Goal: Task Accomplishment & Management: Manage account settings

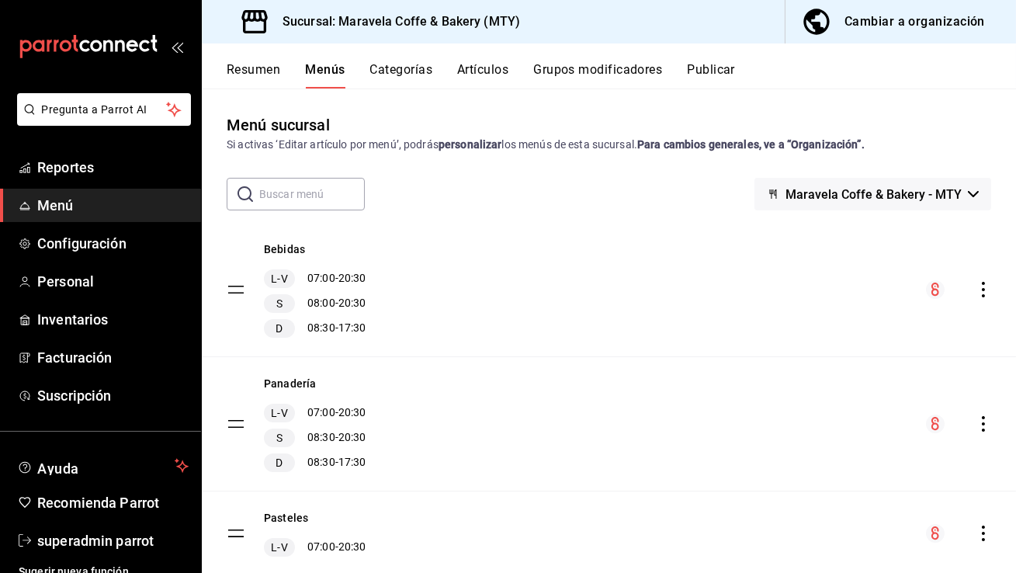
scroll to position [400, 0]
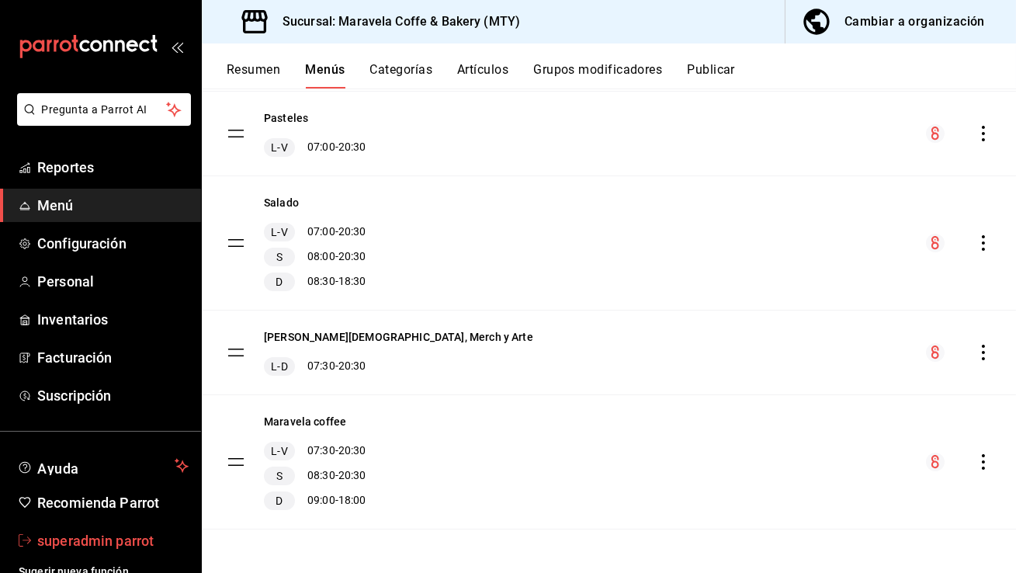
click at [56, 540] on span "superadmin parrot" at bounding box center [112, 540] width 151 height 21
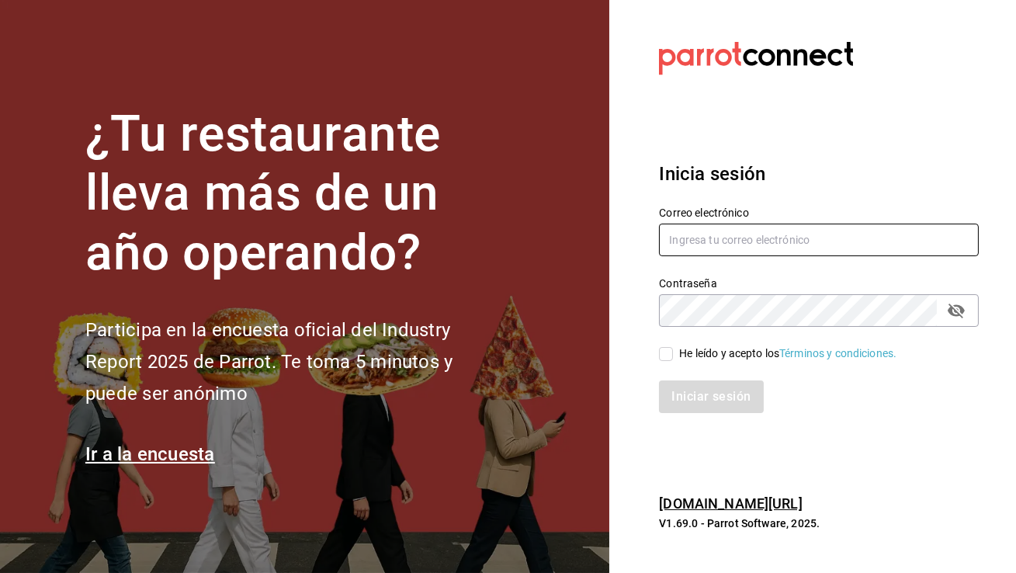
click at [779, 234] on input "text" at bounding box center [819, 240] width 320 height 33
type input "lacasadelpan@tijuana.com"
click at [660, 350] on input "He leído y acepto los Términos y condiciones." at bounding box center [666, 354] width 14 height 14
checkbox input "true"
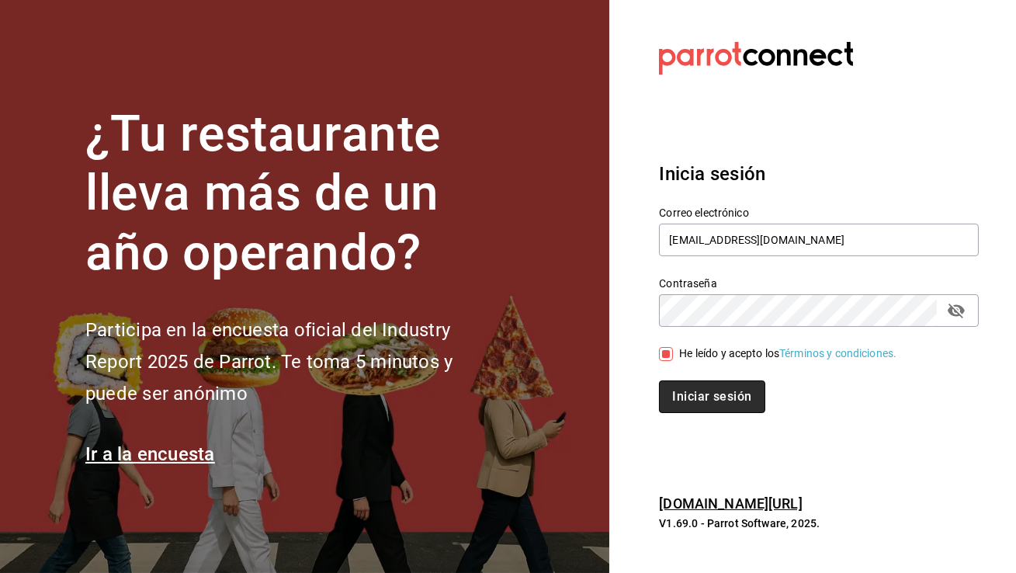
click at [692, 403] on button "Iniciar sesión" at bounding box center [712, 396] width 106 height 33
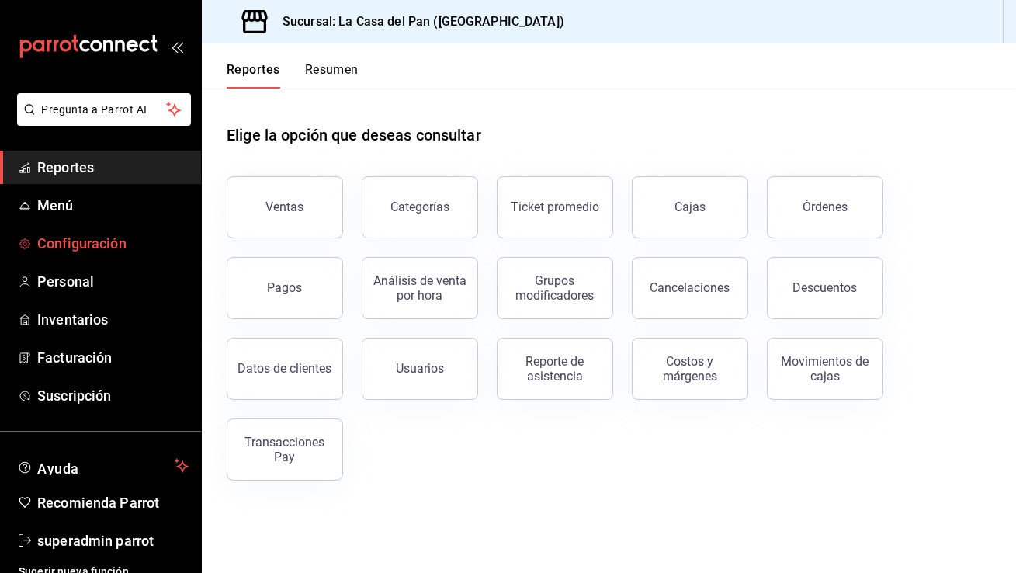
click at [151, 231] on link "Configuración" at bounding box center [100, 243] width 201 height 33
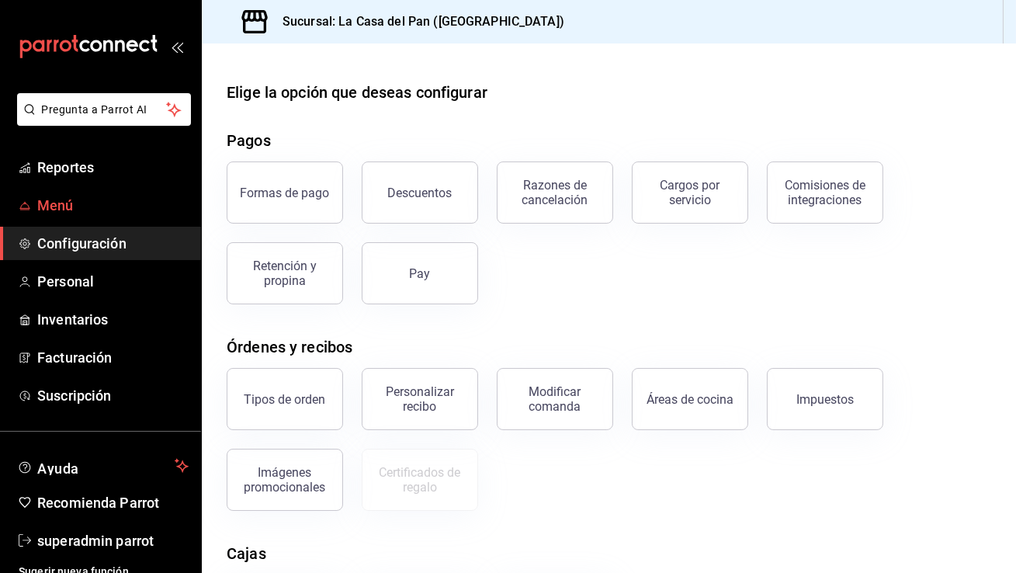
click at [151, 207] on span "Menú" at bounding box center [112, 205] width 151 height 21
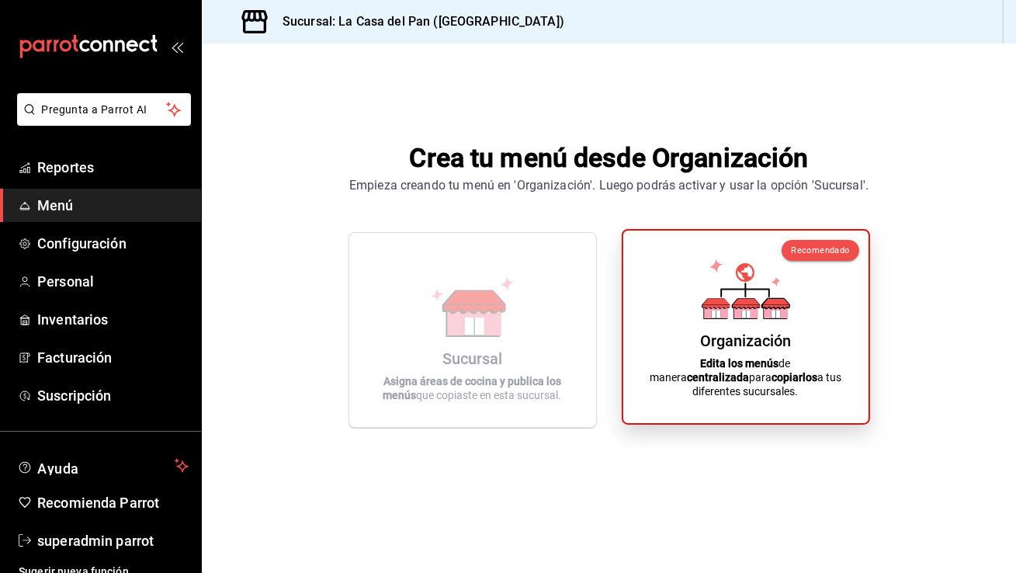
click at [666, 296] on div "Organización Edita los menús de manera centralizada para copiarlos a tus difere…" at bounding box center [746, 327] width 208 height 168
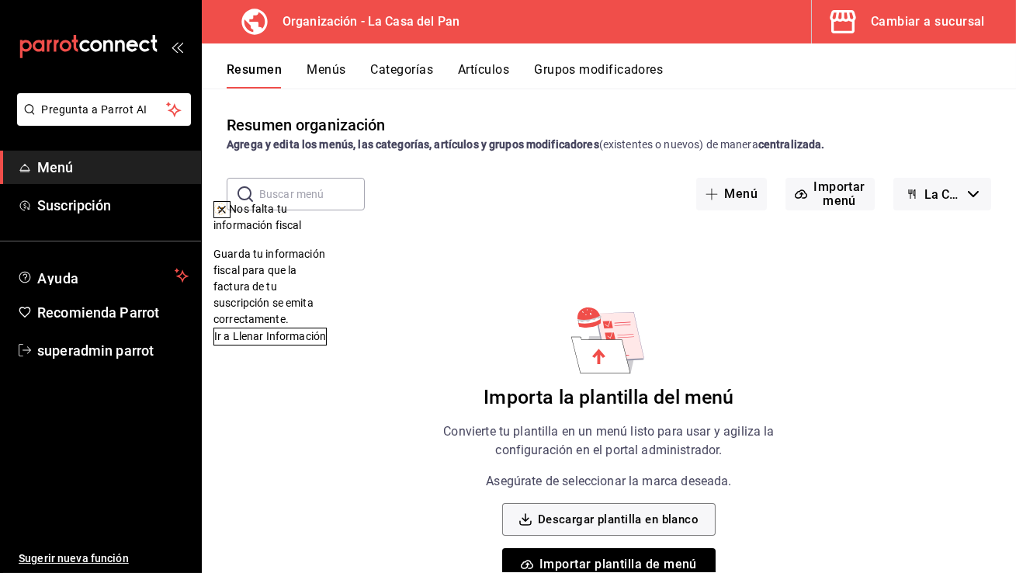
click at [228, 210] on icon at bounding box center [222, 209] width 12 height 12
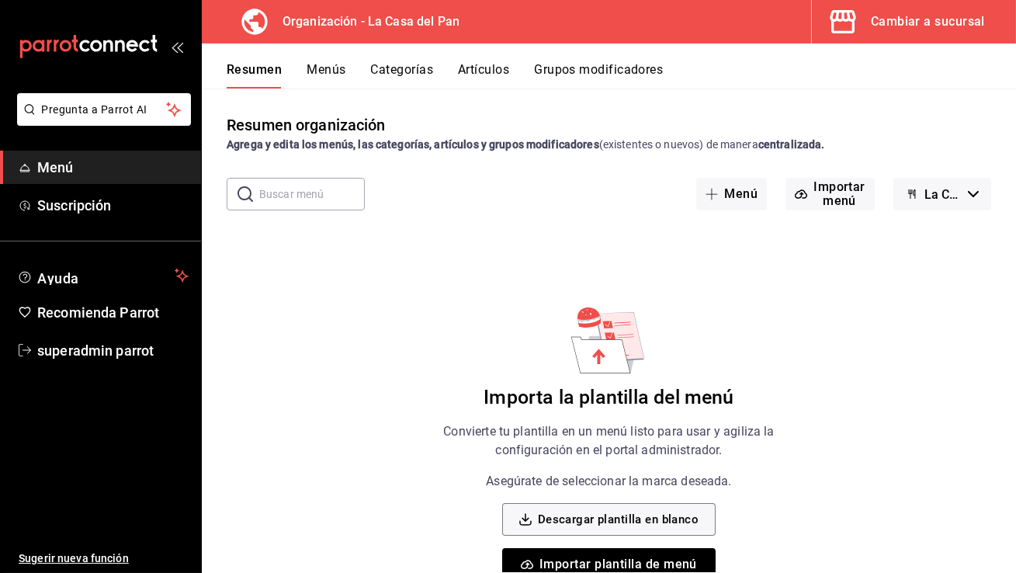
click at [971, 8] on button "Cambiar a sucursal" at bounding box center [908, 21] width 192 height 43
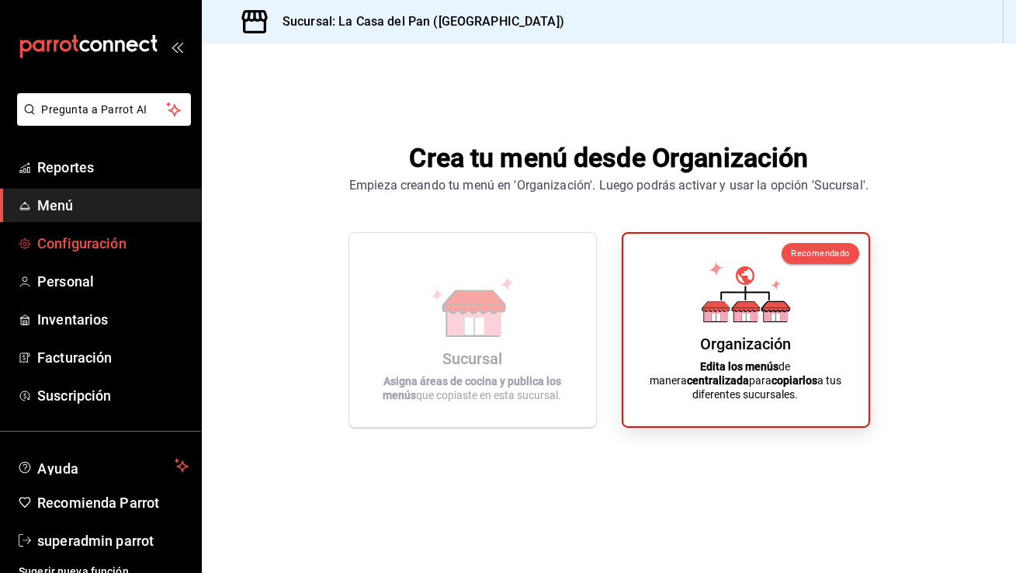
click at [117, 245] on span "Configuración" at bounding box center [112, 243] width 151 height 21
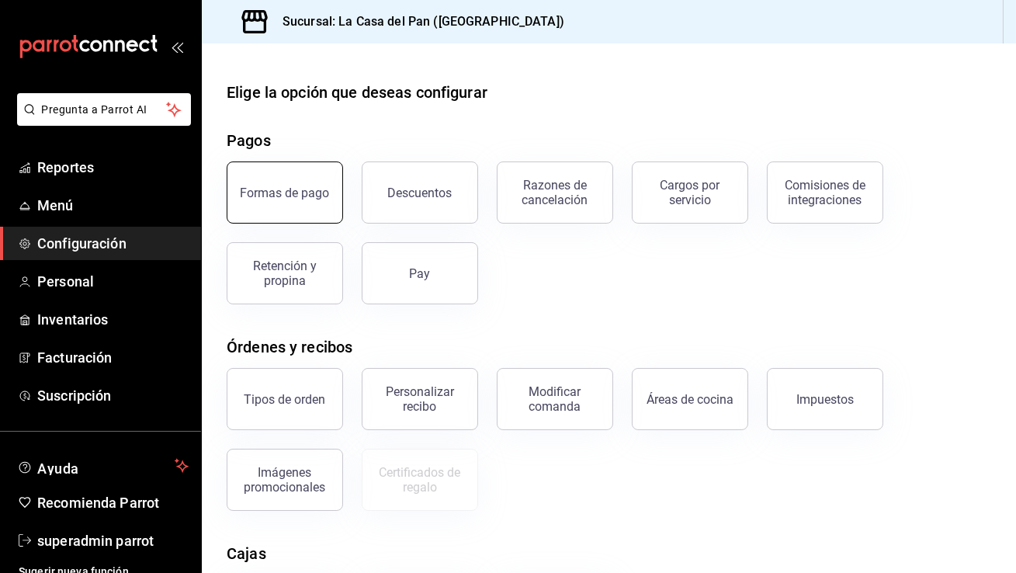
click at [312, 196] on div "Formas de pago" at bounding box center [285, 193] width 89 height 15
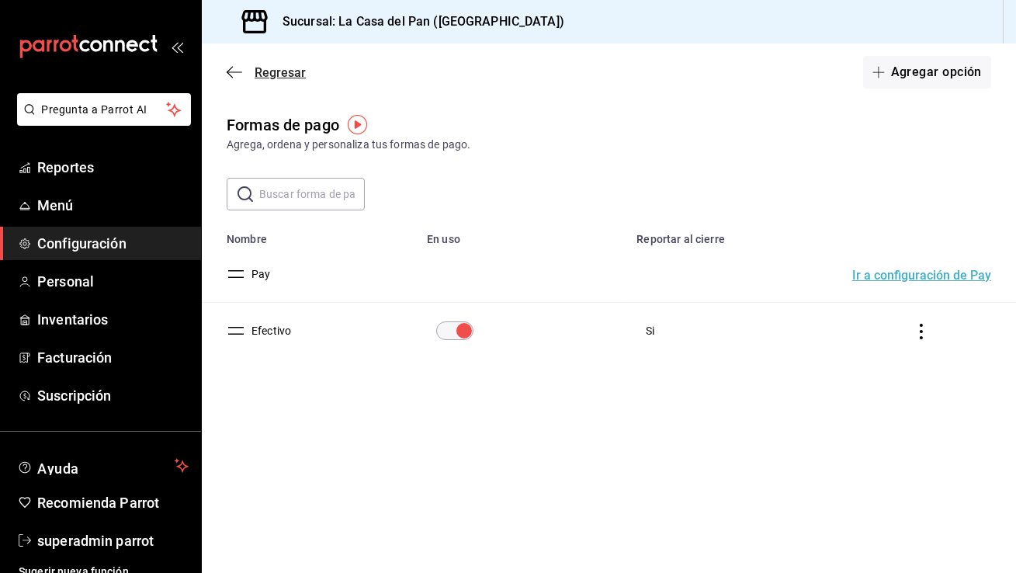
click at [234, 71] on icon "button" at bounding box center [235, 71] width 16 height 1
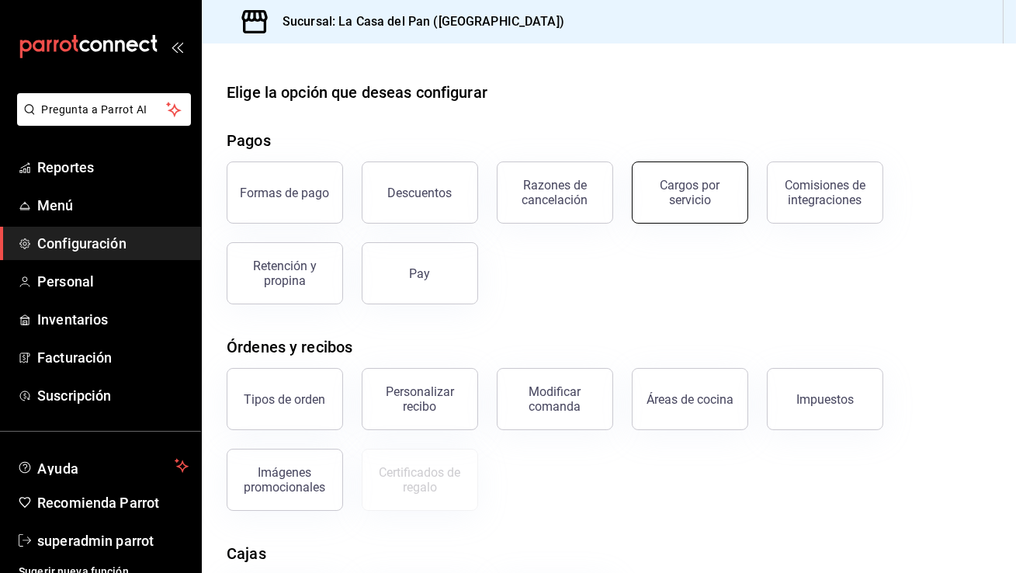
click at [651, 199] on div "Cargos por servicio" at bounding box center [690, 193] width 96 height 30
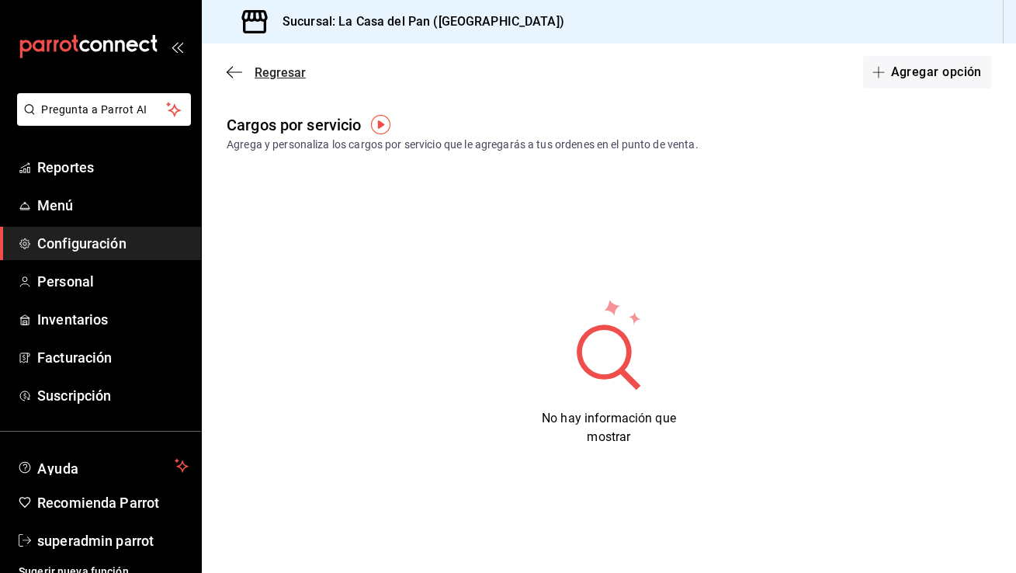
click at [255, 72] on span "Regresar" at bounding box center [280, 72] width 51 height 15
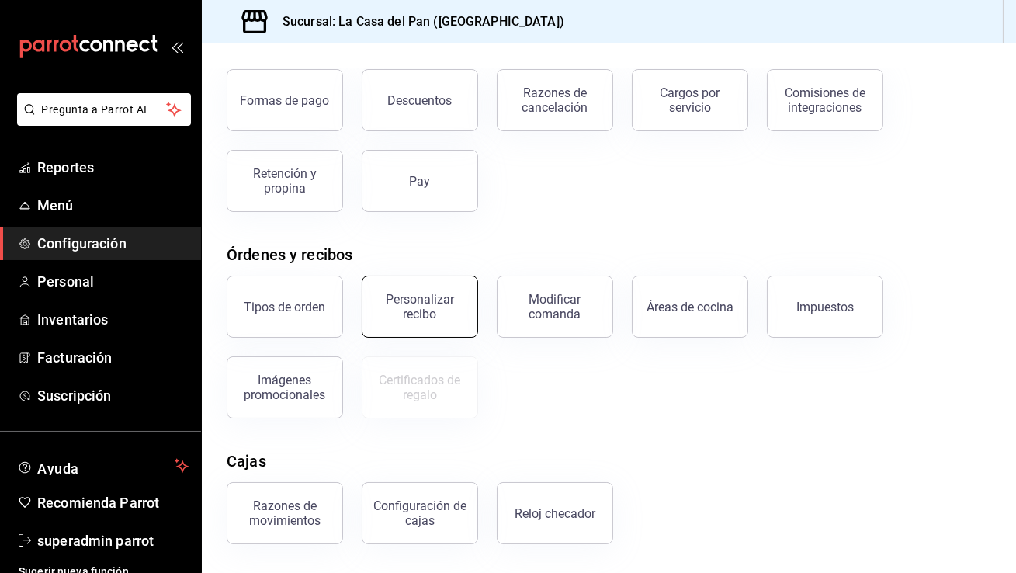
scroll to position [214, 0]
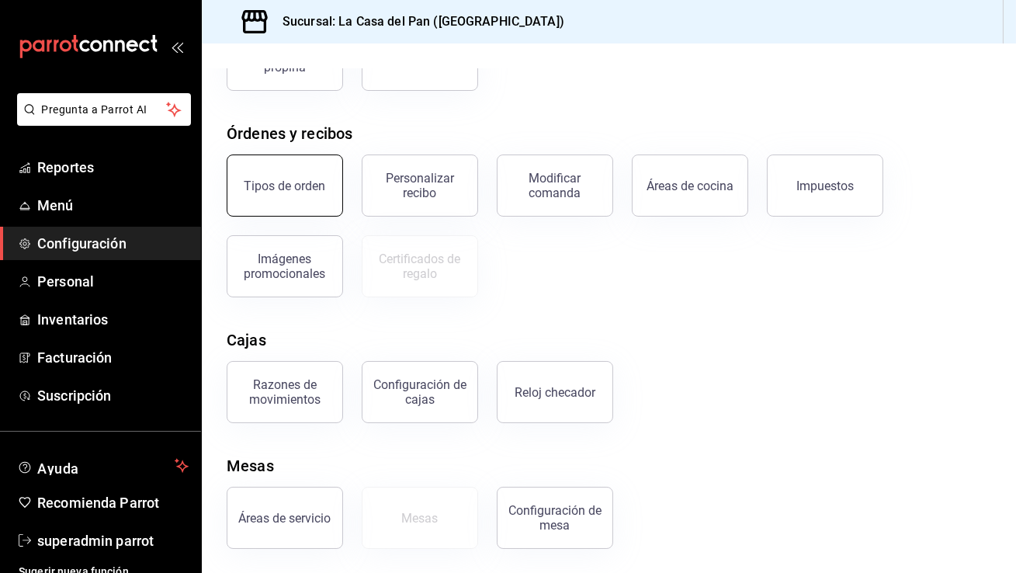
click at [279, 207] on button "Tipos de orden" at bounding box center [285, 186] width 116 height 62
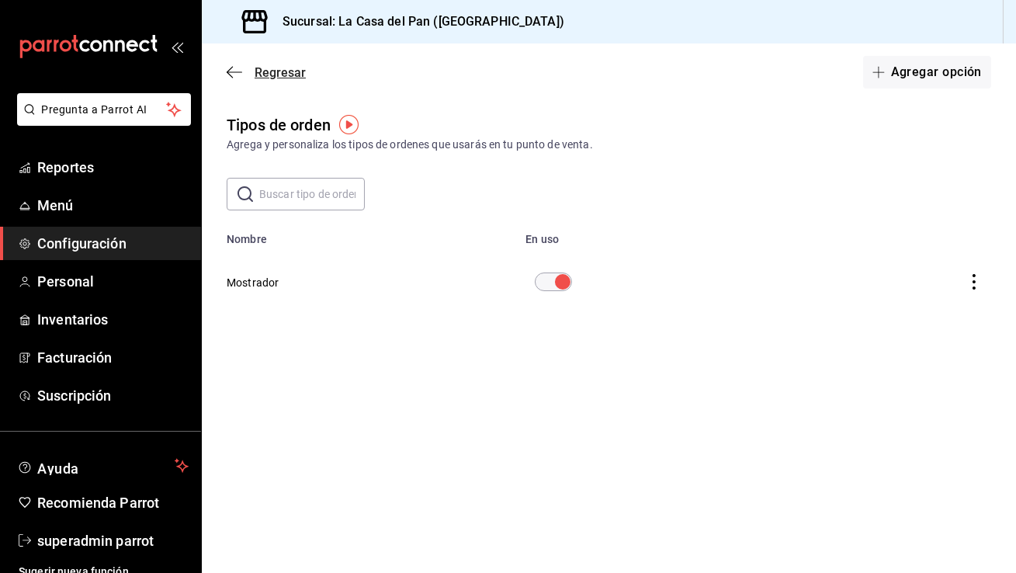
click at [239, 71] on icon "button" at bounding box center [235, 72] width 16 height 14
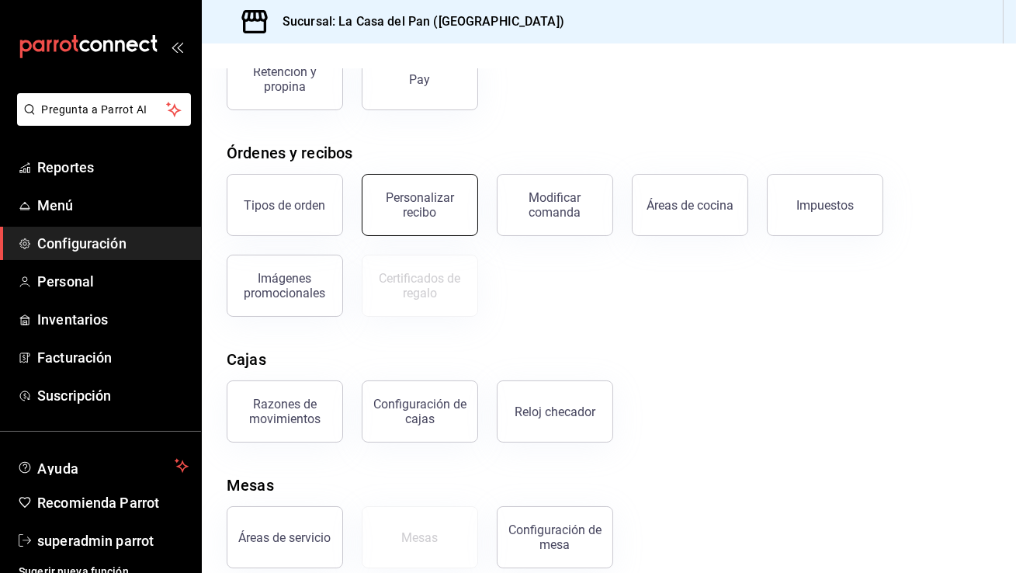
scroll to position [214, 0]
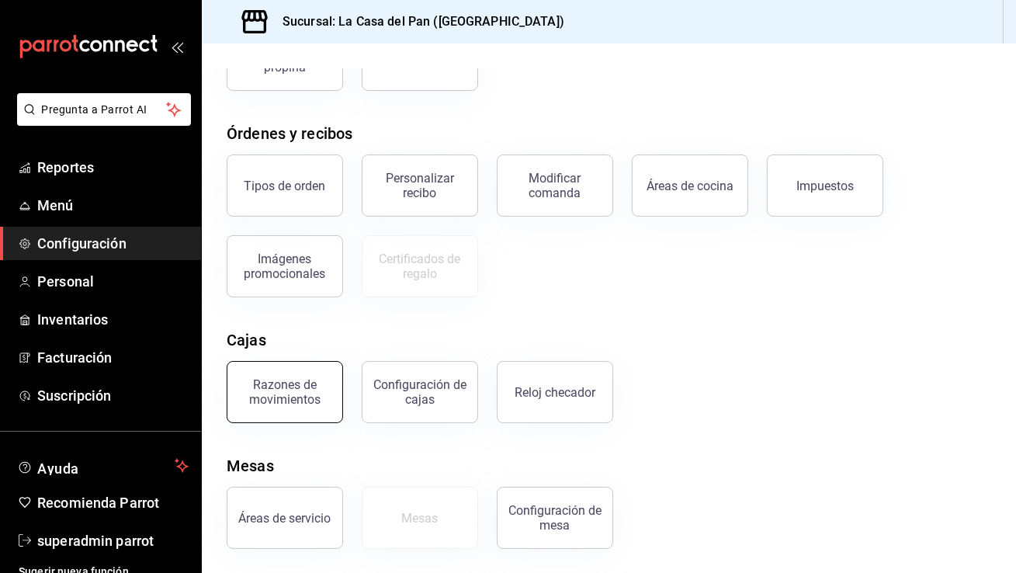
click at [328, 377] on button "Razones de movimientos" at bounding box center [285, 392] width 116 height 62
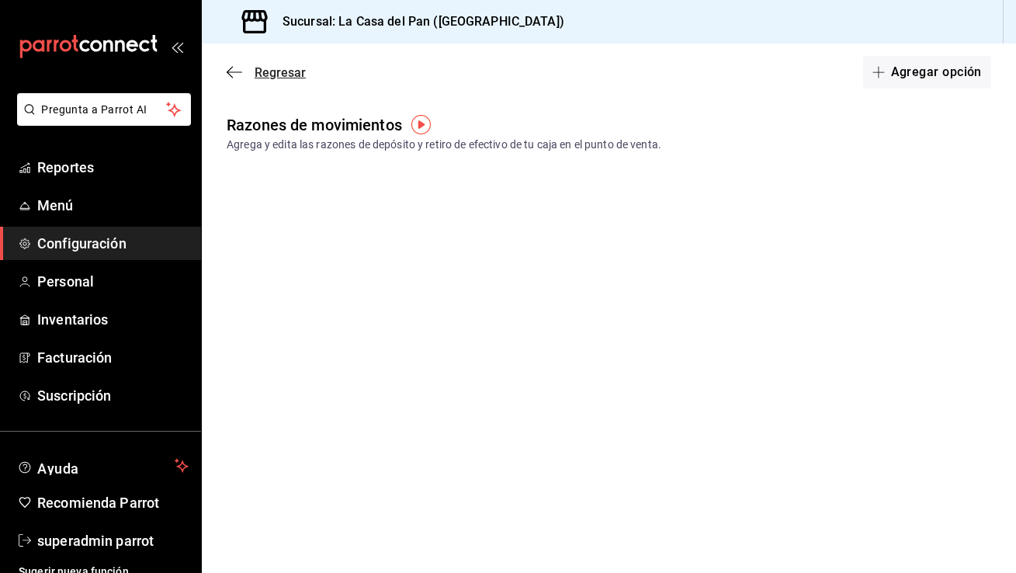
click at [257, 78] on span "Regresar" at bounding box center [280, 72] width 51 height 15
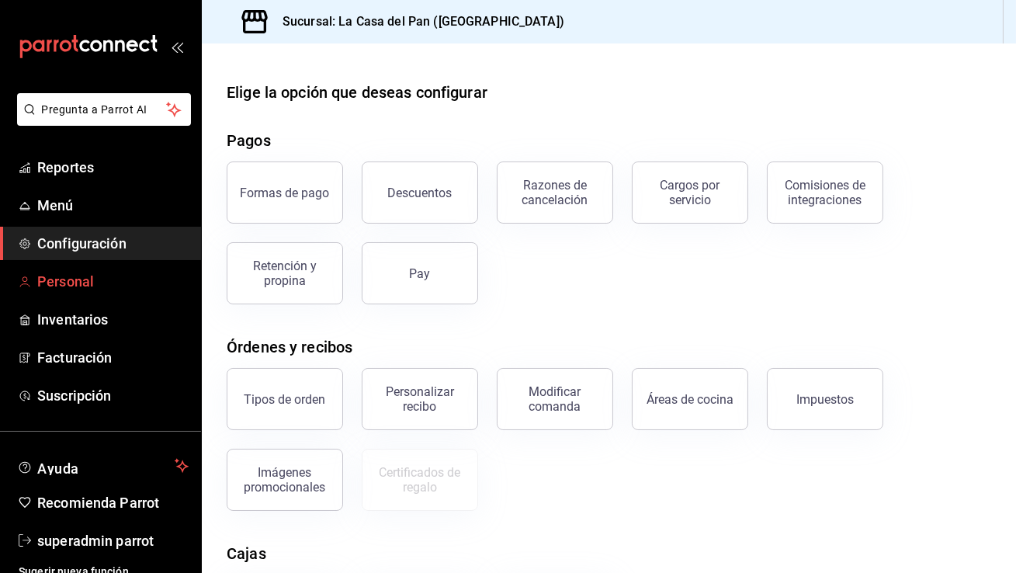
click at [68, 282] on span "Personal" at bounding box center [112, 281] width 151 height 21
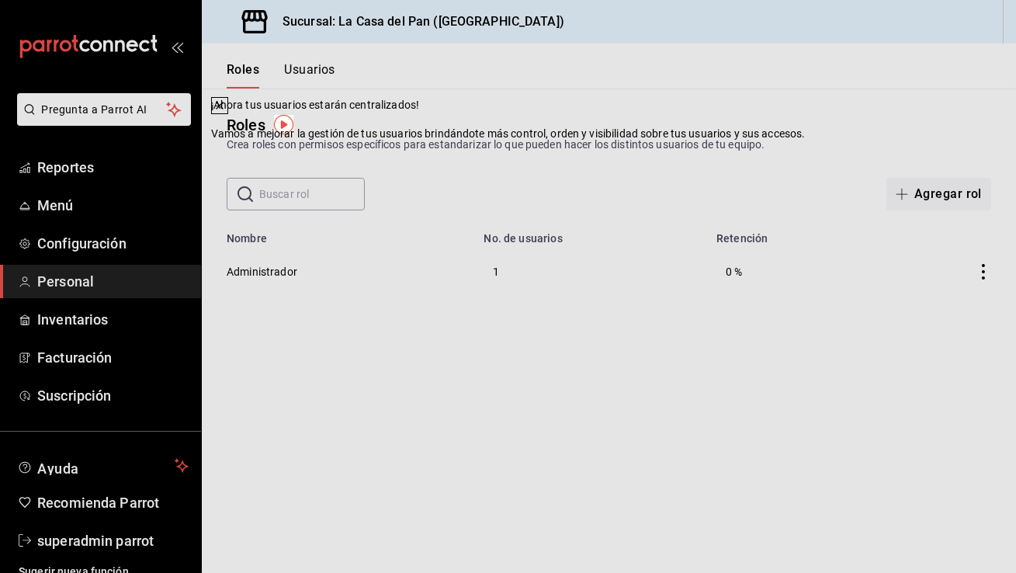
click at [226, 112] on icon at bounding box center [220, 105] width 12 height 12
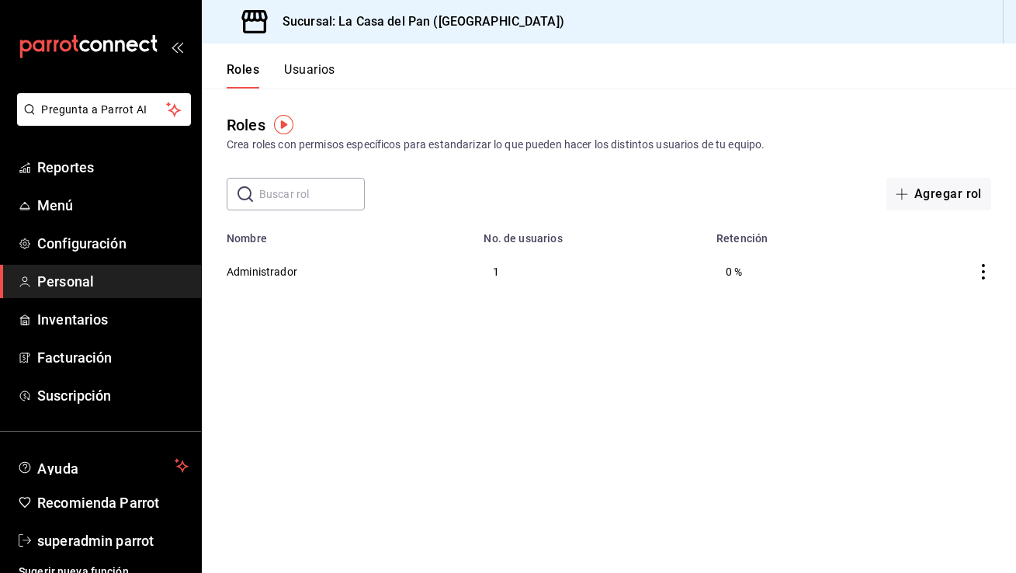
click at [324, 64] on button "Usuarios" at bounding box center [309, 75] width 51 height 26
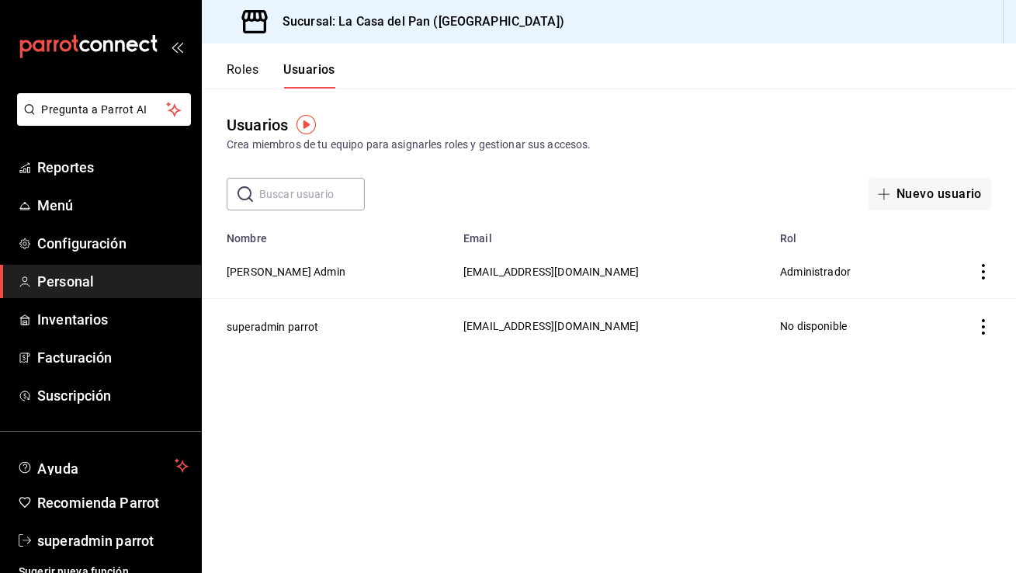
click at [241, 74] on button "Roles" at bounding box center [243, 75] width 32 height 26
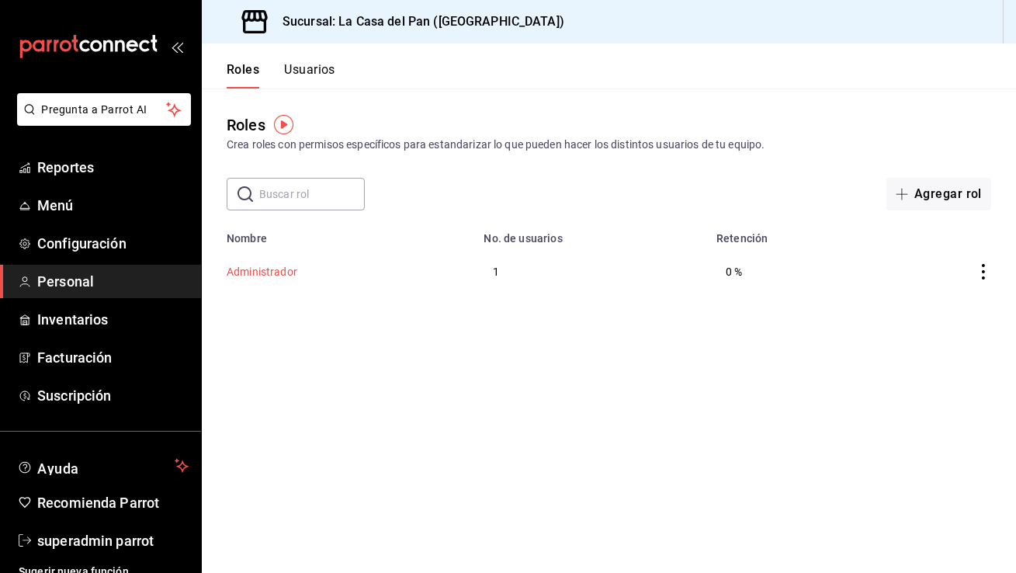
click at [269, 273] on button "Administrador" at bounding box center [262, 272] width 71 height 16
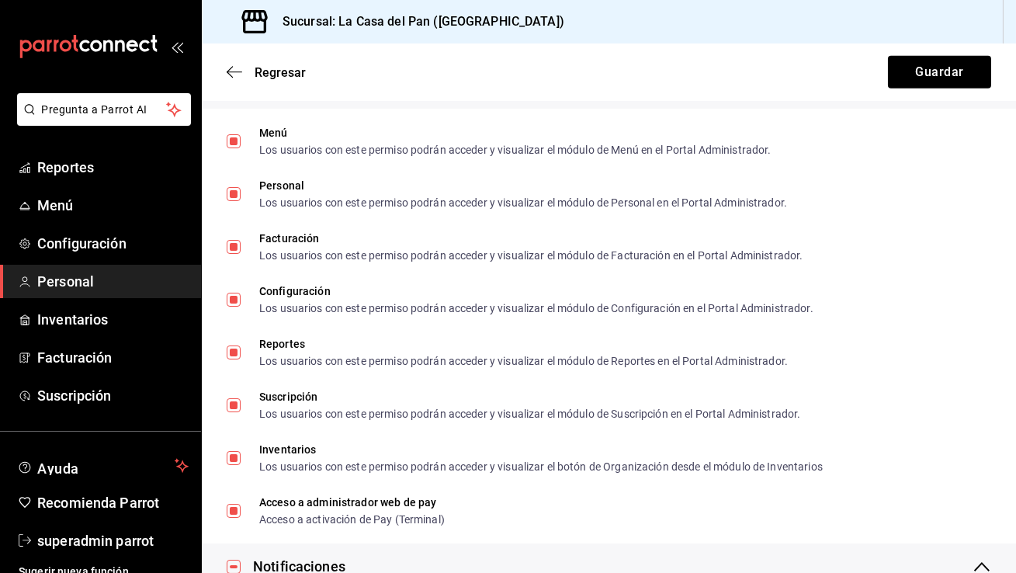
scroll to position [2510, 0]
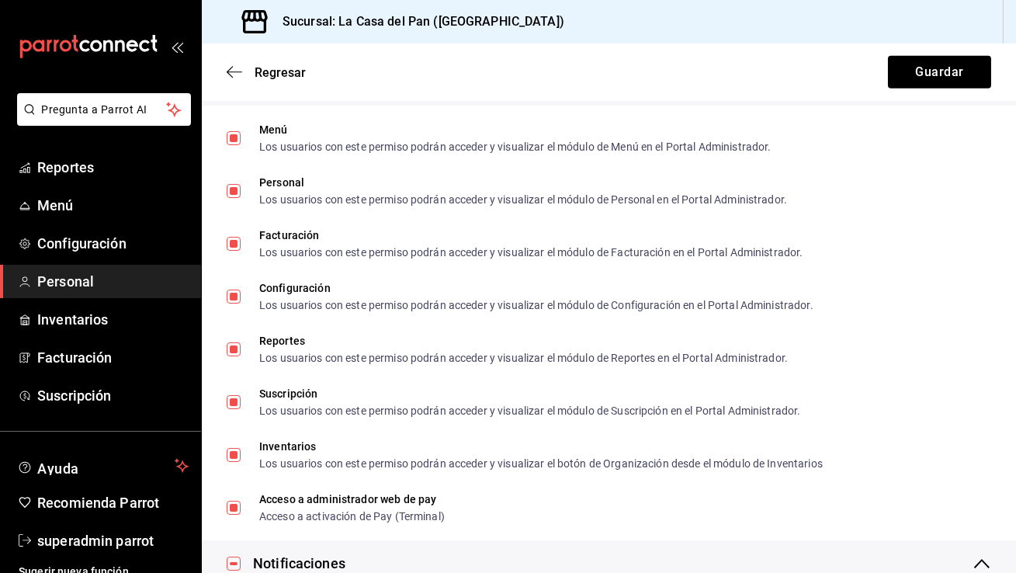
click at [245, 59] on div "Regresar Guardar" at bounding box center [609, 71] width 815 height 57
click at [238, 79] on span "Regresar" at bounding box center [266, 72] width 79 height 15
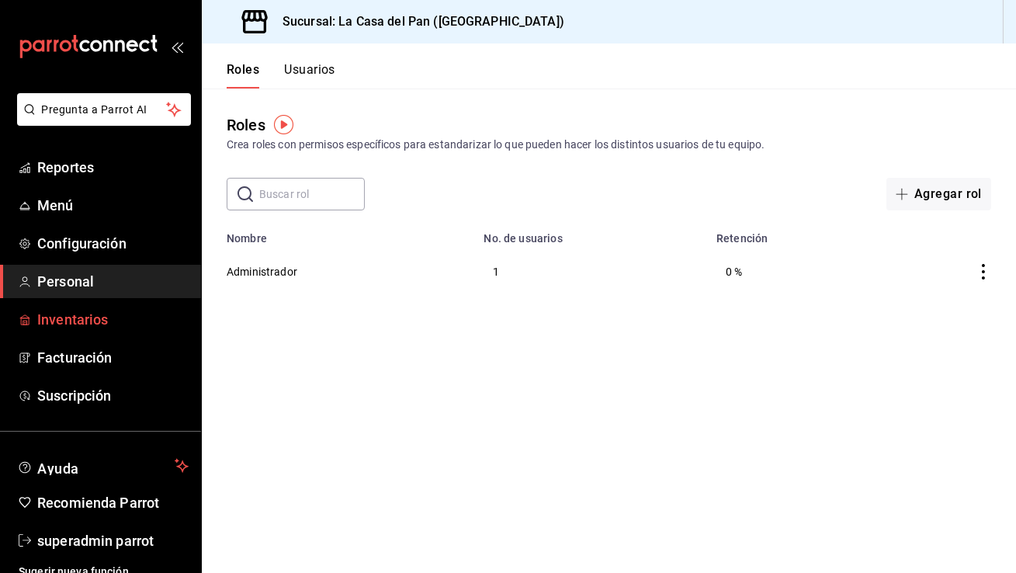
click at [119, 321] on span "Inventarios" at bounding box center [112, 319] width 151 height 21
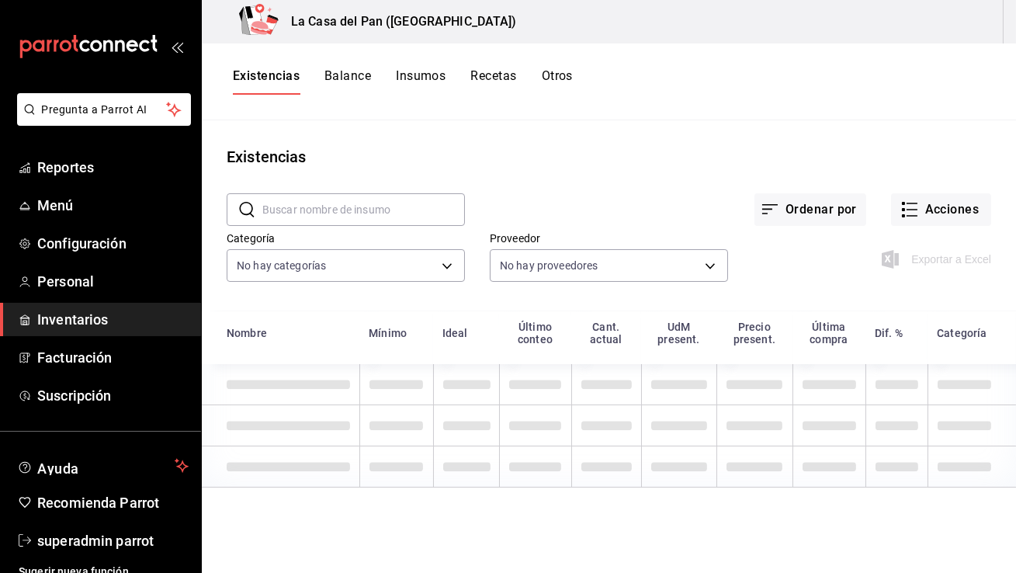
click at [871, 42] on div "La Casa del Pan (Tijuana)" at bounding box center [609, 21] width 815 height 43
click at [112, 281] on span "Personal" at bounding box center [112, 281] width 151 height 21
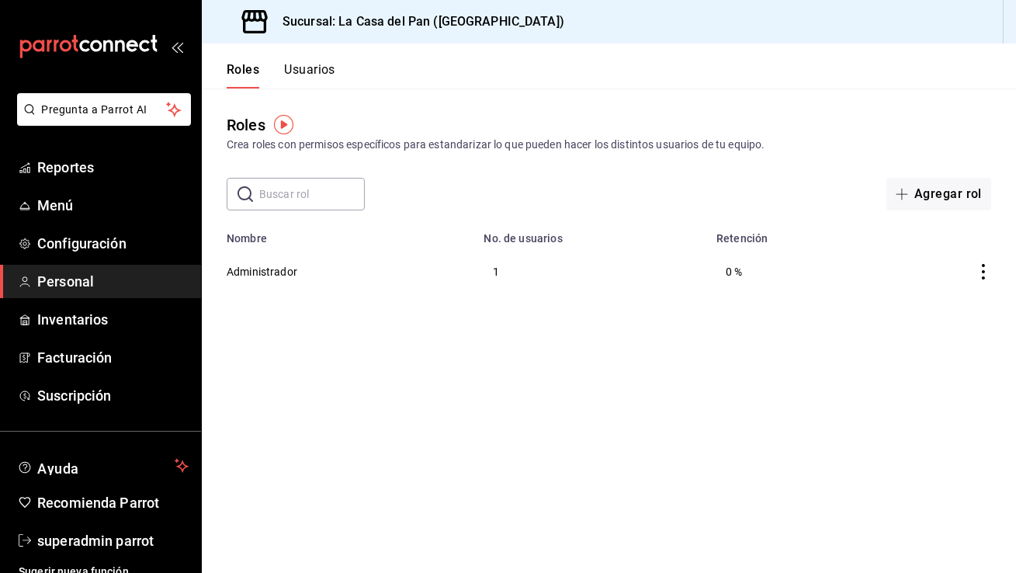
click at [322, 74] on button "Usuarios" at bounding box center [309, 75] width 51 height 26
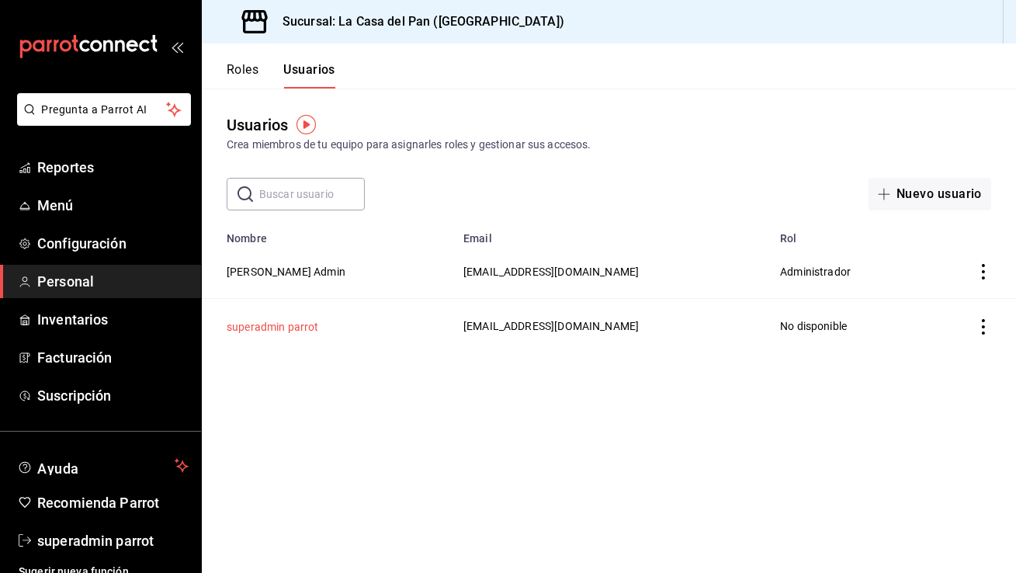
click at [273, 326] on button "superadmin parrot" at bounding box center [273, 327] width 92 height 16
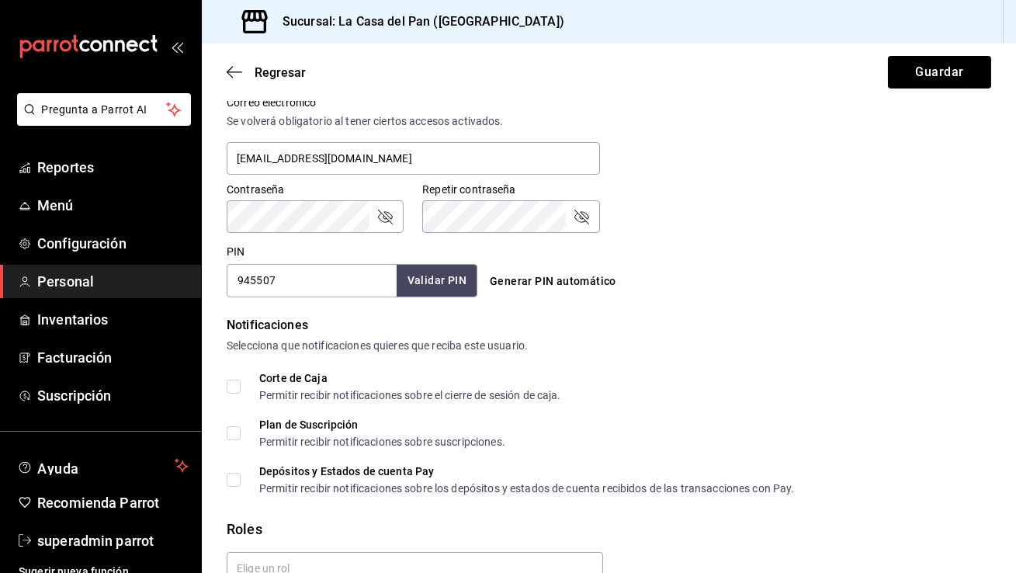
scroll to position [679, 0]
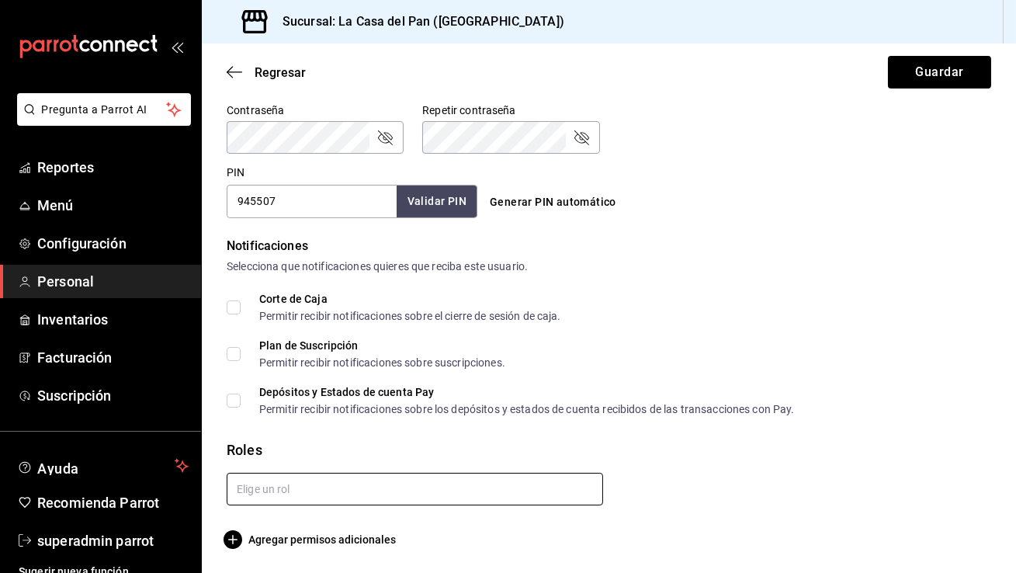
click at [372, 484] on input "text" at bounding box center [415, 489] width 377 height 33
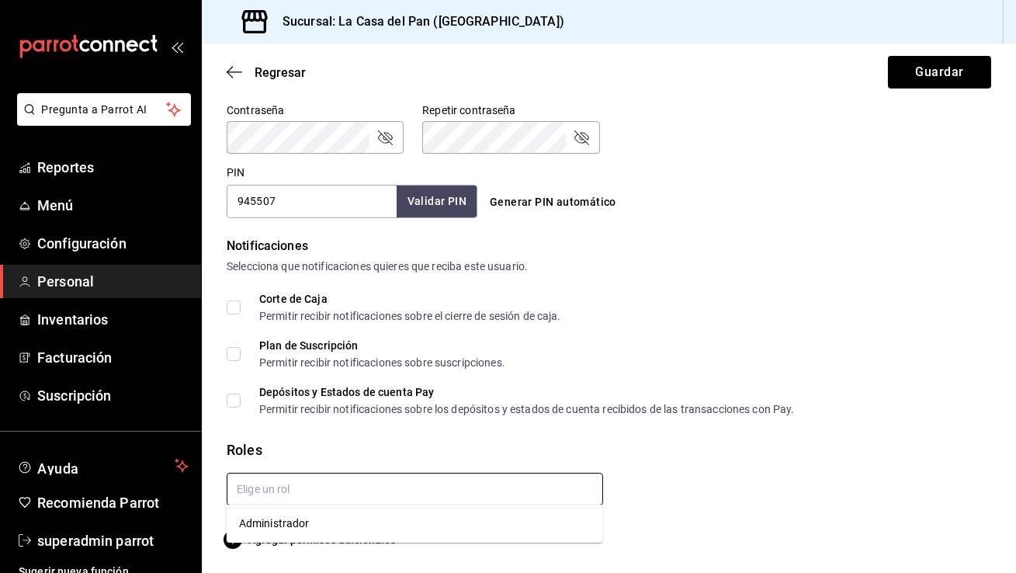
click at [329, 519] on li "Administrador" at bounding box center [415, 524] width 377 height 26
checkbox input "true"
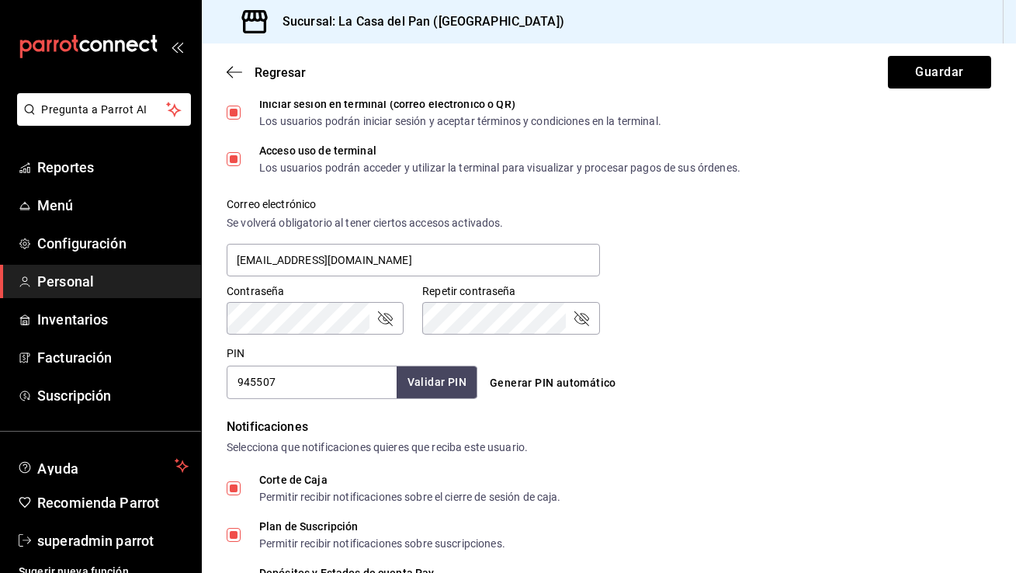
scroll to position [295, 0]
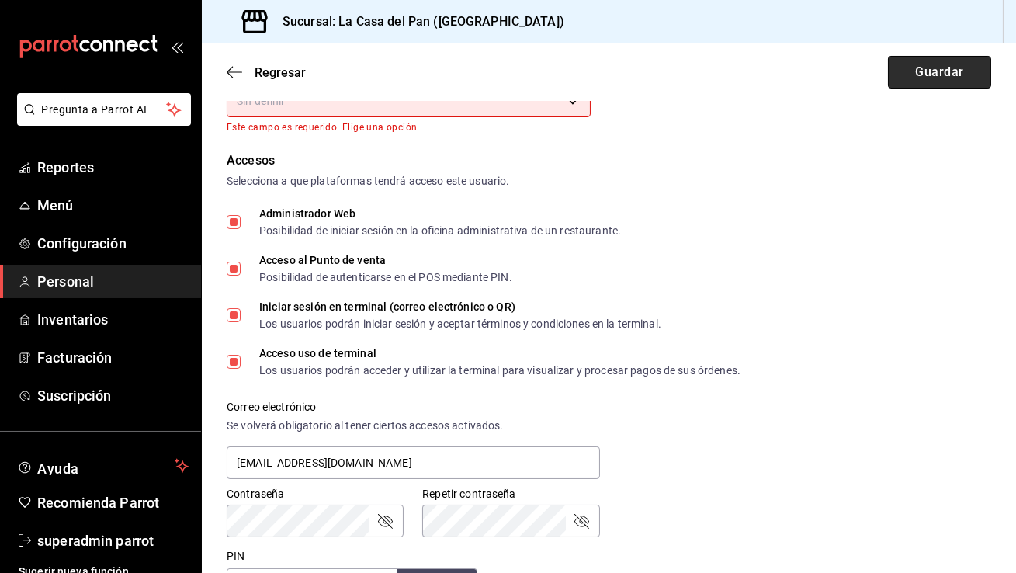
click at [935, 73] on button "Guardar" at bounding box center [939, 72] width 103 height 33
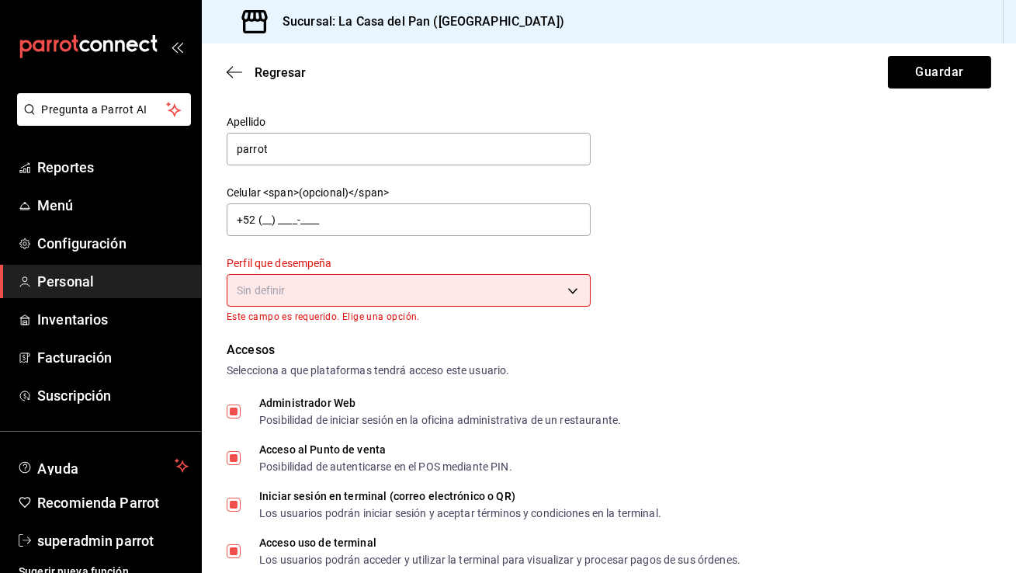
click at [512, 287] on body "Pregunta a Parrot AI Reportes Menú Configuración Personal Inventarios Facturaci…" at bounding box center [508, 286] width 1016 height 573
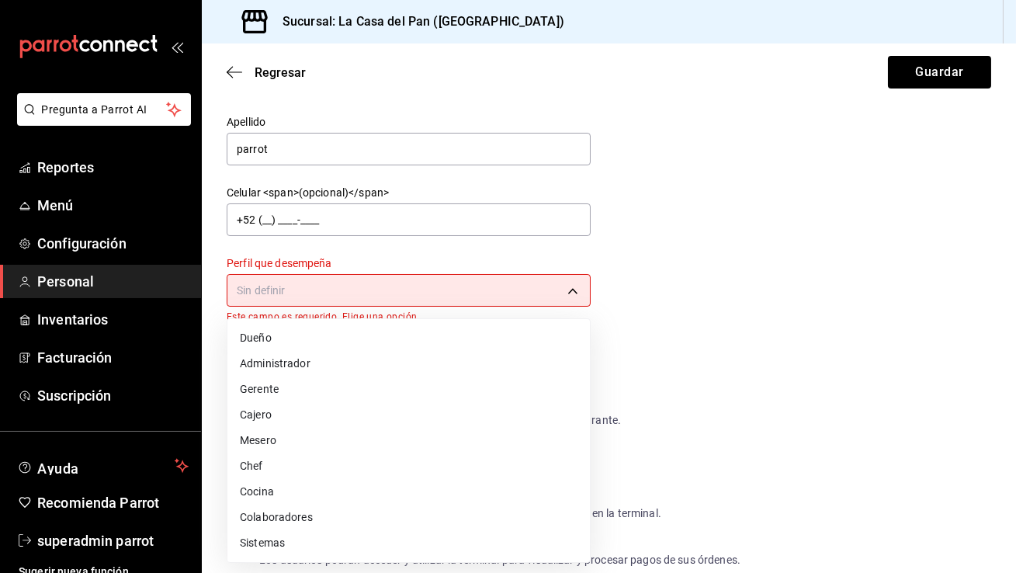
click at [431, 366] on li "Administrador" at bounding box center [409, 364] width 363 height 26
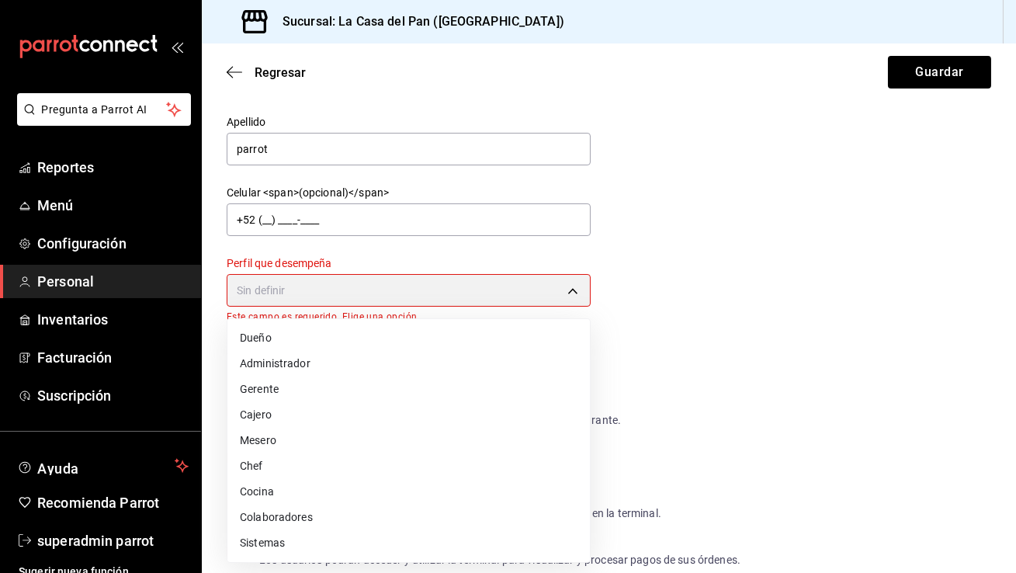
type input "ADMIN"
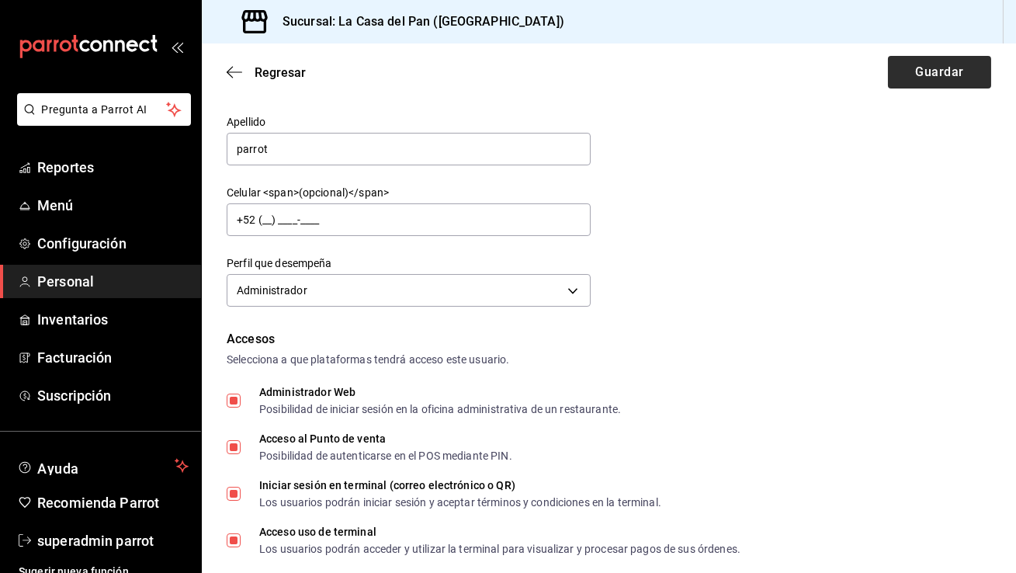
click at [936, 71] on button "Guardar" at bounding box center [939, 72] width 103 height 33
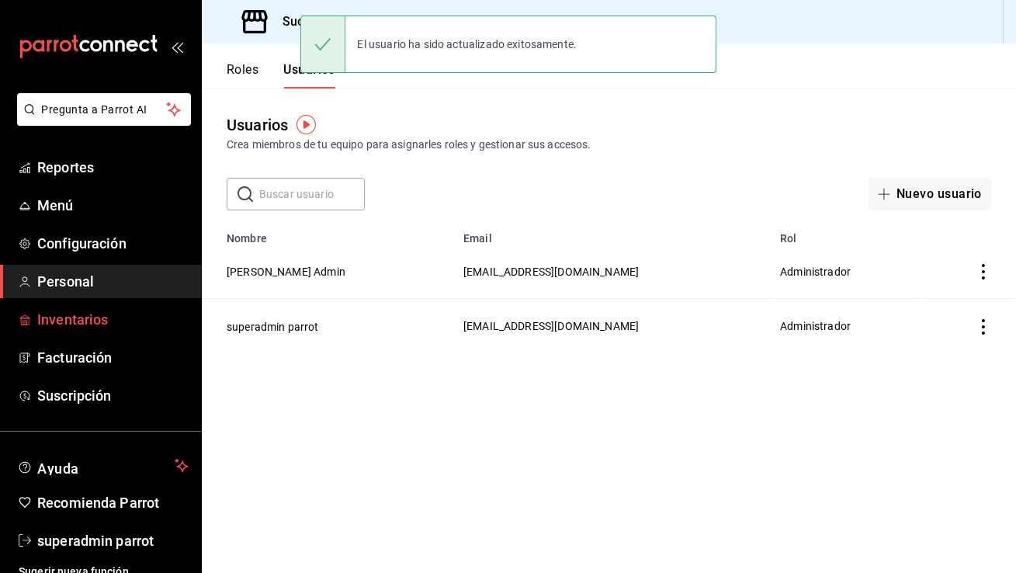
click at [108, 326] on span "Inventarios" at bounding box center [112, 319] width 151 height 21
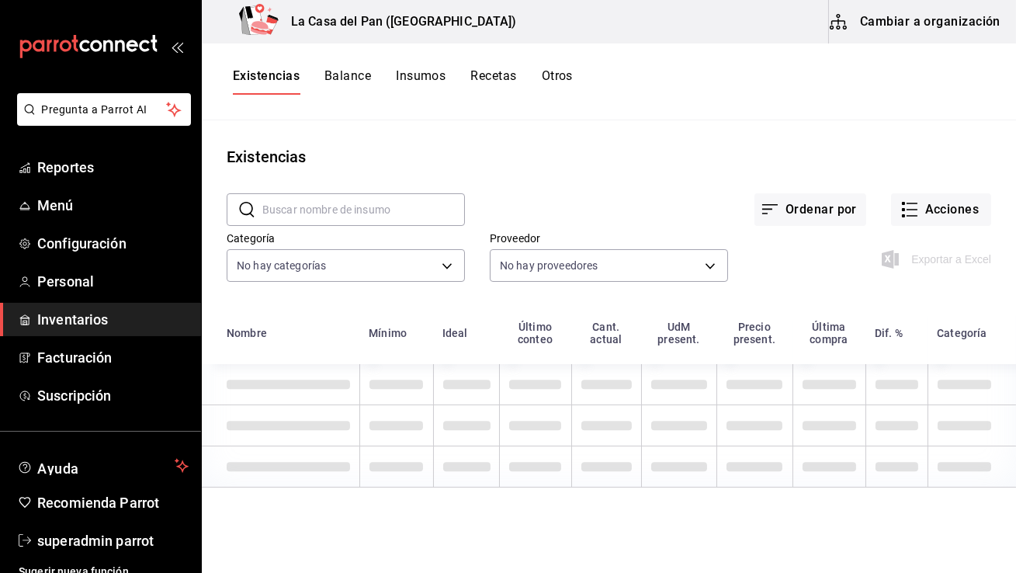
click at [902, 23] on button "Cambiar a organización" at bounding box center [916, 21] width 175 height 43
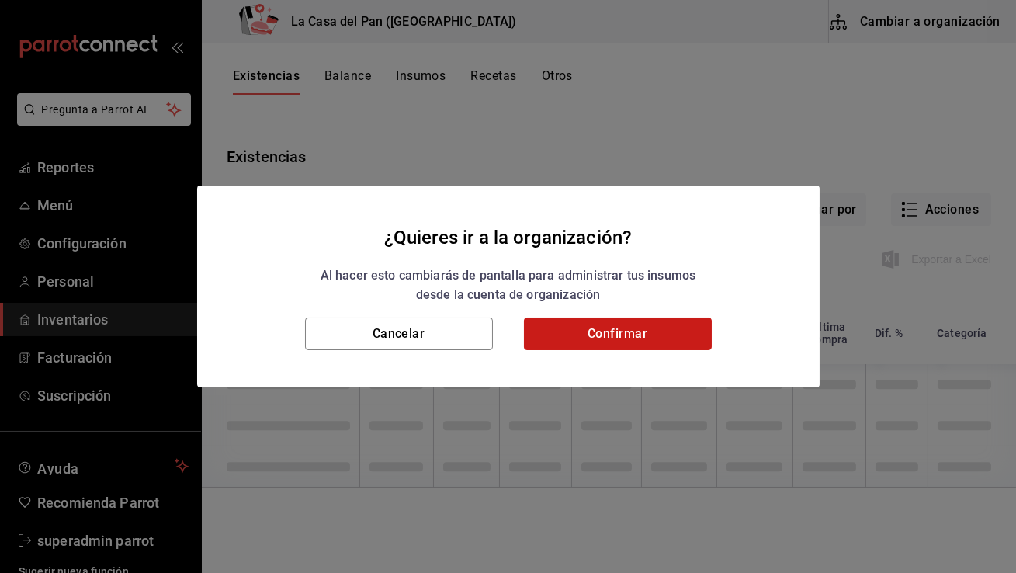
click at [572, 321] on button "Confirmar" at bounding box center [618, 334] width 188 height 33
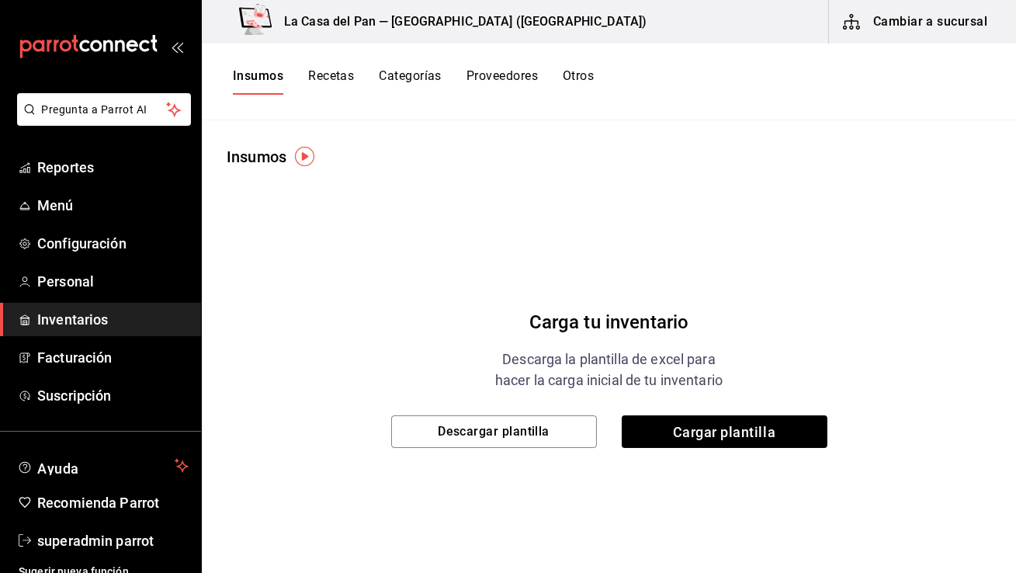
click at [949, 28] on button "Cambiar a sucursal" at bounding box center [916, 21] width 175 height 43
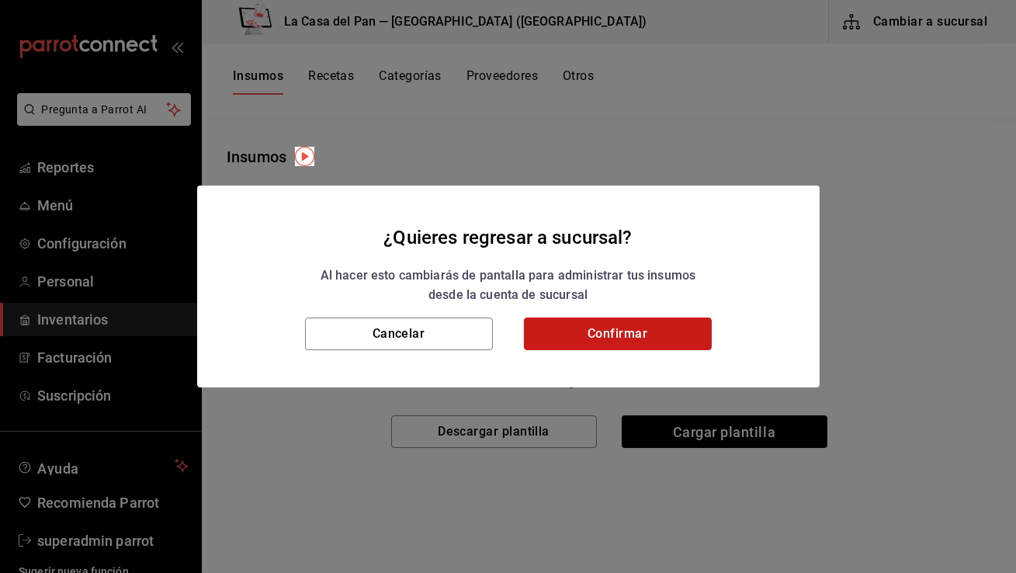
click at [578, 332] on button "Confirmar" at bounding box center [618, 334] width 188 height 33
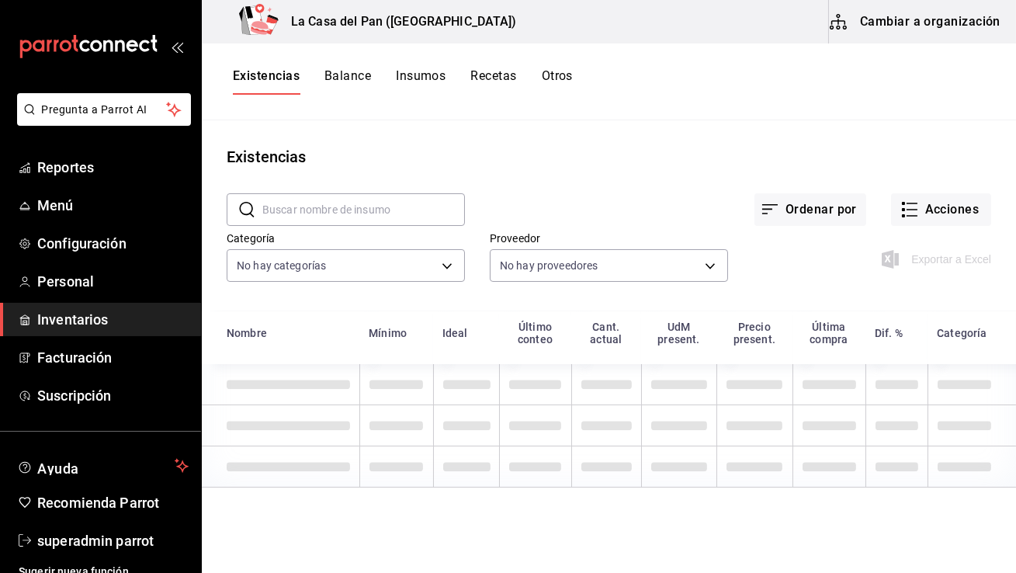
click at [542, 82] on div "Existencias Balance Insumos Recetas Otros" at bounding box center [403, 81] width 340 height 26
click at [352, 78] on button "Balance" at bounding box center [348, 81] width 47 height 26
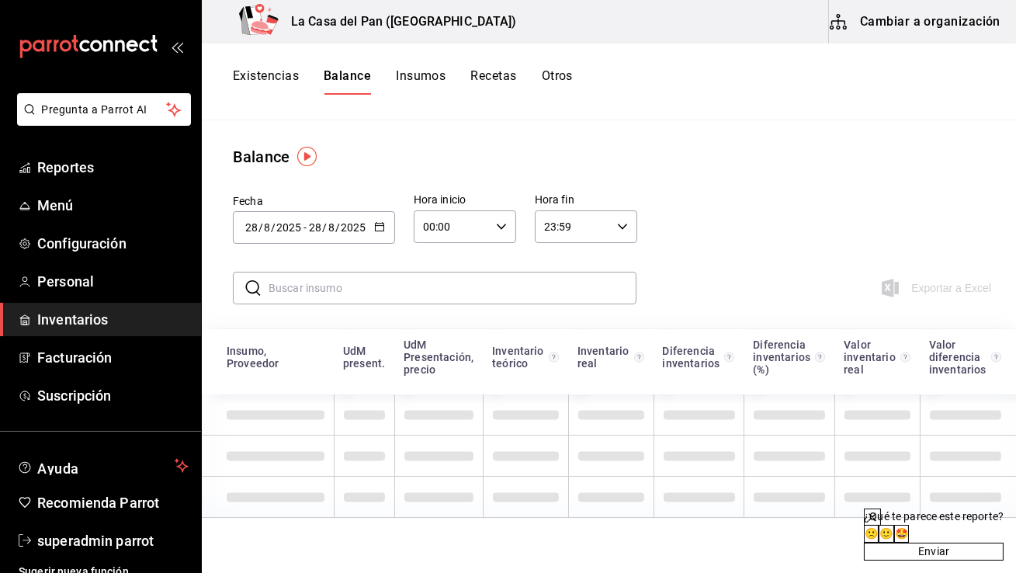
click at [427, 81] on button "Insumos" at bounding box center [421, 81] width 50 height 26
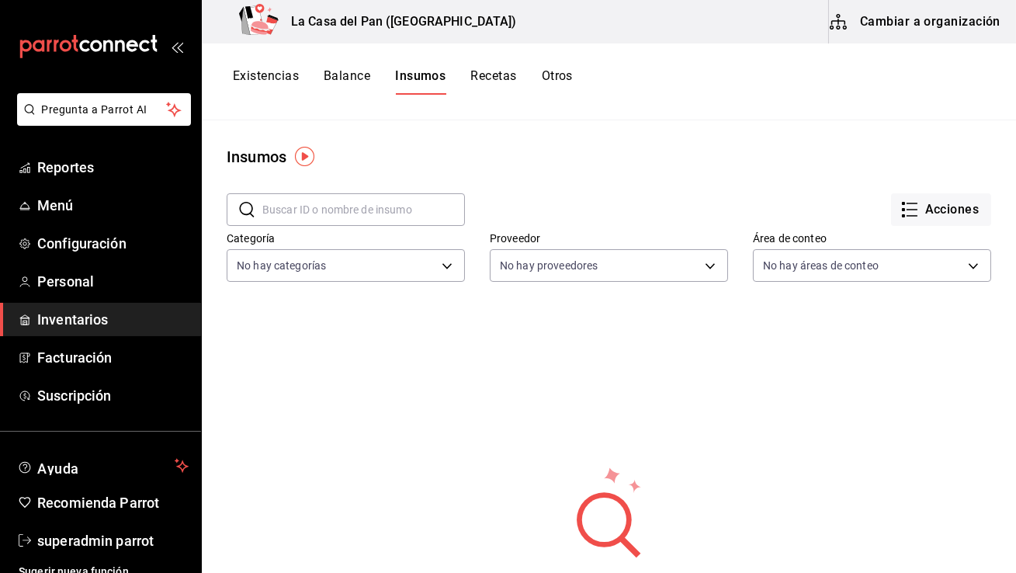
click at [502, 85] on button "Recetas" at bounding box center [494, 81] width 46 height 26
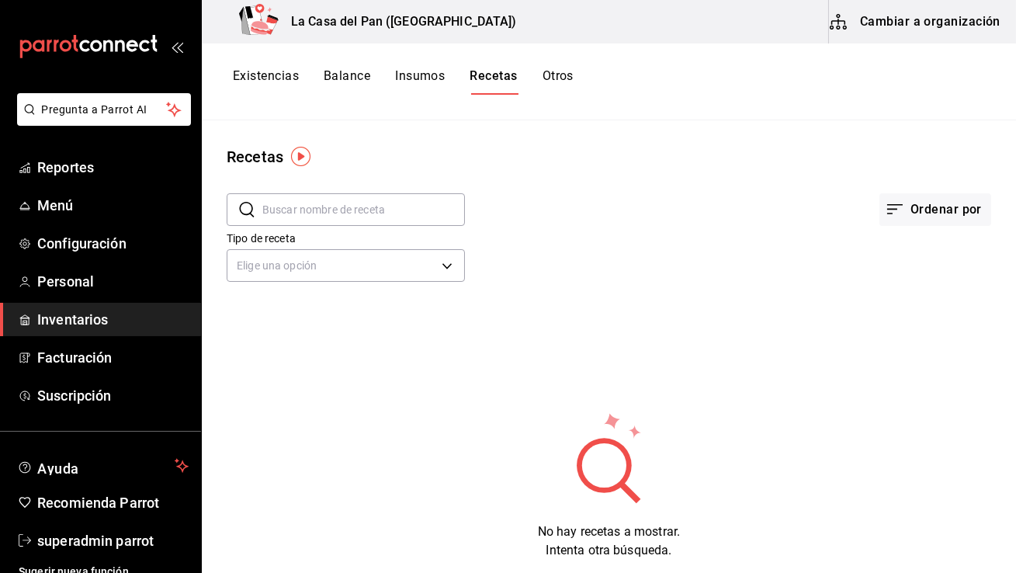
click at [544, 77] on button "Otros" at bounding box center [558, 81] width 31 height 26
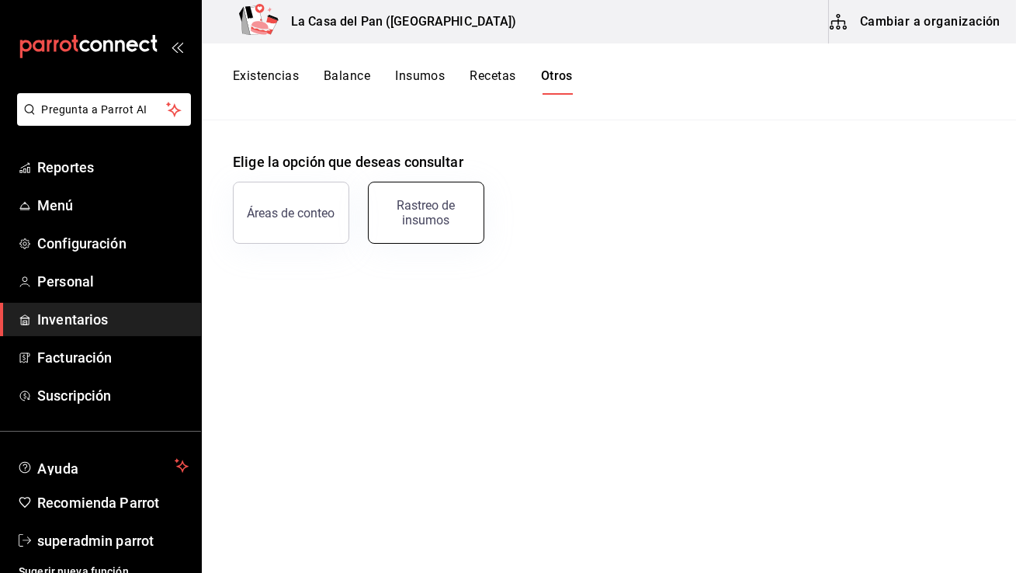
click at [401, 211] on div "Rastreo de insumos" at bounding box center [426, 213] width 96 height 30
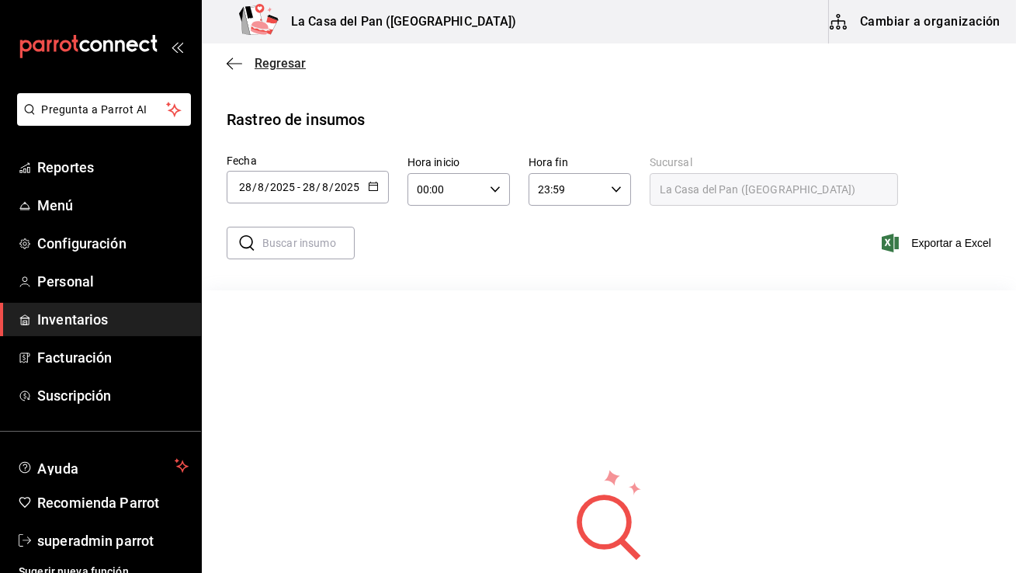
click at [231, 58] on icon "button" at bounding box center [230, 63] width 6 height 12
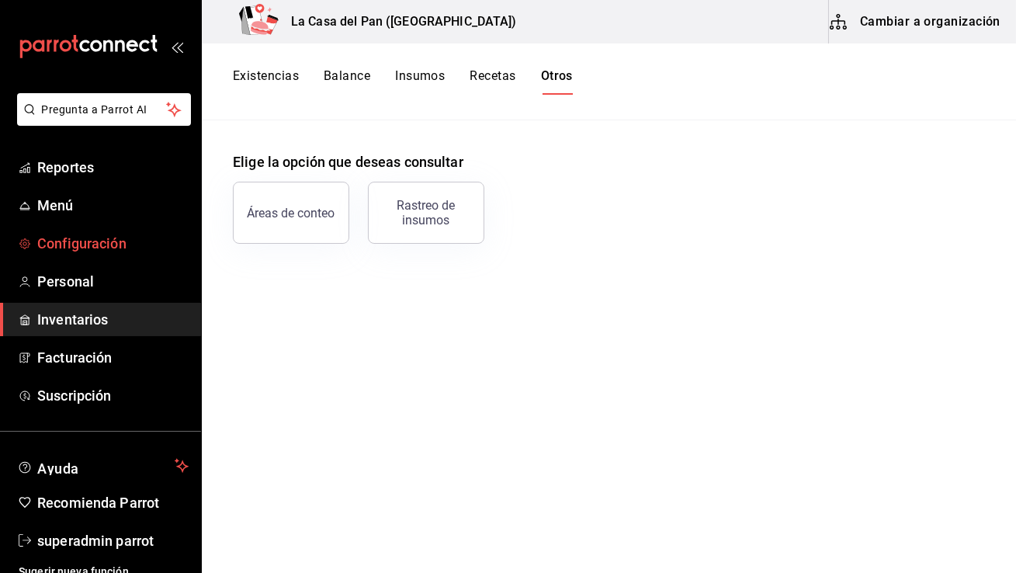
click at [101, 242] on span "Configuración" at bounding box center [112, 243] width 151 height 21
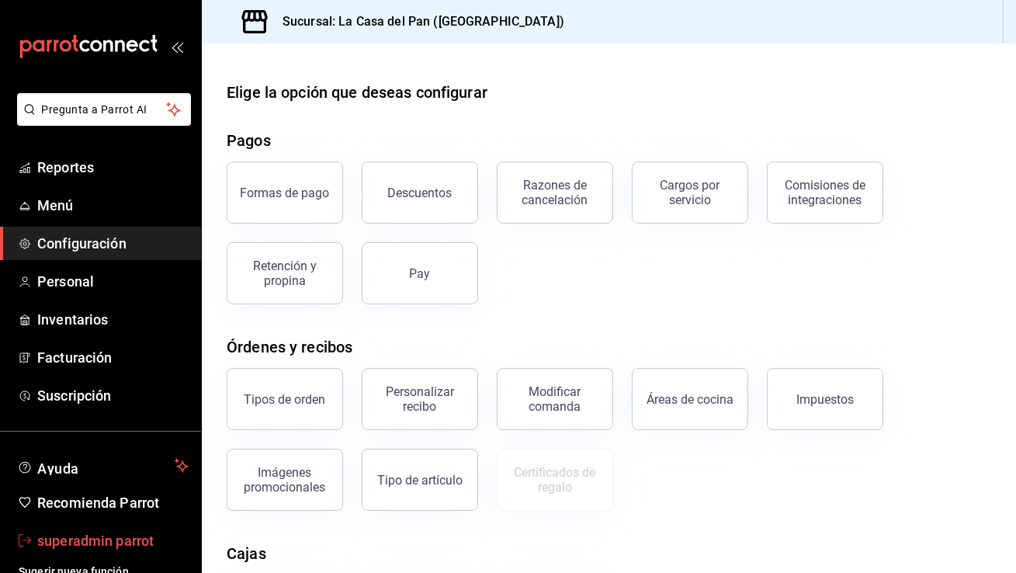
click at [33, 540] on link "superadmin parrot" at bounding box center [100, 540] width 201 height 33
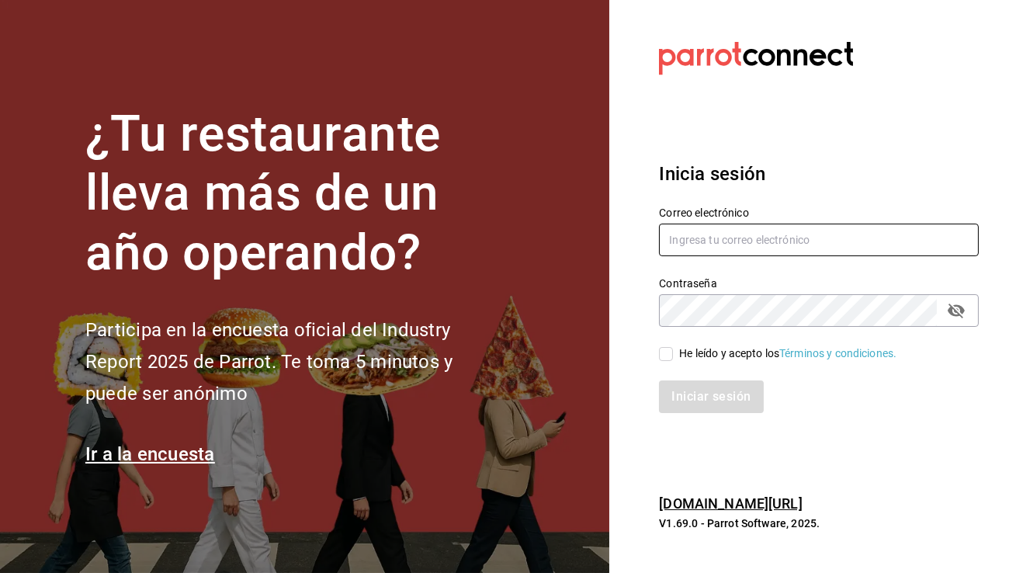
click at [766, 245] on input "text" at bounding box center [819, 240] width 320 height 33
type input "a"
type input "parceros@yuc.com"
click at [667, 354] on input "He leído y acepto los Términos y condiciones." at bounding box center [666, 354] width 14 height 14
checkbox input "true"
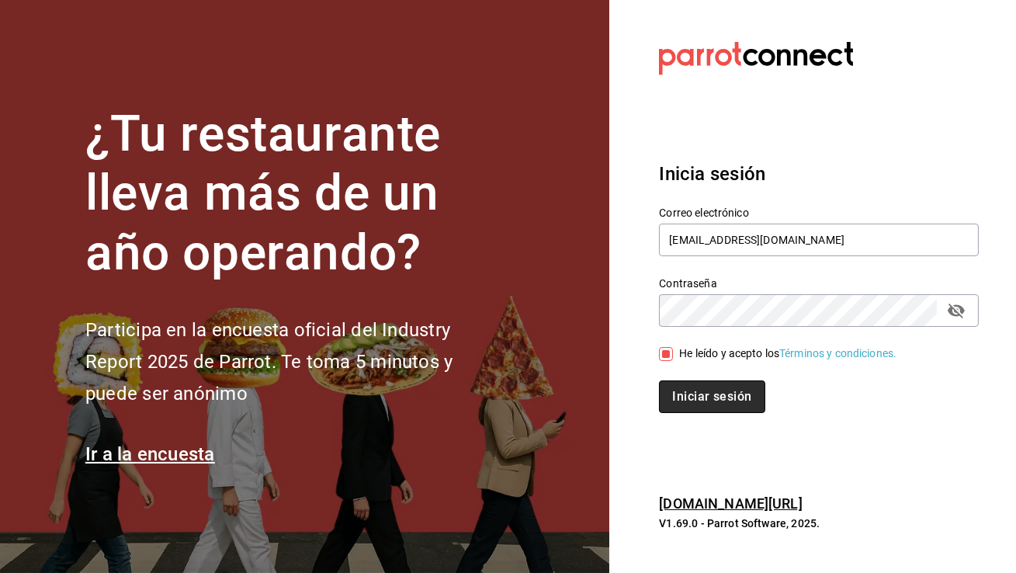
click at [689, 391] on button "Iniciar sesión" at bounding box center [712, 396] width 106 height 33
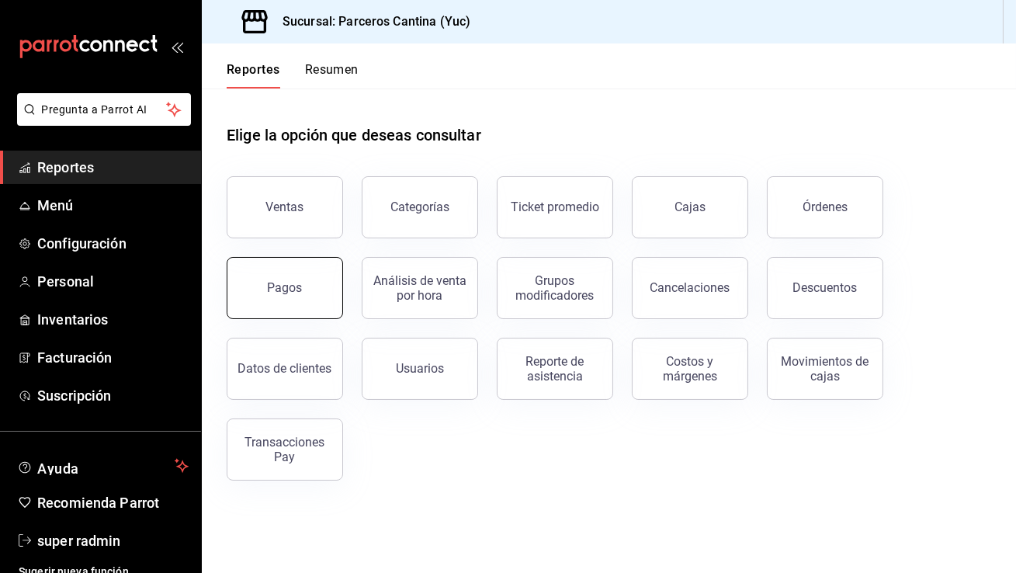
click at [283, 288] on div "Pagos" at bounding box center [285, 287] width 35 height 15
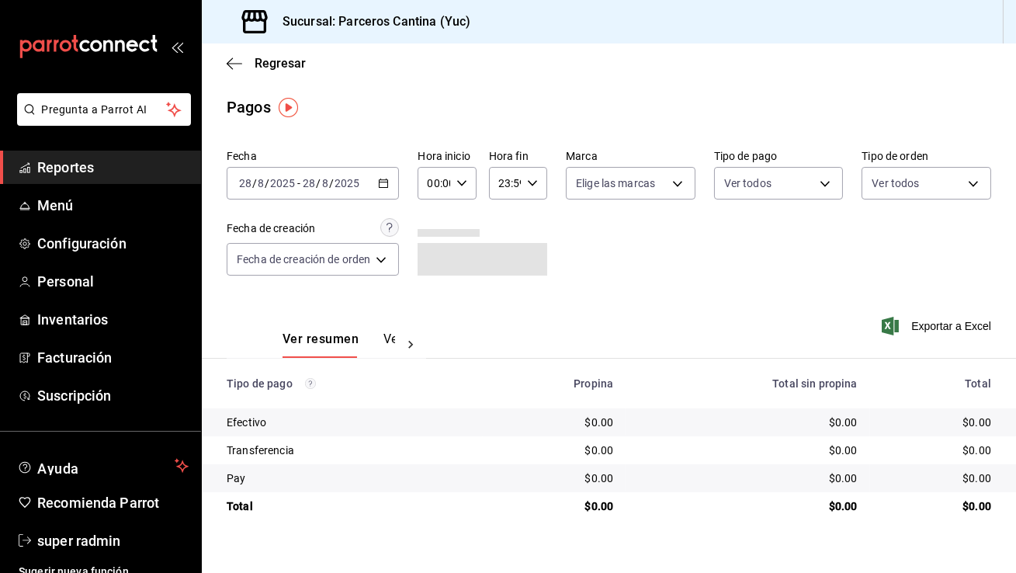
click at [381, 180] on \(Stroke\) "button" at bounding box center [383, 183] width 9 height 9
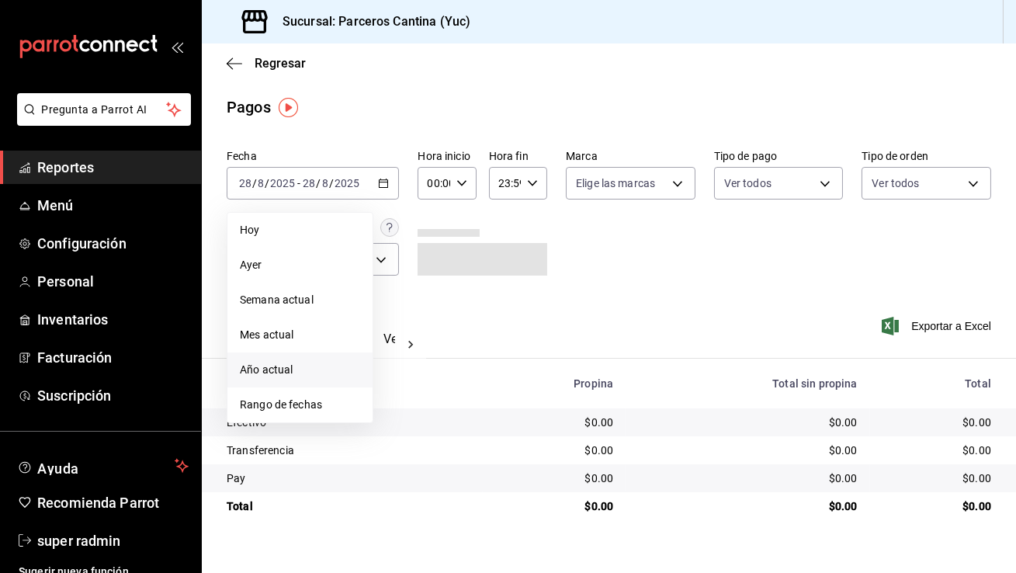
click at [286, 366] on span "Año actual" at bounding box center [300, 370] width 120 height 16
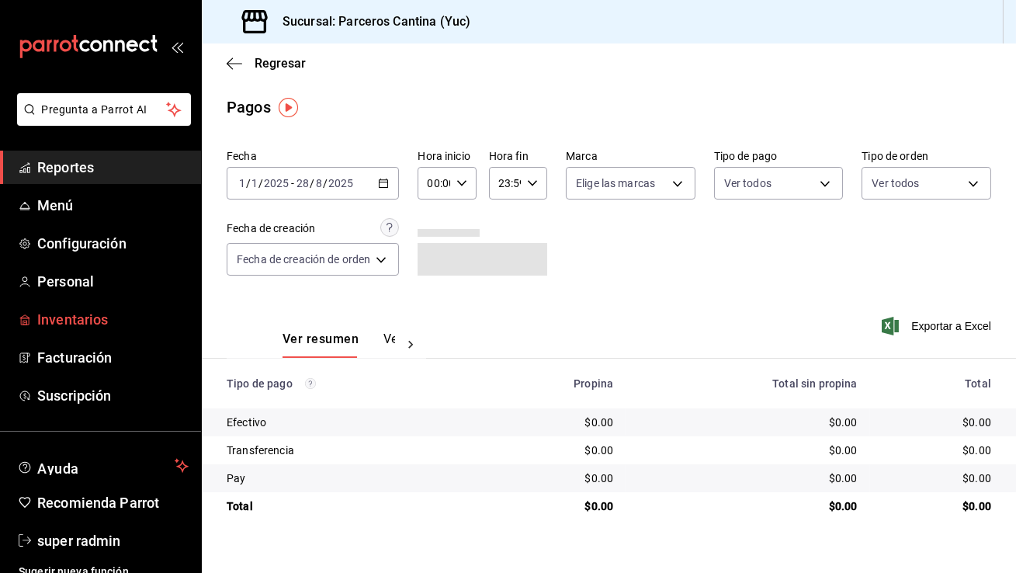
click at [89, 325] on span "Inventarios" at bounding box center [112, 319] width 151 height 21
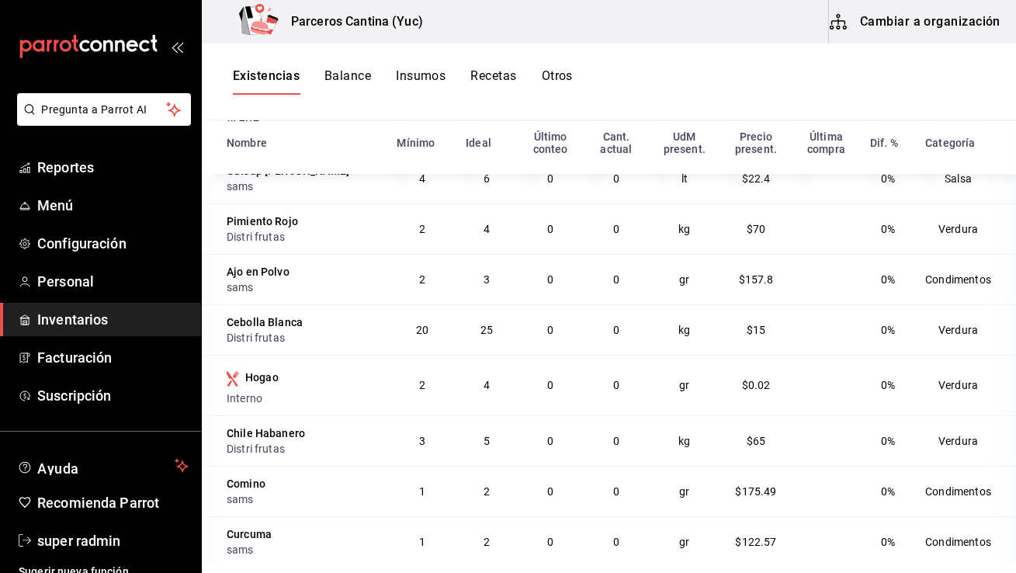
scroll to position [392, 0]
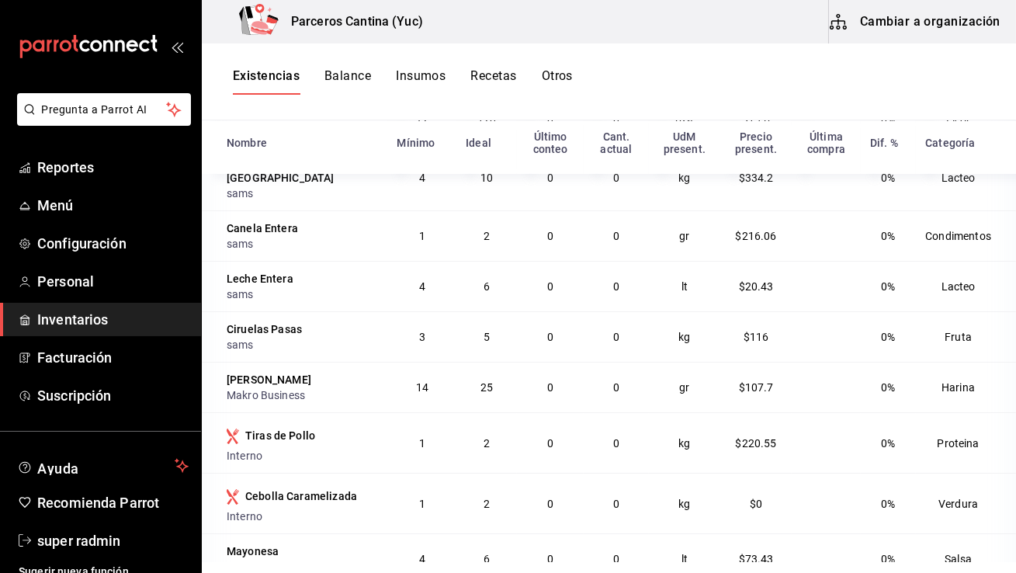
click at [349, 73] on button "Balance" at bounding box center [348, 81] width 47 height 26
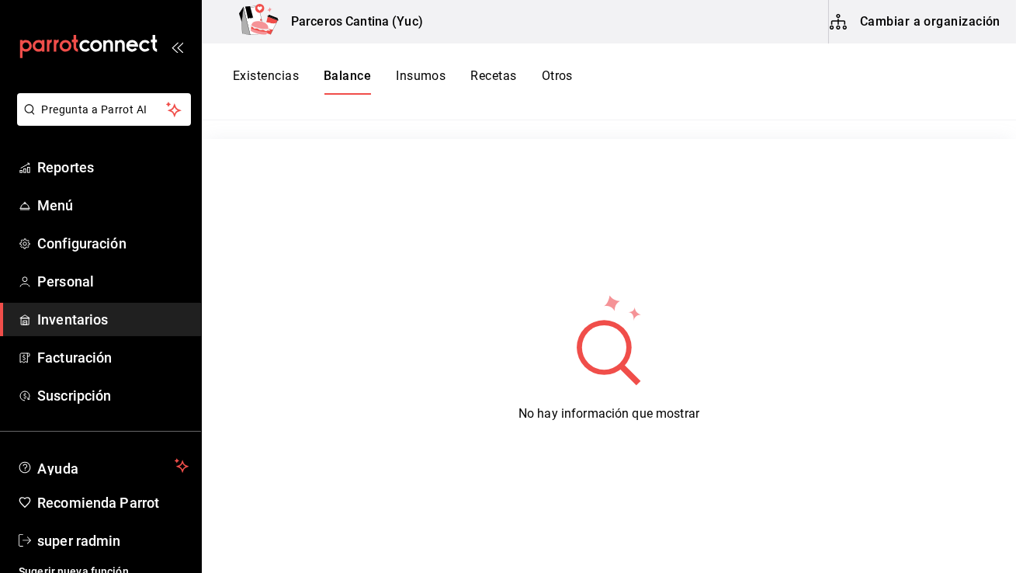
click at [401, 75] on button "Insumos" at bounding box center [421, 81] width 50 height 26
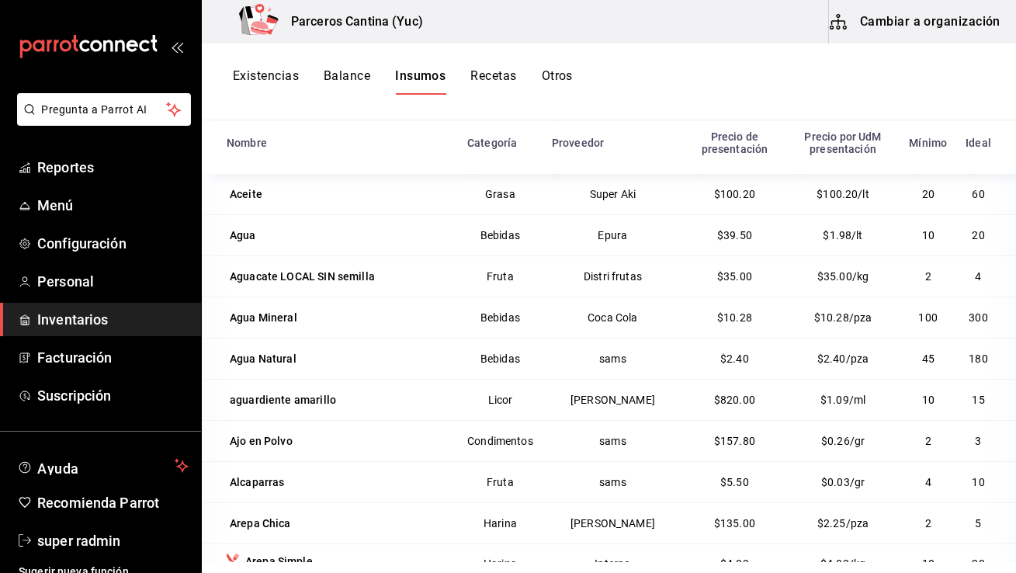
click at [503, 75] on button "Recetas" at bounding box center [494, 81] width 46 height 26
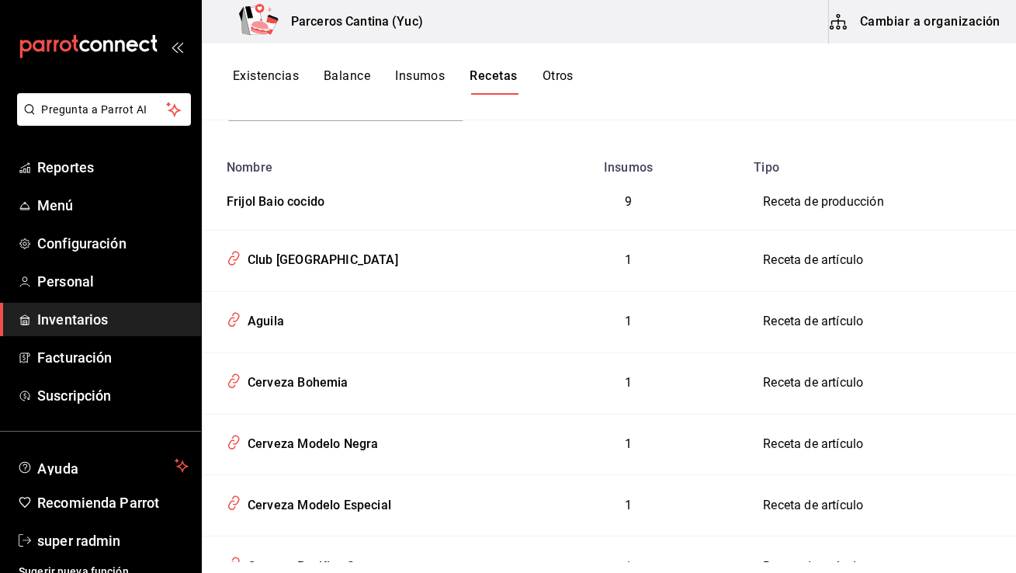
scroll to position [162, 0]
click at [127, 242] on span "Configuración" at bounding box center [112, 243] width 151 height 21
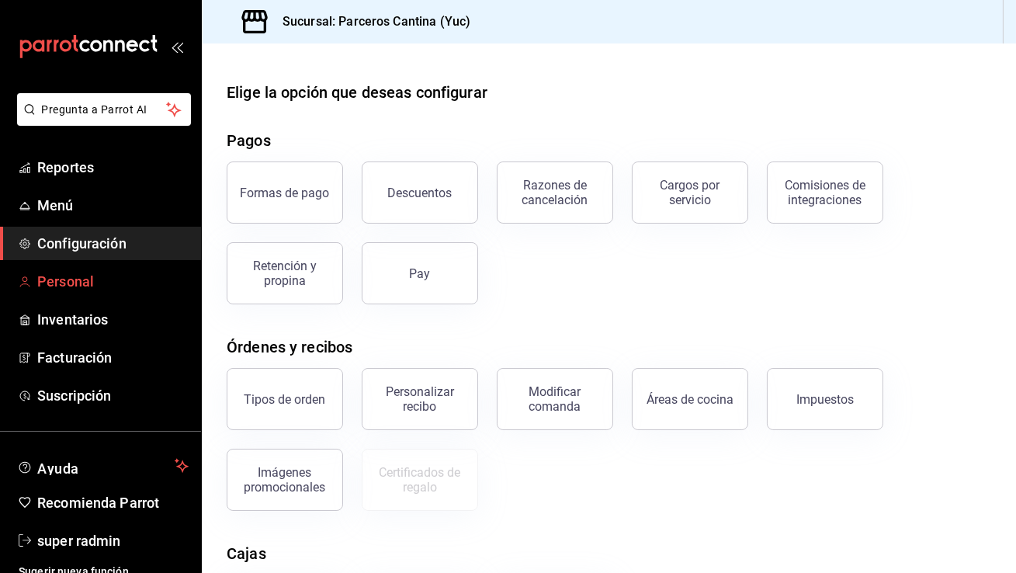
click at [123, 286] on span "Personal" at bounding box center [112, 281] width 151 height 21
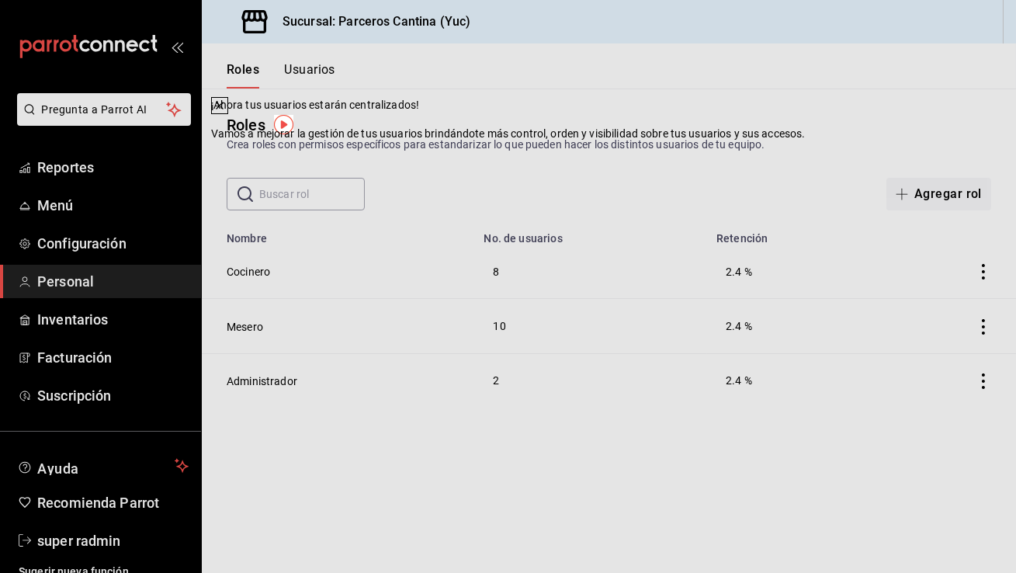
click at [226, 112] on icon at bounding box center [220, 105] width 12 height 12
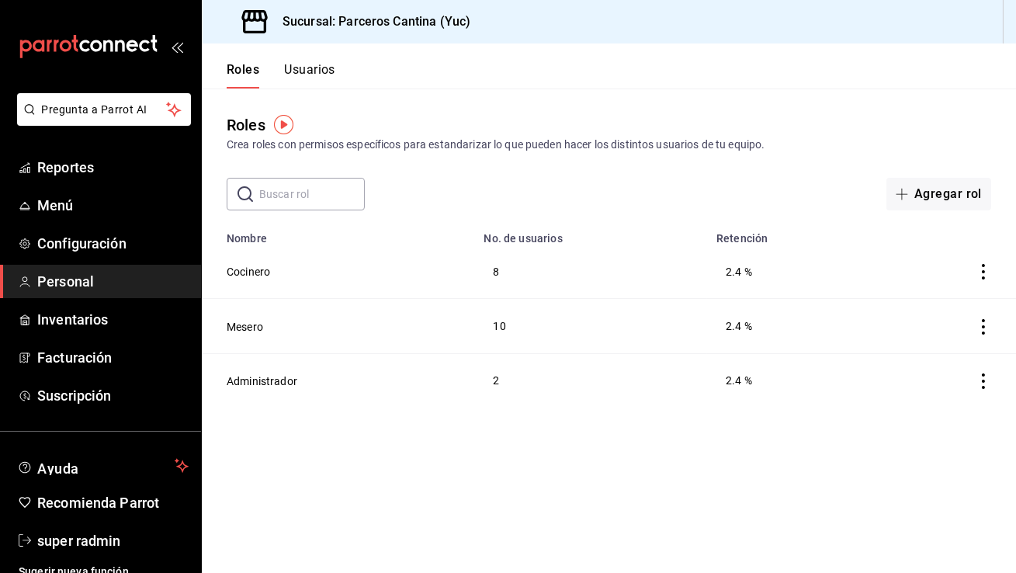
click at [326, 71] on button "Usuarios" at bounding box center [309, 75] width 51 height 26
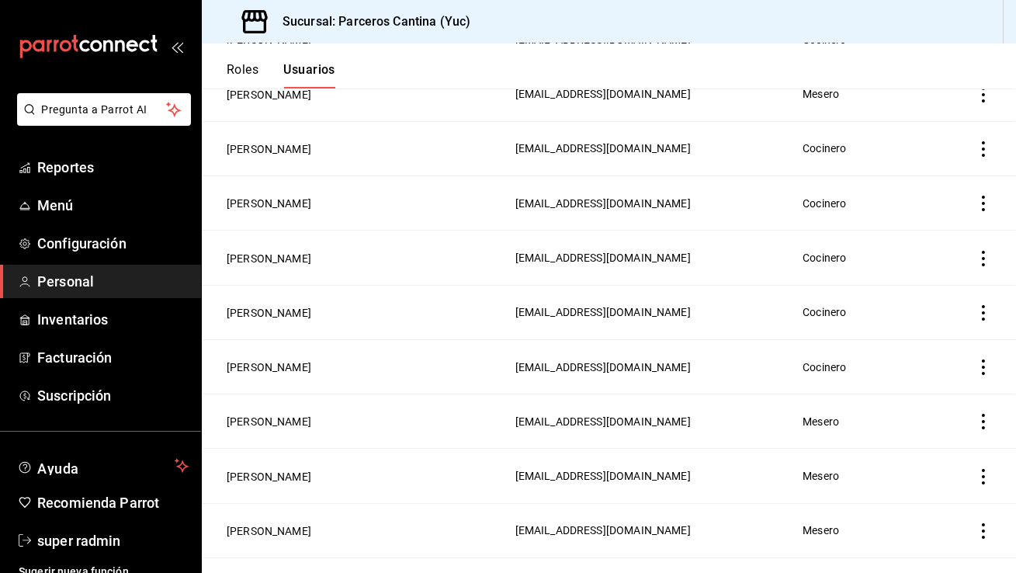
scroll to position [808, 0]
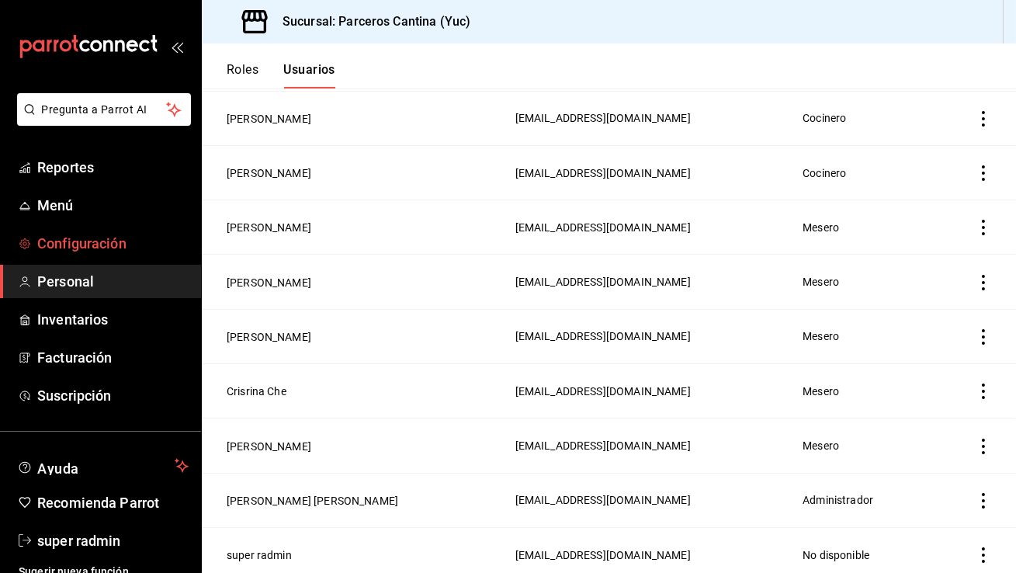
click at [104, 241] on span "Configuración" at bounding box center [112, 243] width 151 height 21
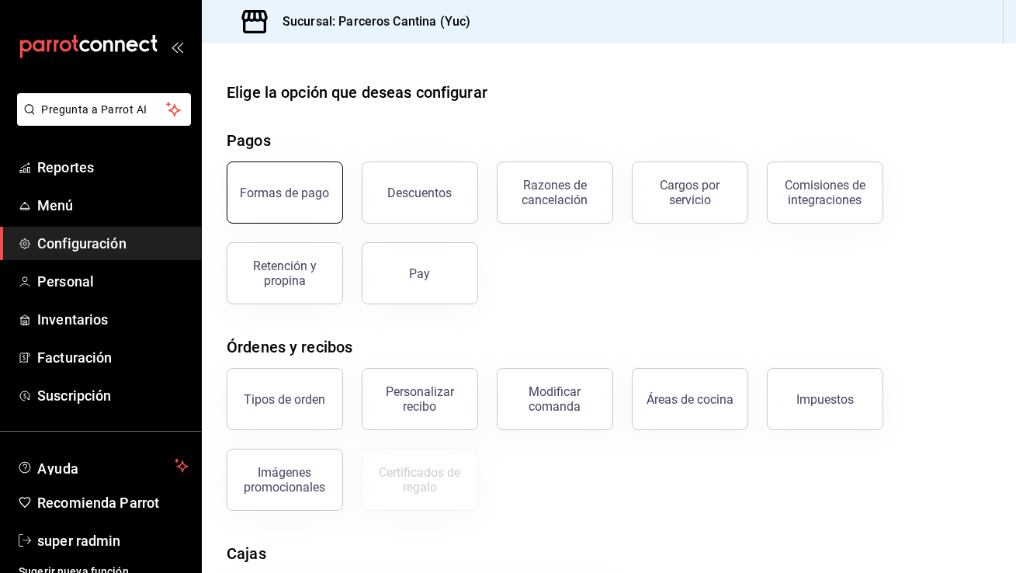
click at [297, 196] on div "Formas de pago" at bounding box center [285, 193] width 89 height 15
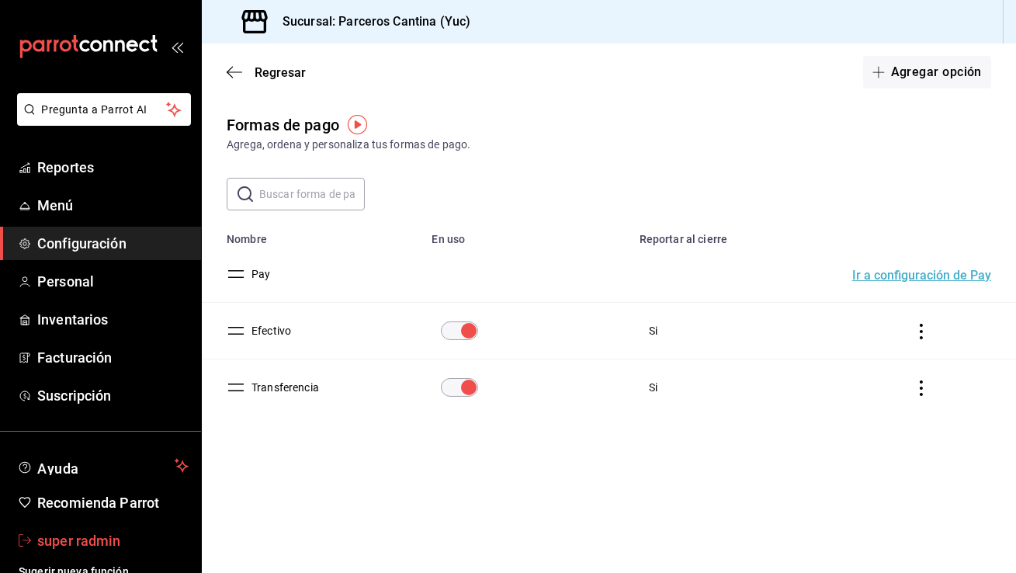
click at [106, 542] on span "super radmin" at bounding box center [112, 540] width 151 height 21
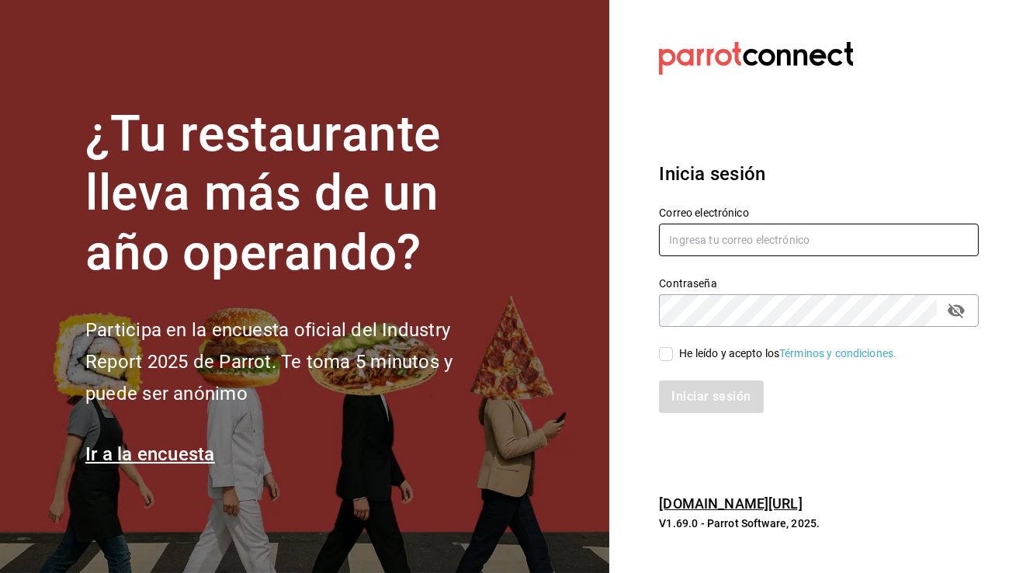
click at [717, 239] on input "text" at bounding box center [819, 240] width 320 height 33
type input "aduanacafe@bcs.com"
click at [672, 356] on input "He leído y acepto los Términos y condiciones." at bounding box center [666, 354] width 14 height 14
checkbox input "true"
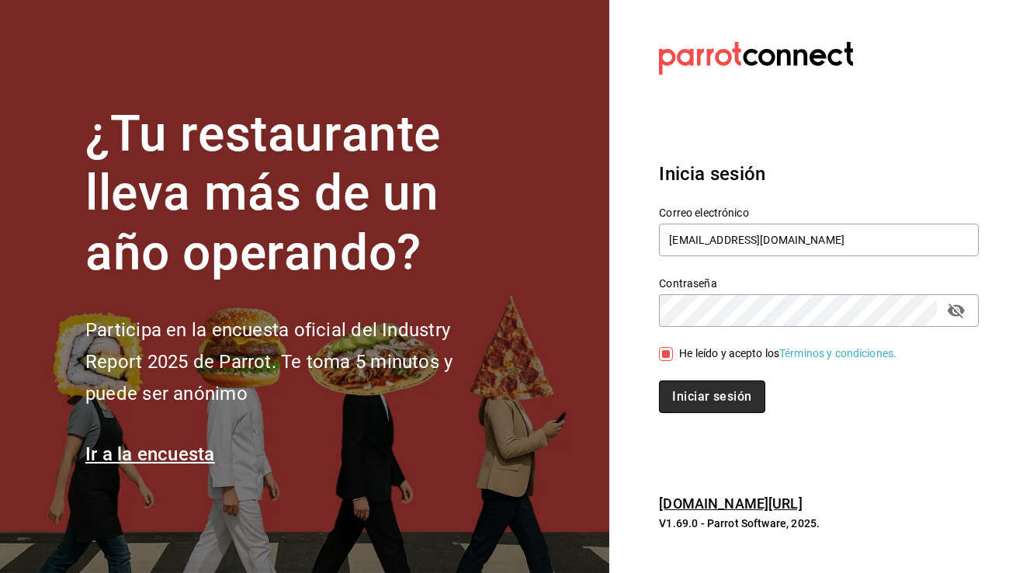
click at [688, 390] on button "Iniciar sesión" at bounding box center [712, 396] width 106 height 33
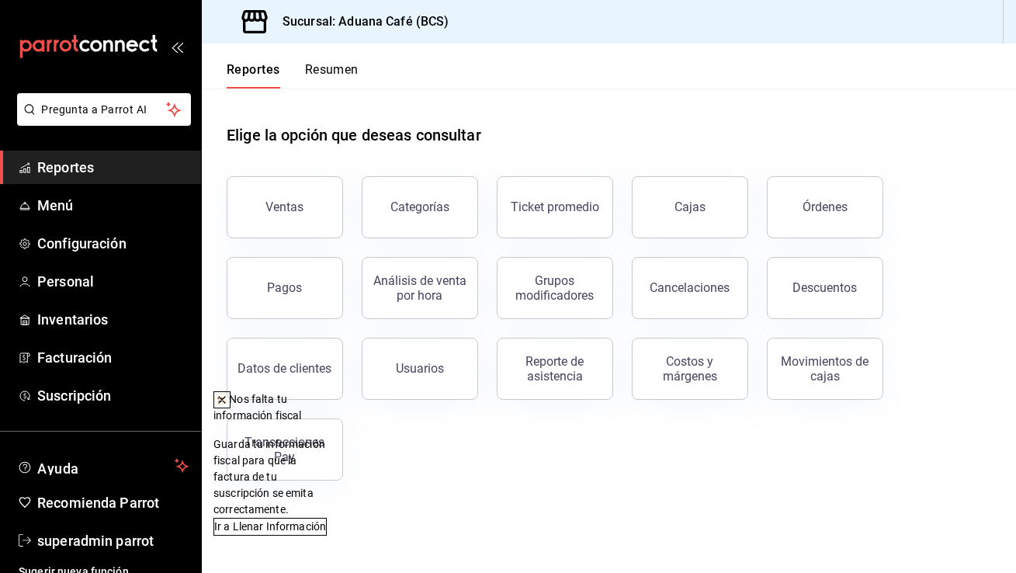
click at [228, 396] on icon at bounding box center [222, 400] width 12 height 12
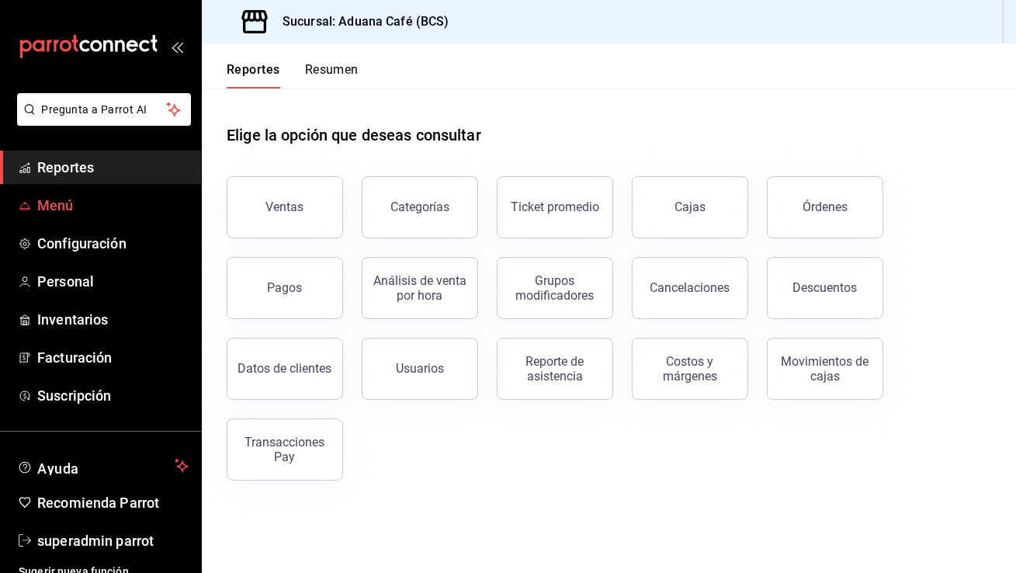
click at [116, 207] on span "Menú" at bounding box center [112, 205] width 151 height 21
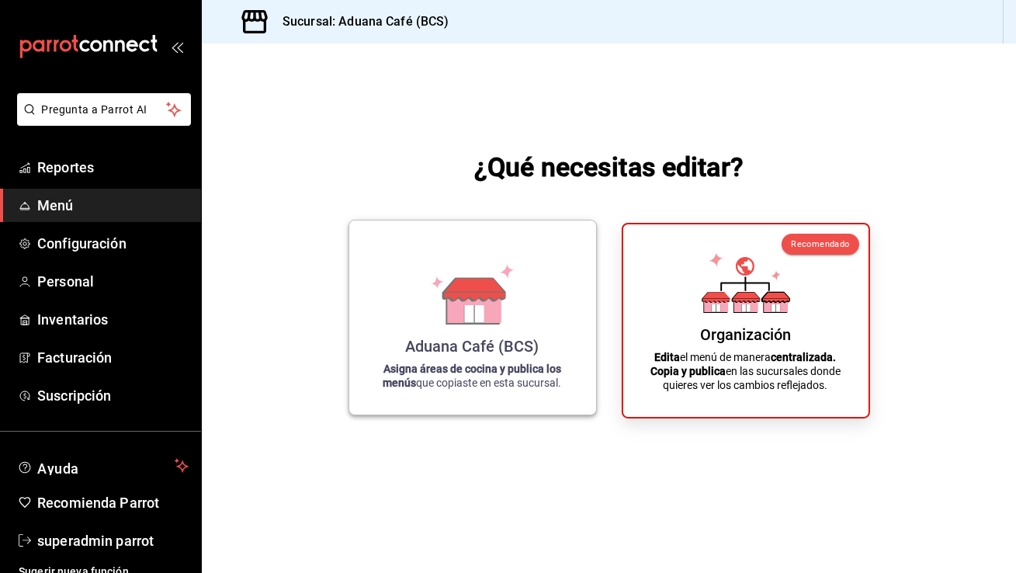
click at [521, 334] on div "Aduana Café (BCS) Asigna áreas de cocina y publica los menús que copiaste en es…" at bounding box center [473, 317] width 210 height 169
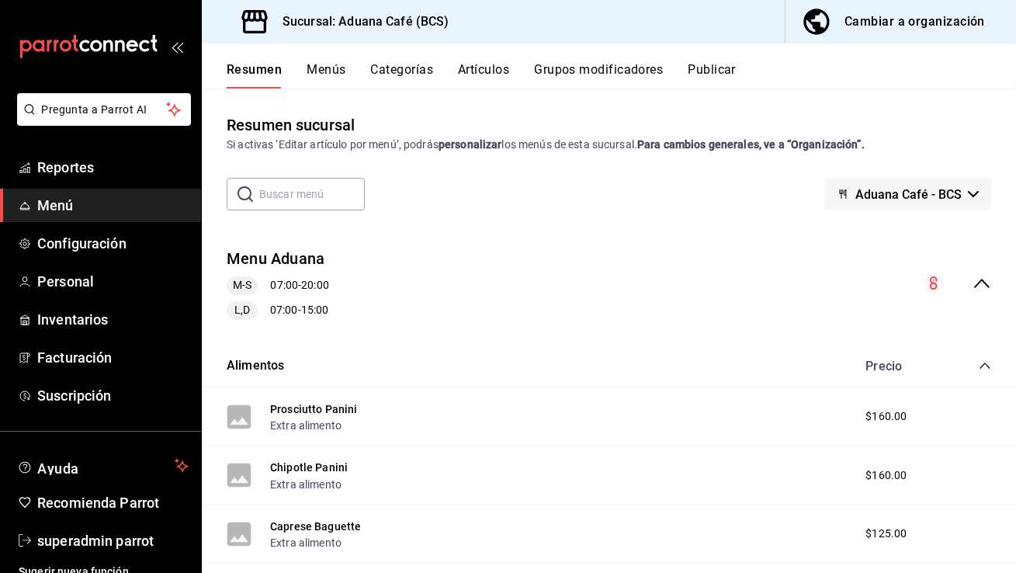
click at [327, 67] on button "Menús" at bounding box center [326, 75] width 39 height 26
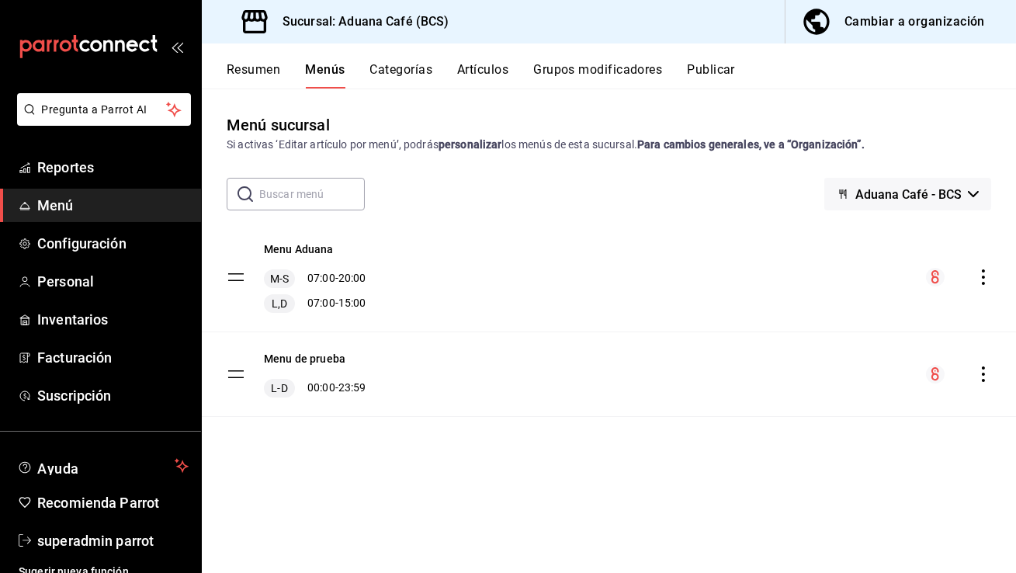
click at [404, 68] on button "Categorías" at bounding box center [401, 75] width 63 height 26
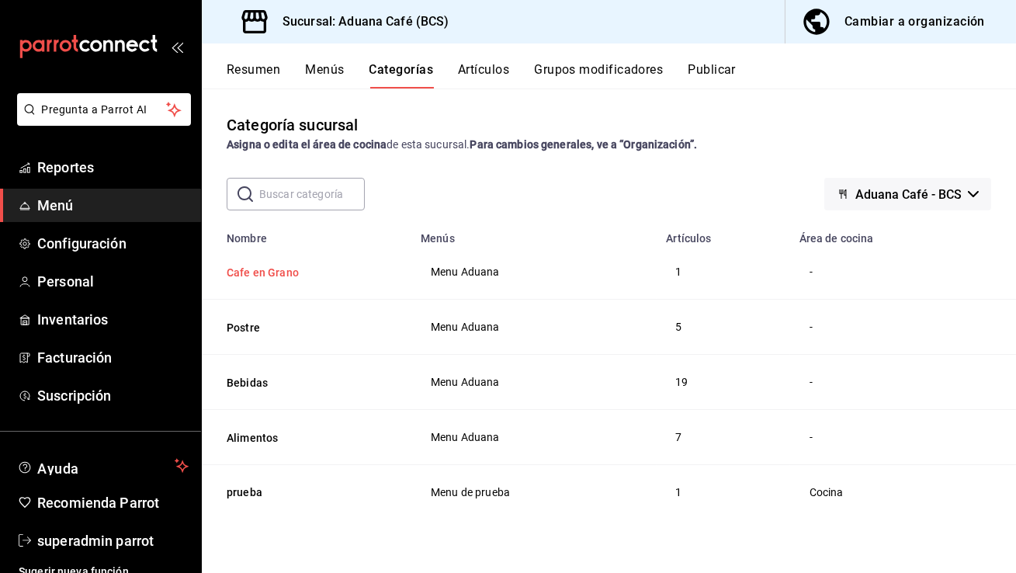
click at [285, 266] on button "Cafe en Grano" at bounding box center [304, 273] width 155 height 16
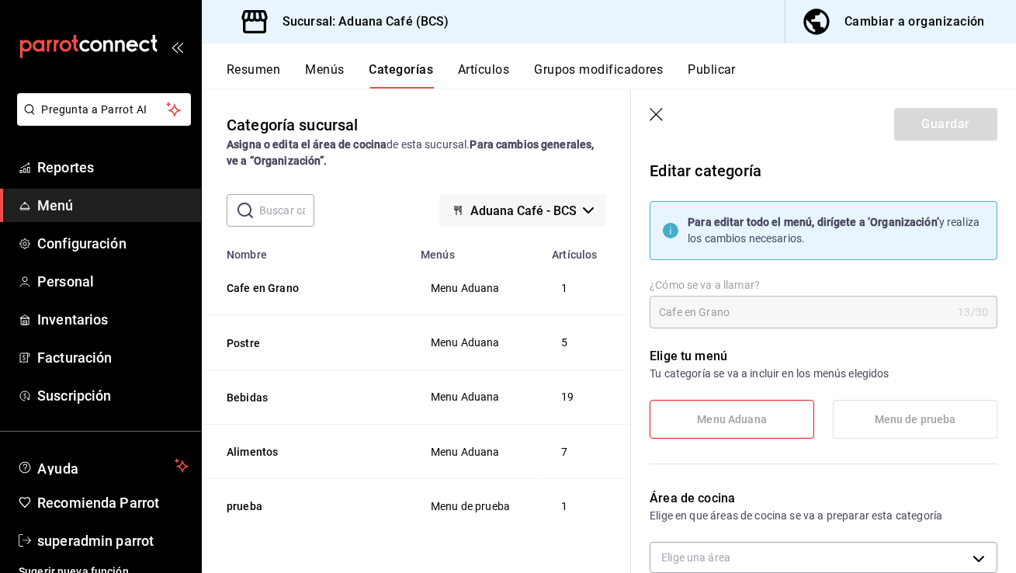
scroll to position [181, 0]
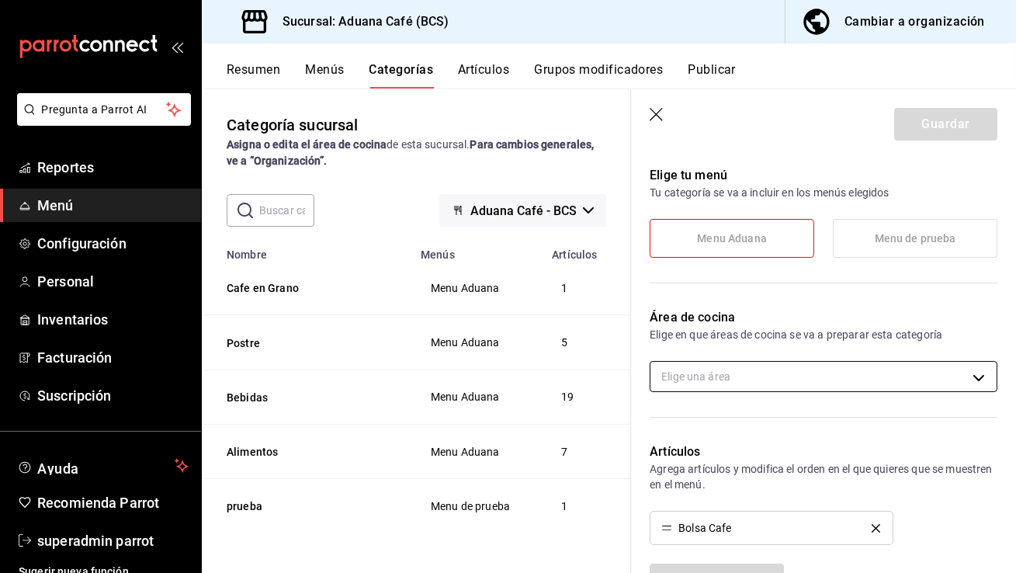
click at [725, 382] on body "Pregunta a Parrot AI Reportes Menú Configuración Personal Inventarios Facturaci…" at bounding box center [508, 286] width 1016 height 573
click at [709, 429] on span "Cocina" at bounding box center [837, 427] width 295 height 16
type input "722441e9-1ec8-41d2-97d9-19d13ffb8c1e"
checkbox input "true"
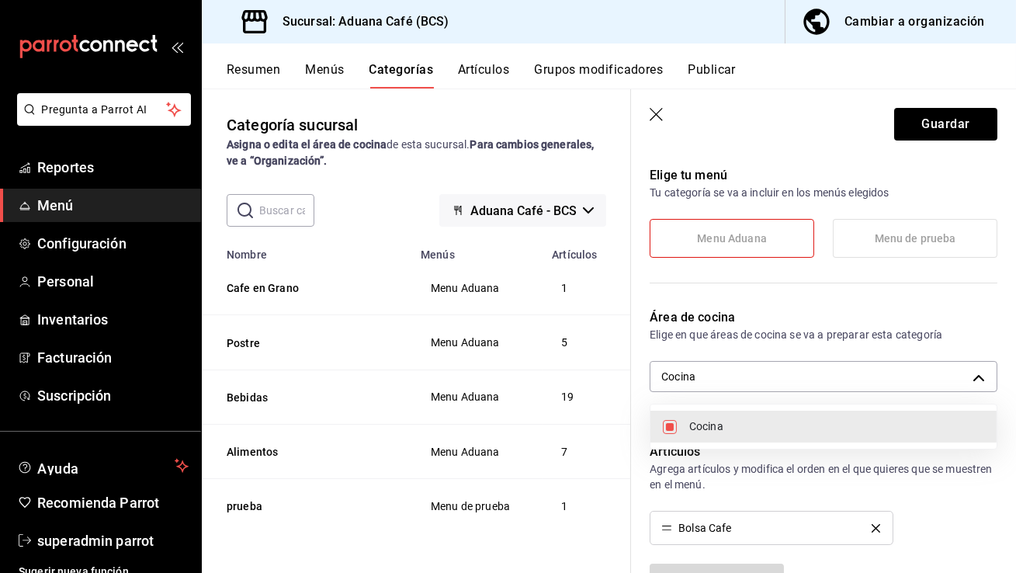
click at [920, 120] on div at bounding box center [508, 286] width 1016 height 573
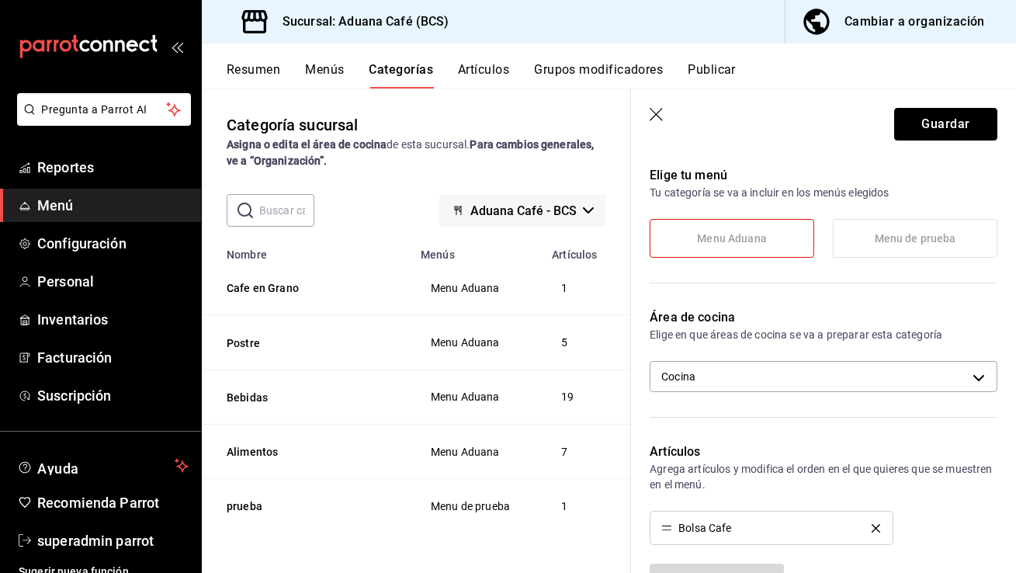
click at [920, 120] on button "Guardar" at bounding box center [945, 124] width 103 height 33
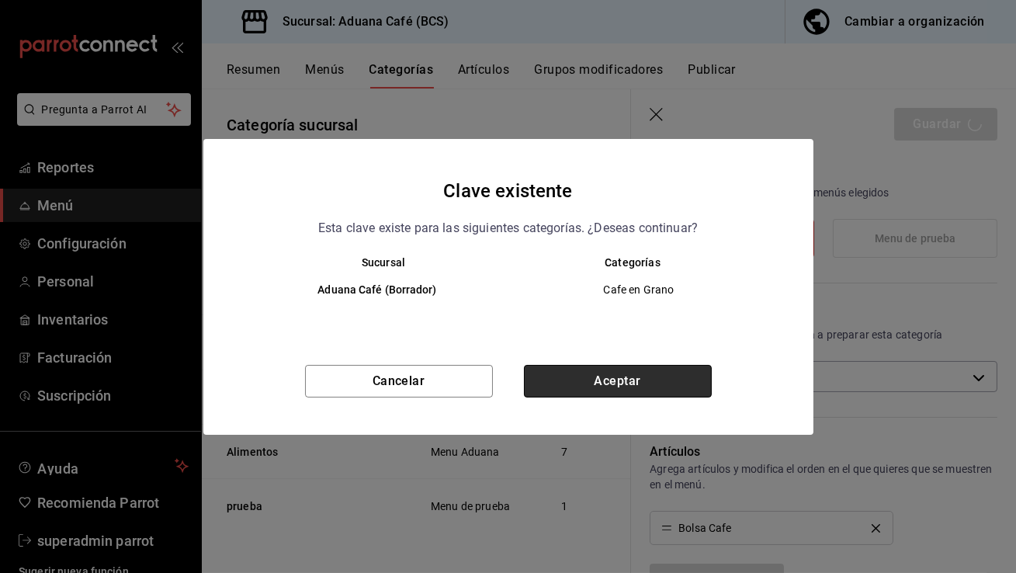
click at [669, 384] on button "Aceptar" at bounding box center [618, 381] width 188 height 33
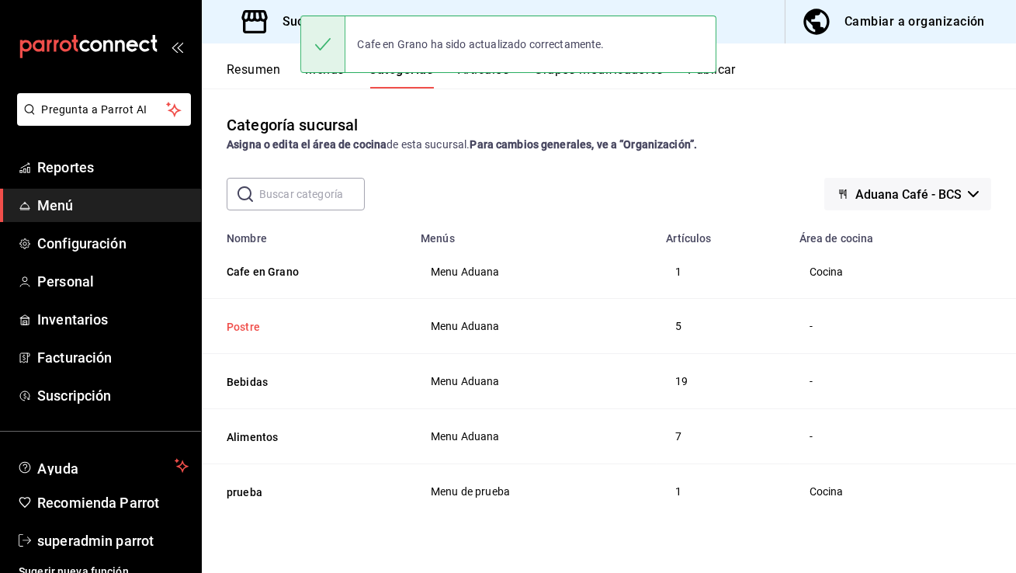
click at [245, 327] on button "Postre" at bounding box center [304, 327] width 155 height 16
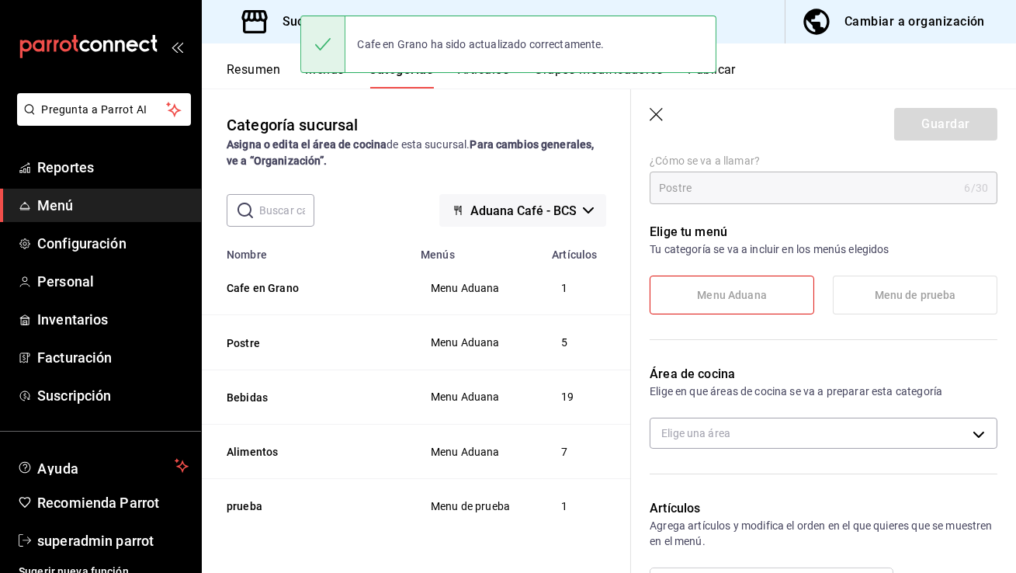
scroll to position [179, 0]
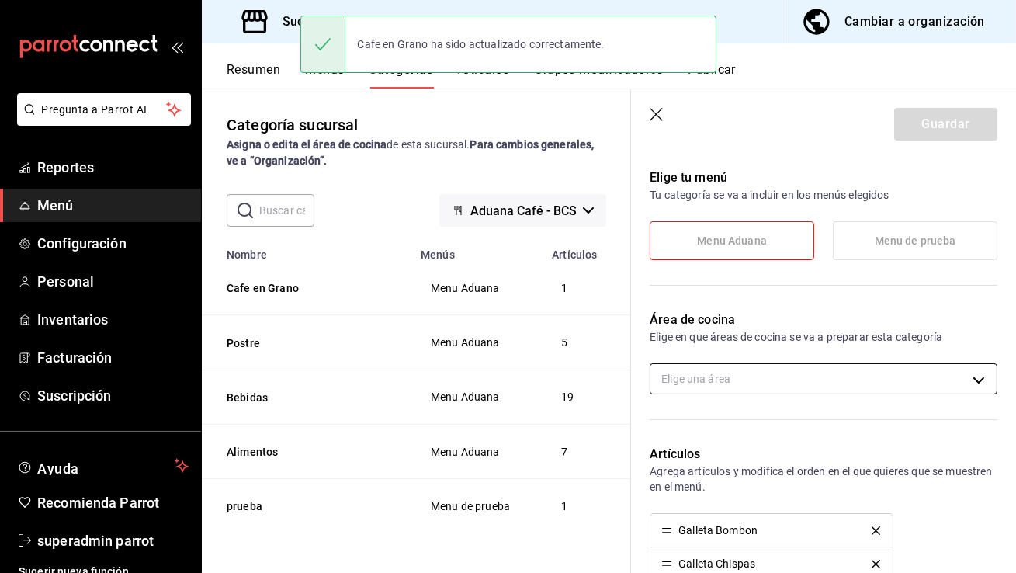
click at [720, 364] on body "Pregunta a Parrot AI Reportes Menú Configuración Personal Inventarios Facturaci…" at bounding box center [508, 286] width 1016 height 573
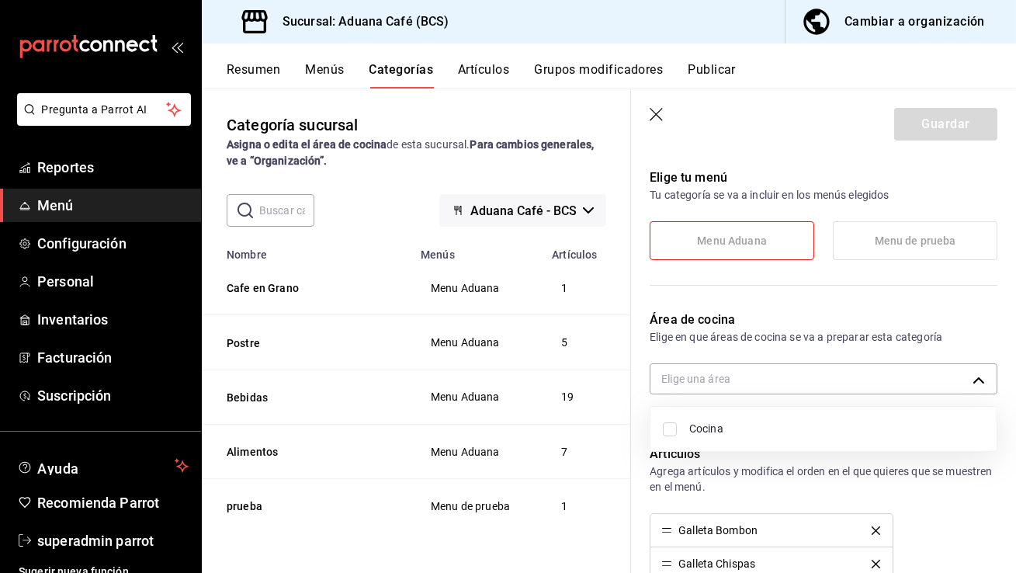
click at [714, 429] on span "Cocina" at bounding box center [837, 429] width 295 height 16
type input "722441e9-1ec8-41d2-97d9-19d13ffb8c1e"
checkbox input "true"
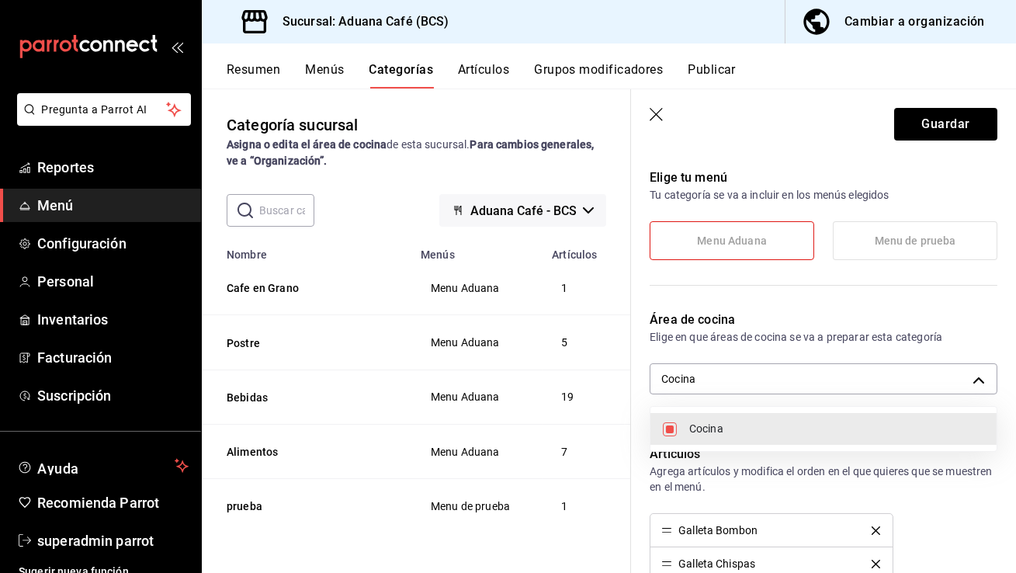
click at [931, 111] on div at bounding box center [508, 286] width 1016 height 573
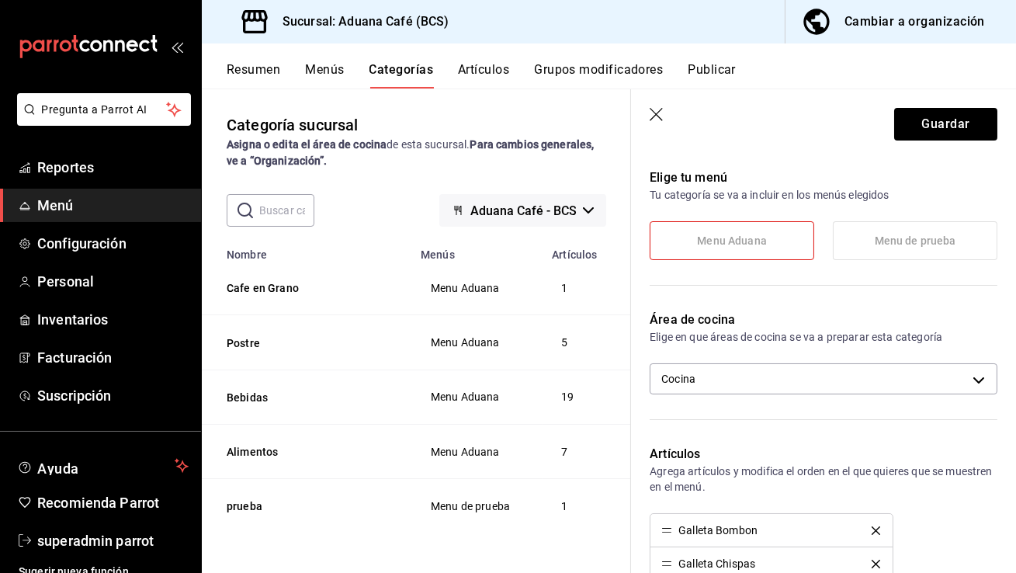
click at [931, 111] on div at bounding box center [508, 286] width 1016 height 573
click at [931, 111] on button "Guardar" at bounding box center [945, 124] width 103 height 33
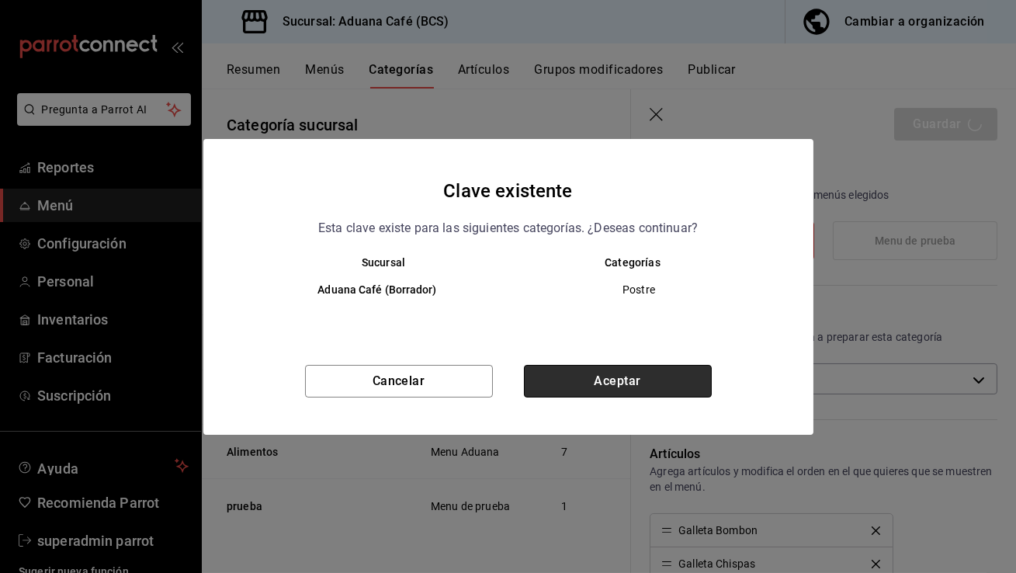
click at [563, 378] on button "Aceptar" at bounding box center [618, 381] width 188 height 33
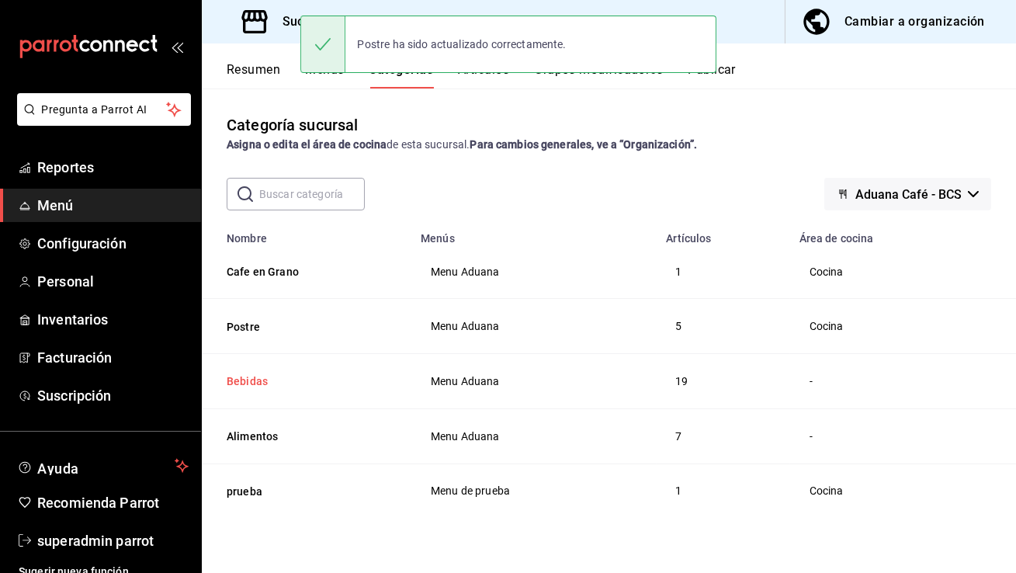
click at [245, 380] on button "Bebidas" at bounding box center [304, 381] width 155 height 16
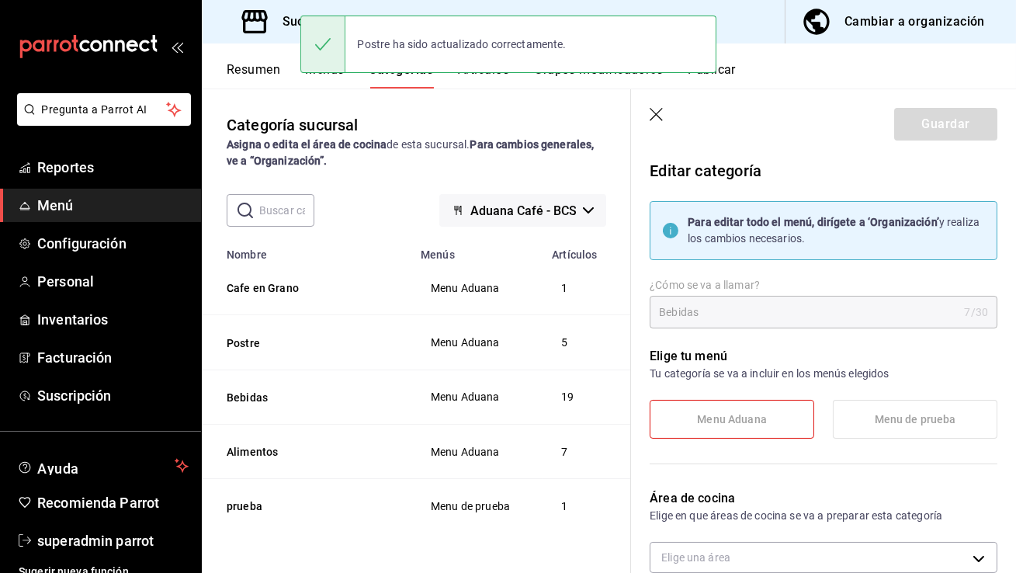
scroll to position [183, 0]
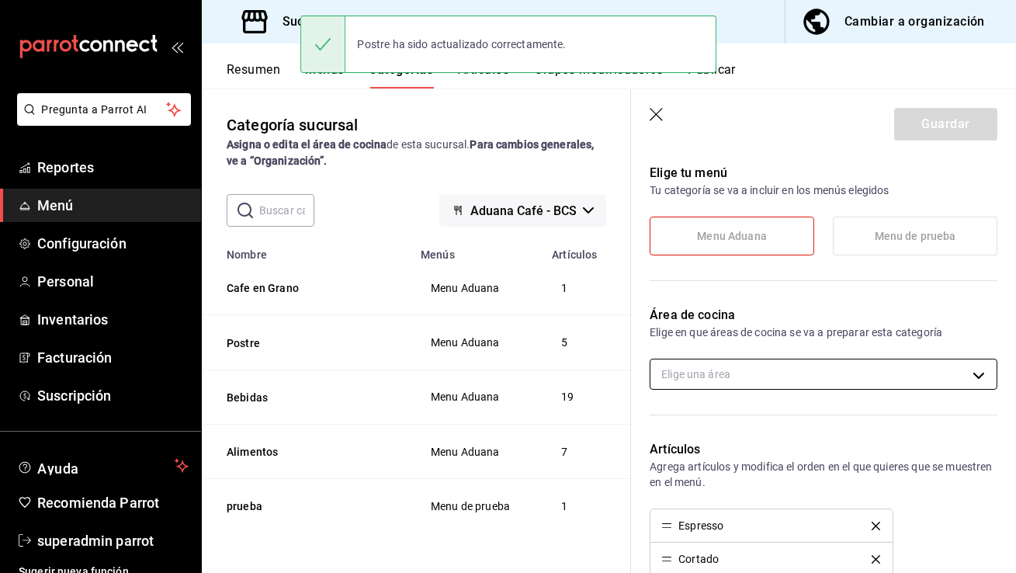
click at [715, 382] on body "Pregunta a Parrot AI Reportes Menú Configuración Personal Inventarios Facturaci…" at bounding box center [508, 286] width 1016 height 573
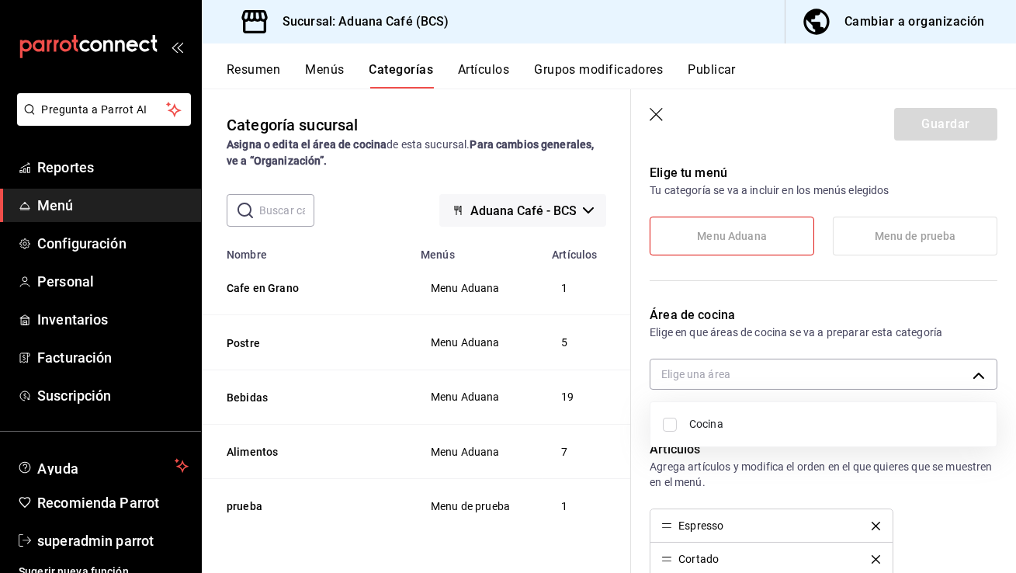
click at [720, 429] on span "Cocina" at bounding box center [837, 424] width 295 height 16
type input "722441e9-1ec8-41d2-97d9-19d13ffb8c1e"
checkbox input "true"
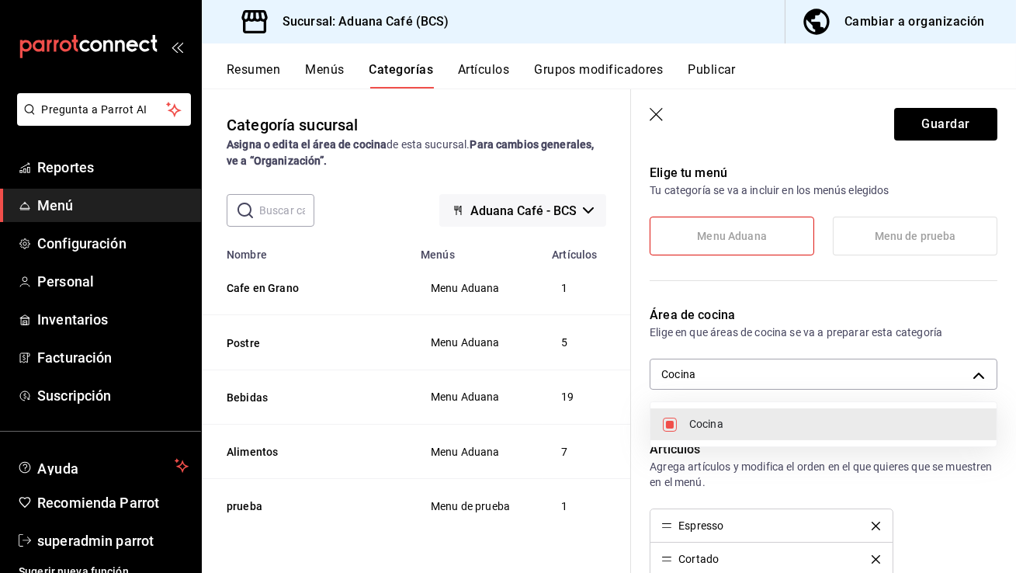
click at [932, 142] on div at bounding box center [508, 286] width 1016 height 573
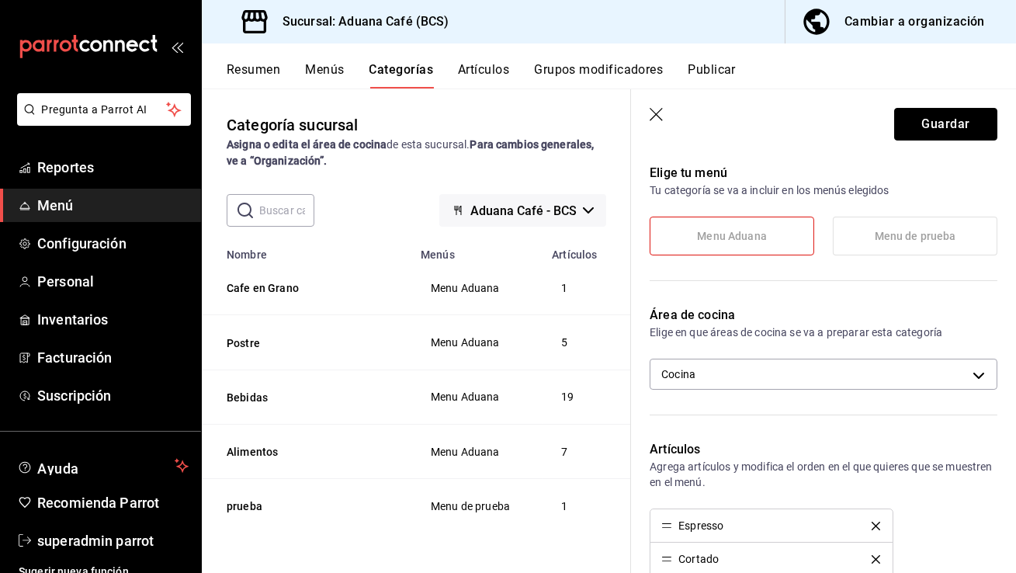
click at [933, 132] on button "Guardar" at bounding box center [945, 124] width 103 height 33
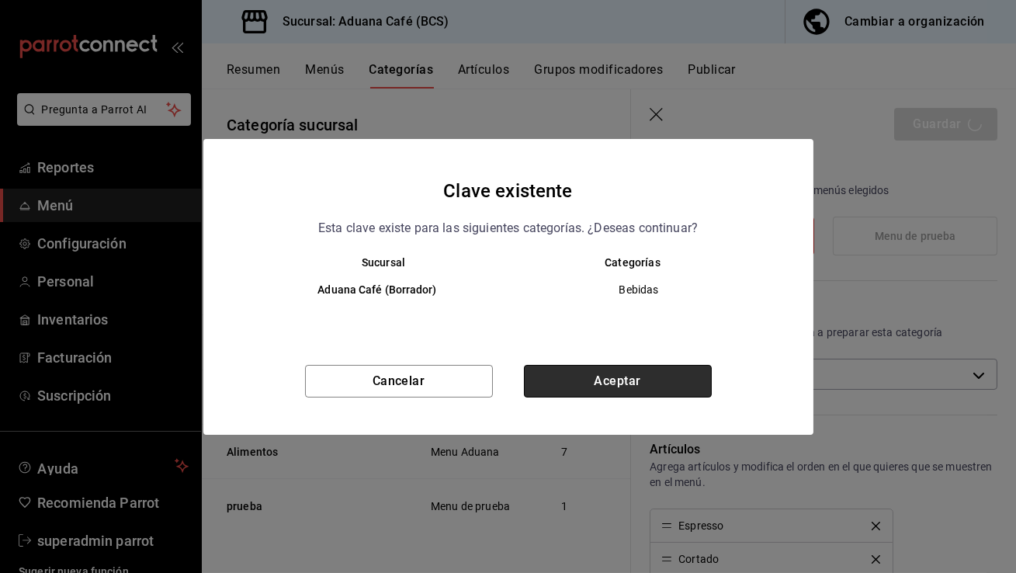
click at [641, 388] on button "Aceptar" at bounding box center [618, 381] width 188 height 33
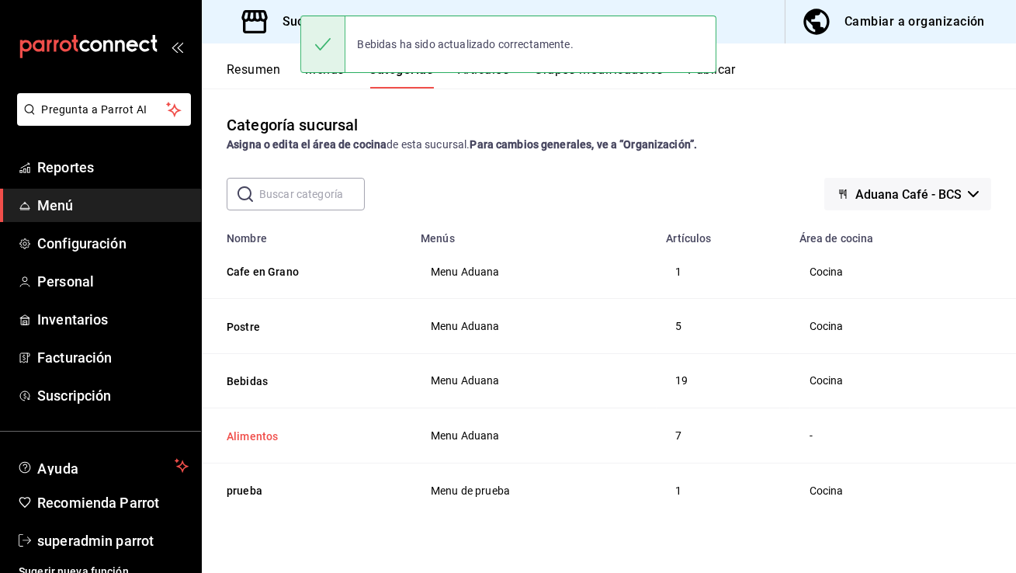
click at [263, 432] on button "Alimentos" at bounding box center [304, 437] width 155 height 16
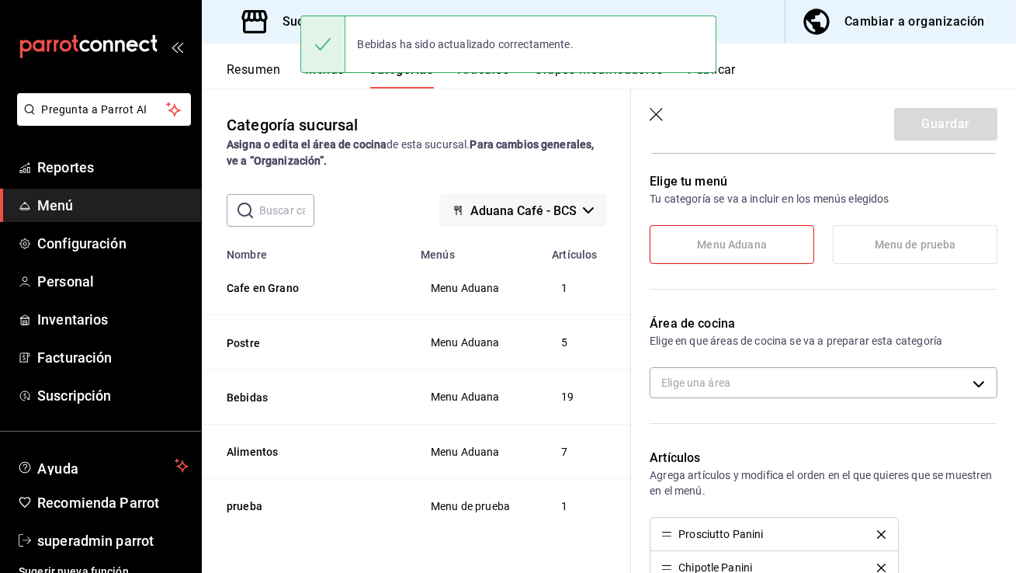
scroll to position [247, 0]
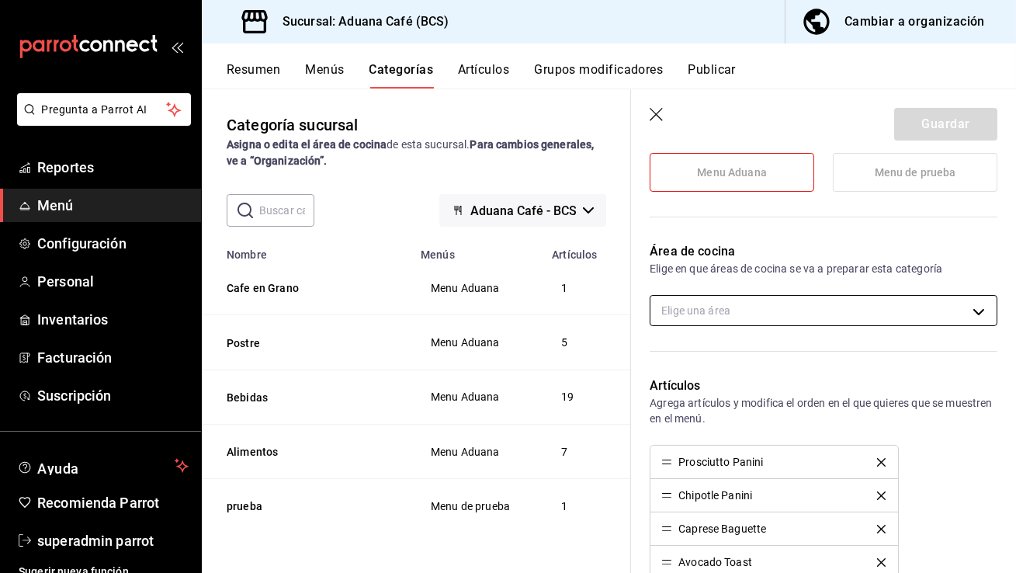
click at [728, 306] on body "Pregunta a Parrot AI Reportes Menú Configuración Personal Inventarios Facturaci…" at bounding box center [508, 286] width 1016 height 573
click at [724, 360] on span "Cocina" at bounding box center [837, 361] width 295 height 16
type input "722441e9-1ec8-41d2-97d9-19d13ffb8c1e"
checkbox input "true"
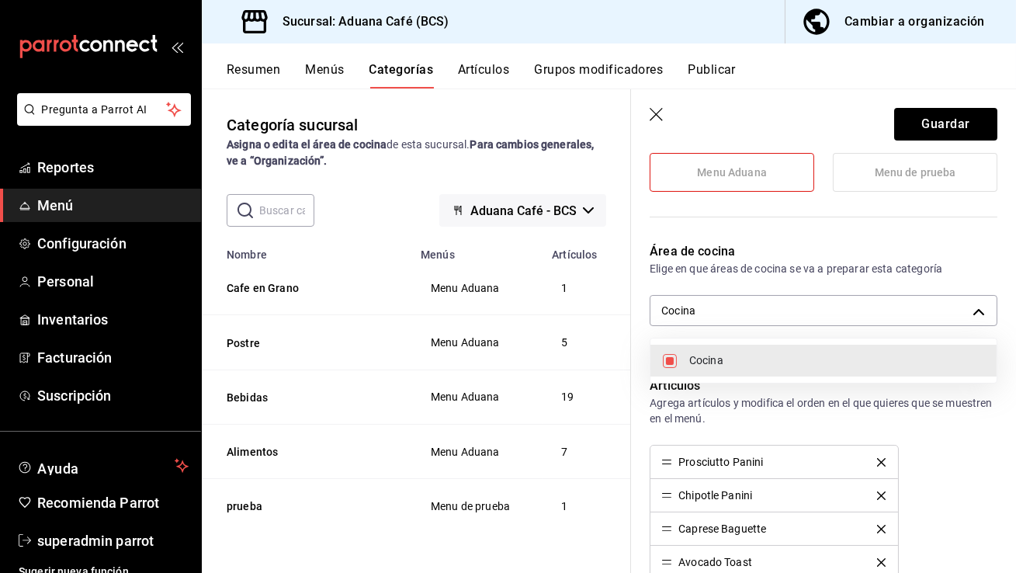
click at [945, 124] on div at bounding box center [508, 286] width 1016 height 573
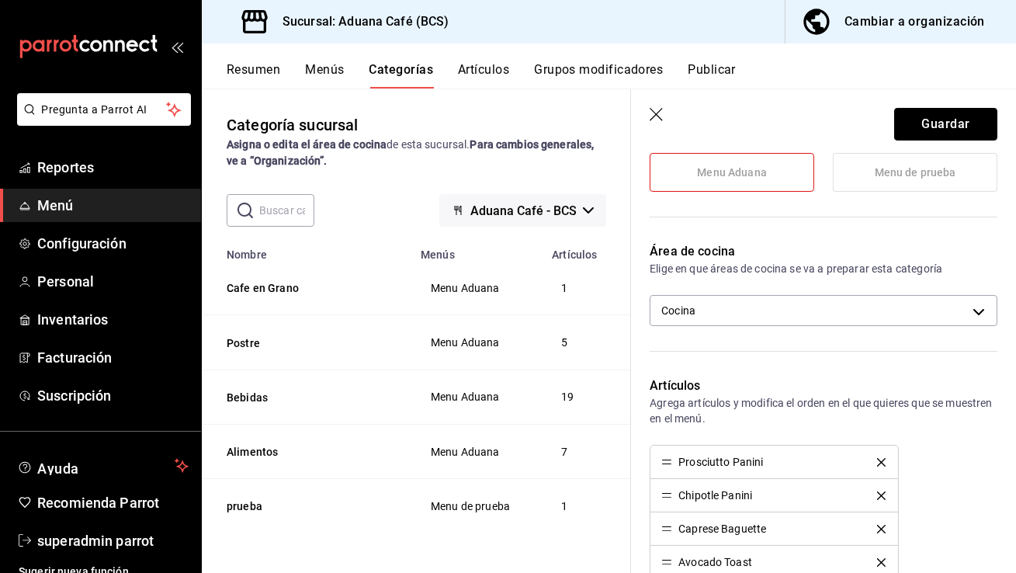
click at [945, 124] on button "Guardar" at bounding box center [945, 124] width 103 height 33
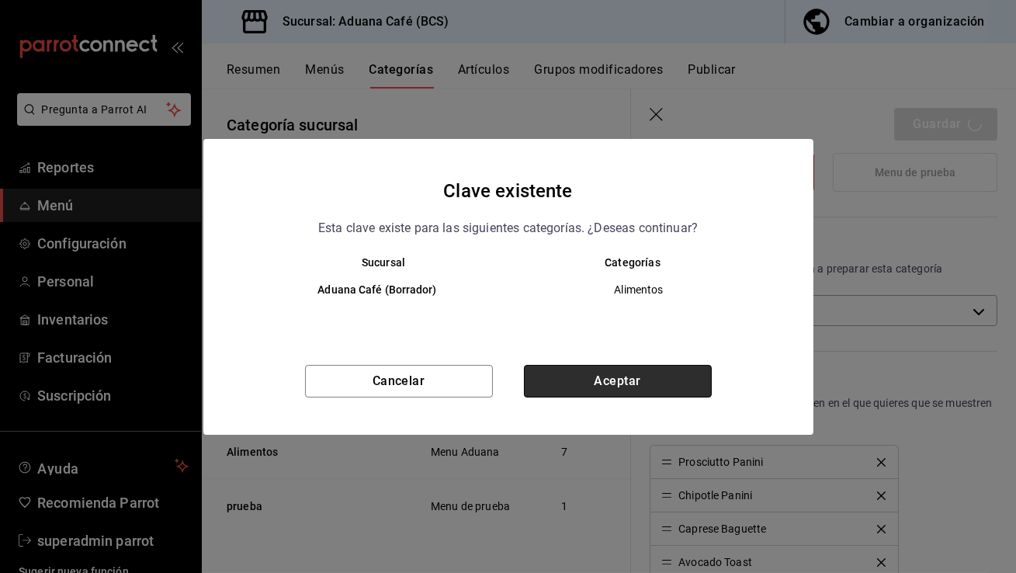
click at [672, 366] on button "Aceptar" at bounding box center [618, 381] width 188 height 33
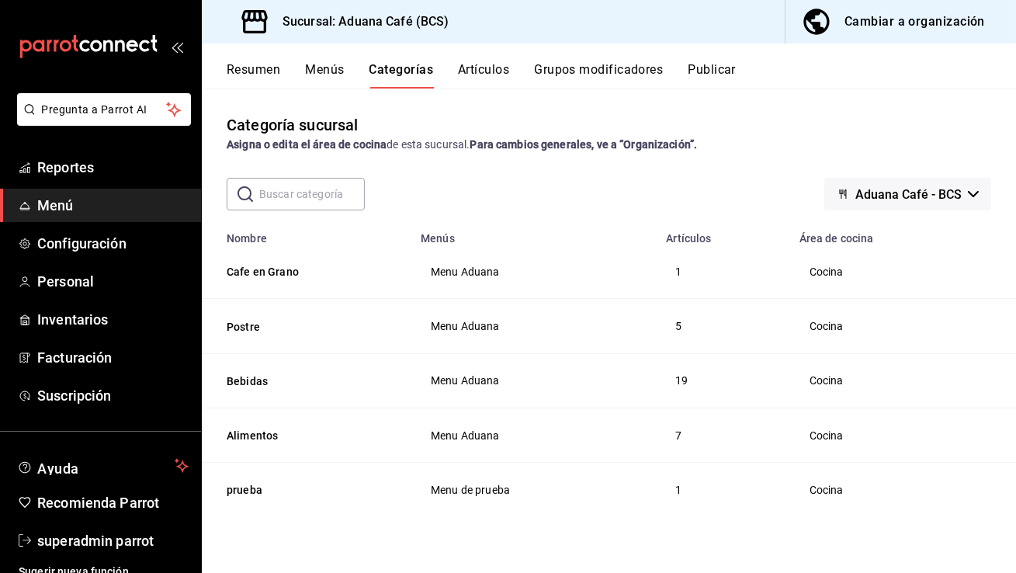
click at [309, 81] on button "Menús" at bounding box center [324, 75] width 39 height 26
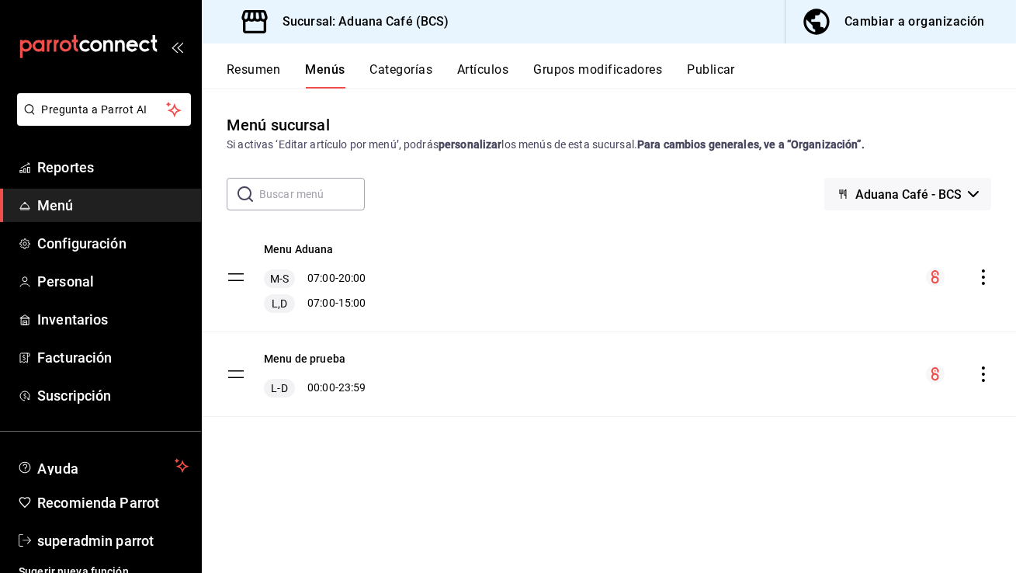
click at [982, 371] on icon "actions" at bounding box center [984, 374] width 16 height 16
click at [919, 434] on span "Eliminar menú y contenido relacionado" at bounding box center [860, 442] width 189 height 16
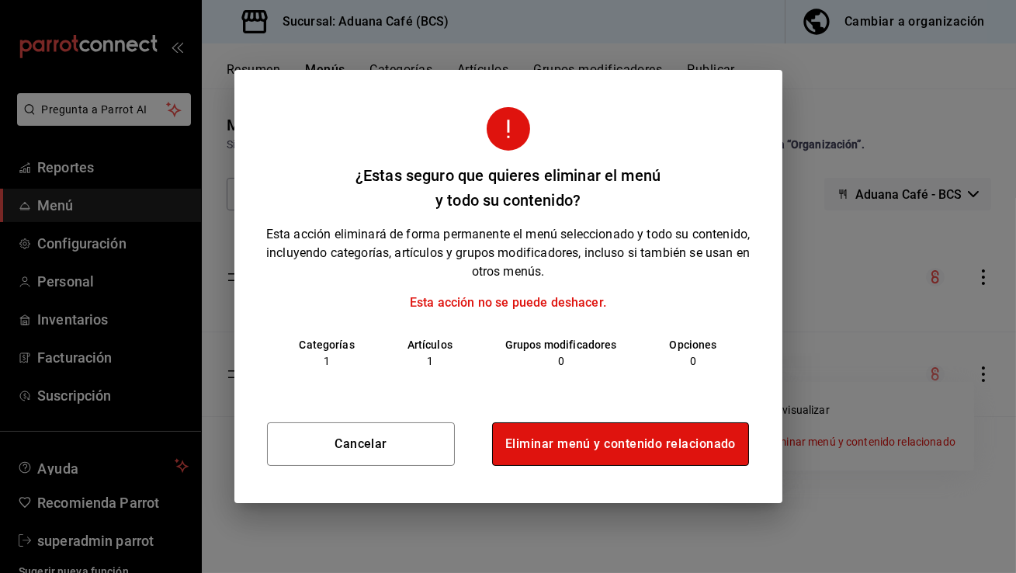
click at [705, 457] on button "Eliminar menú y contenido relacionado" at bounding box center [620, 443] width 257 height 43
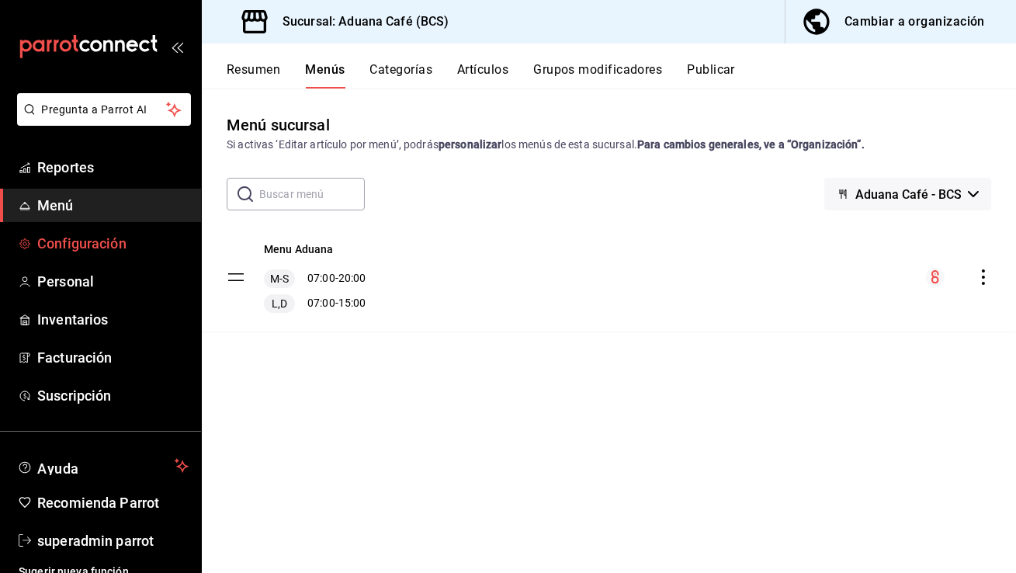
click at [137, 239] on span "Configuración" at bounding box center [112, 243] width 151 height 21
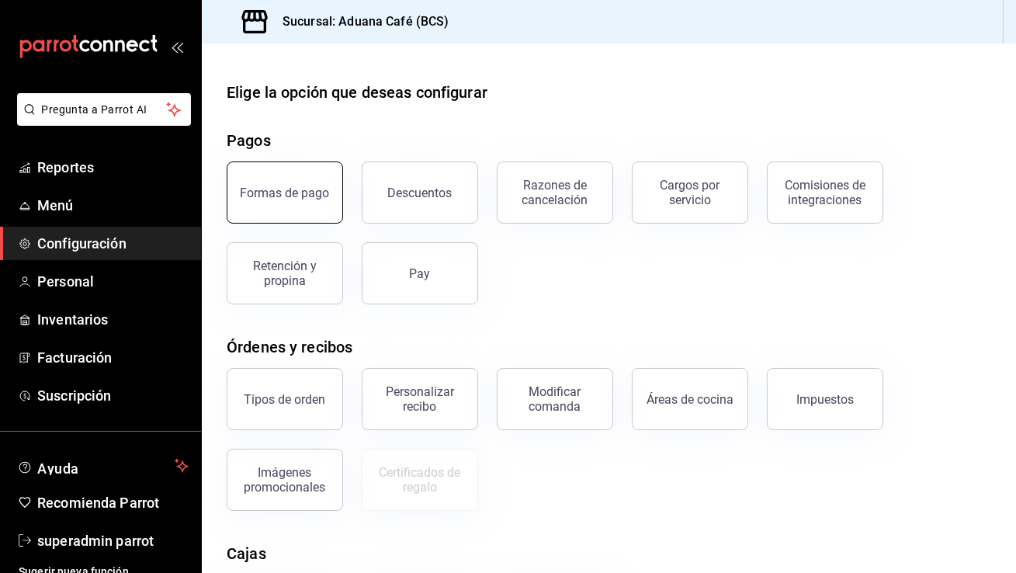
click at [327, 196] on button "Formas de pago" at bounding box center [285, 193] width 116 height 62
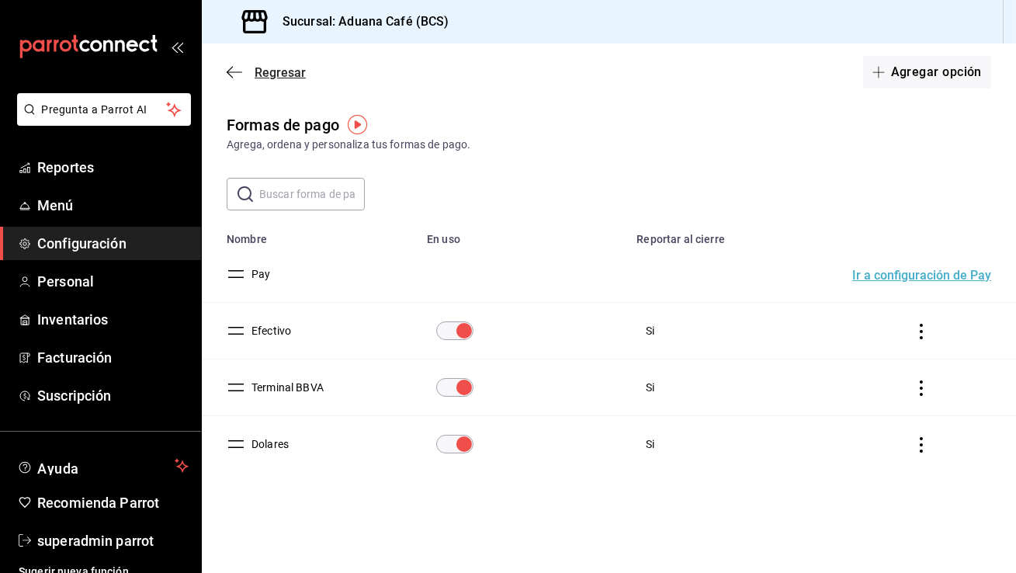
click at [234, 76] on icon "button" at bounding box center [235, 72] width 16 height 14
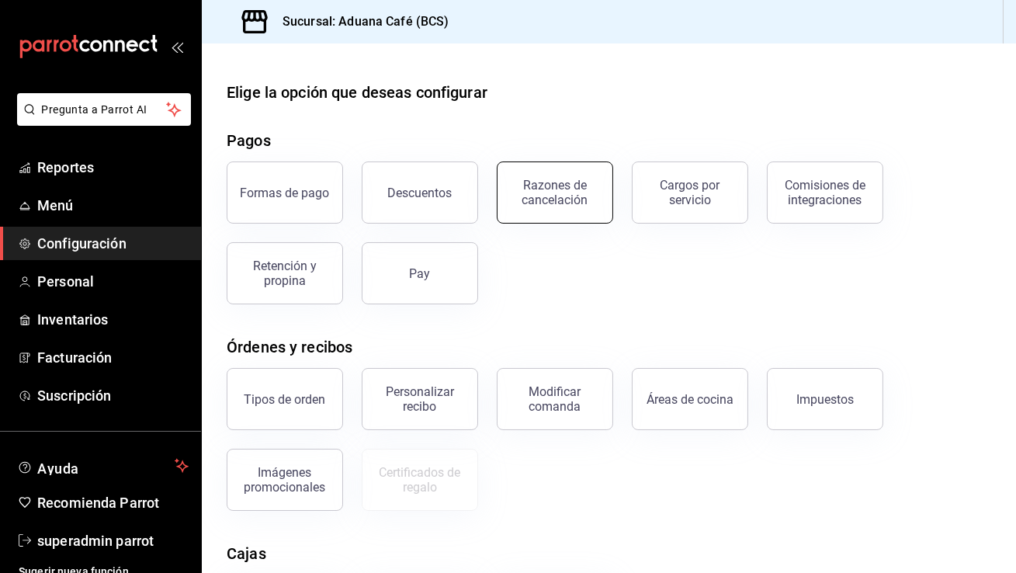
click at [540, 186] on div "Razones de cancelación" at bounding box center [555, 193] width 96 height 30
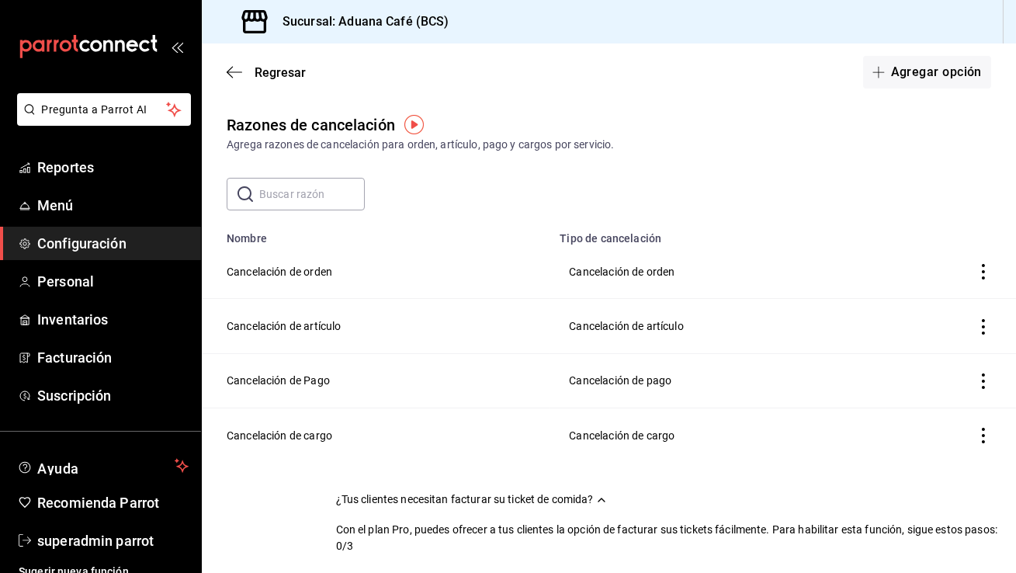
click at [222, 76] on div "Regresar Agregar opción" at bounding box center [609, 71] width 815 height 57
click at [234, 66] on icon "button" at bounding box center [235, 72] width 16 height 14
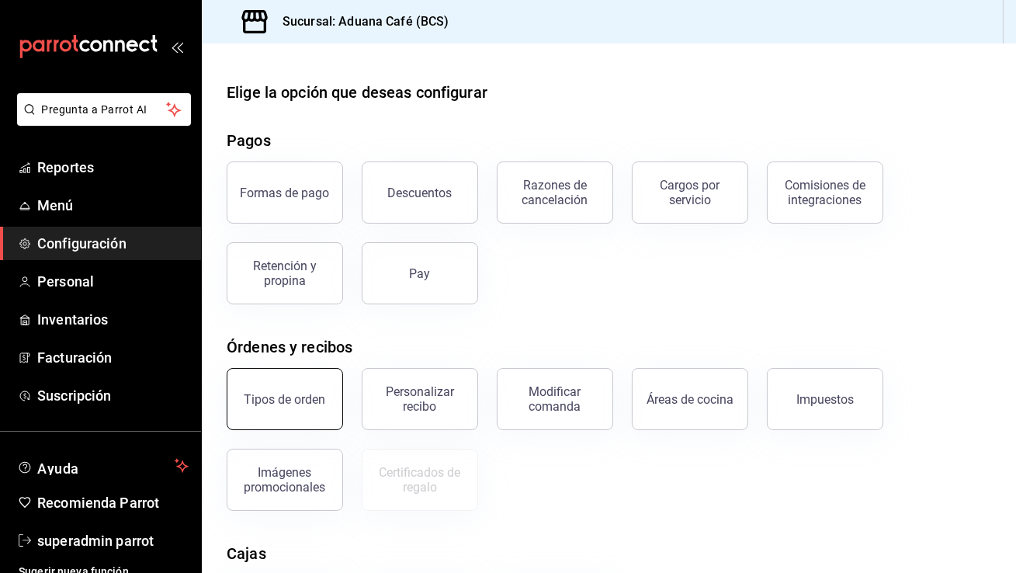
click at [291, 390] on button "Tipos de orden" at bounding box center [285, 399] width 116 height 62
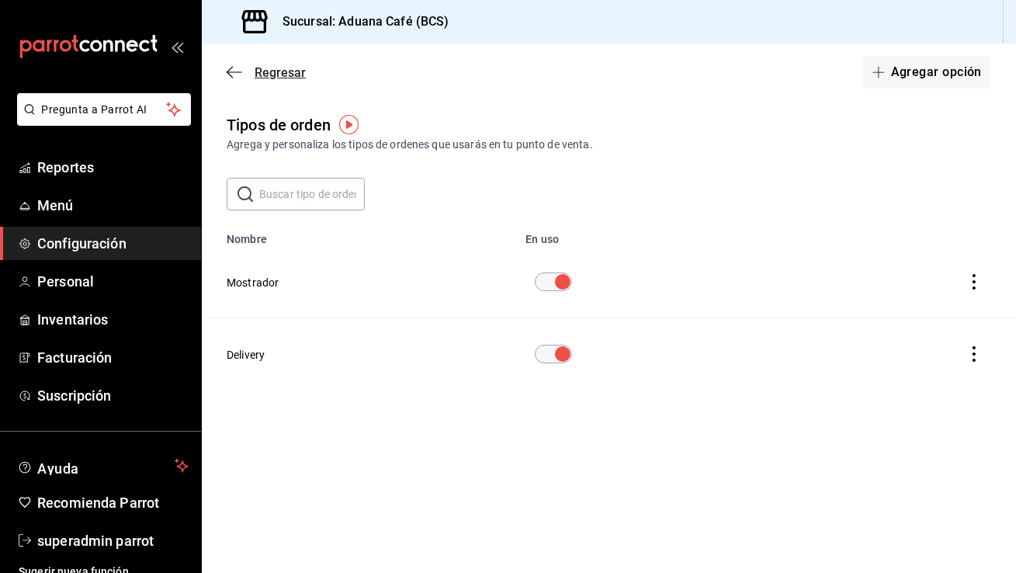
click at [232, 73] on icon "button" at bounding box center [235, 72] width 16 height 14
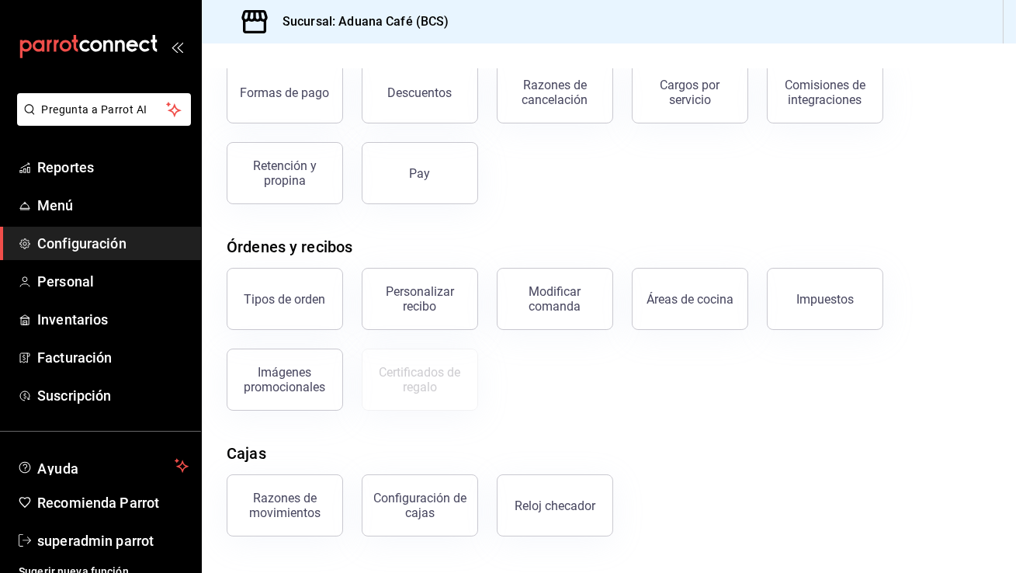
scroll to position [214, 0]
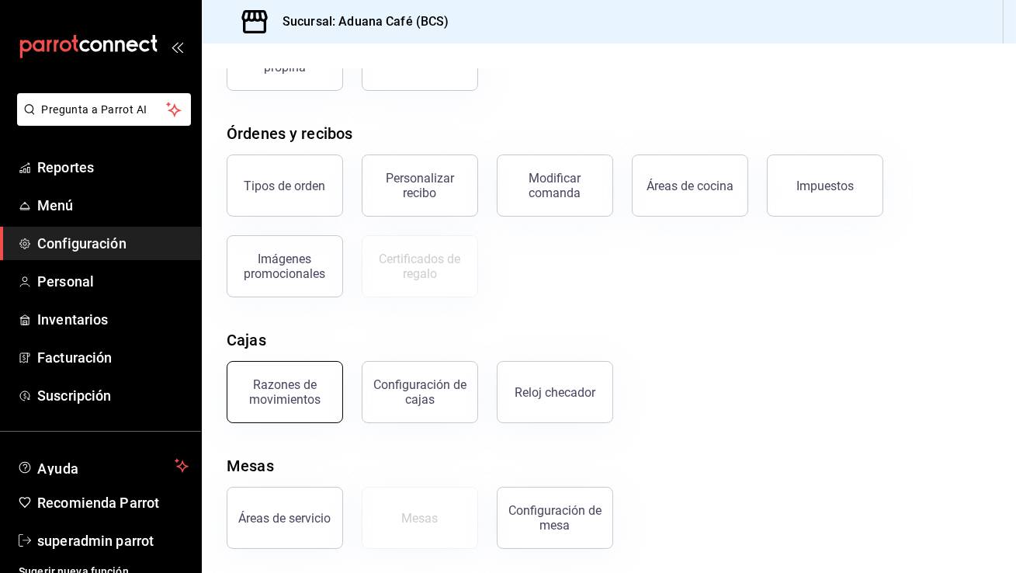
click at [319, 379] on div "Razones de movimientos" at bounding box center [285, 392] width 96 height 30
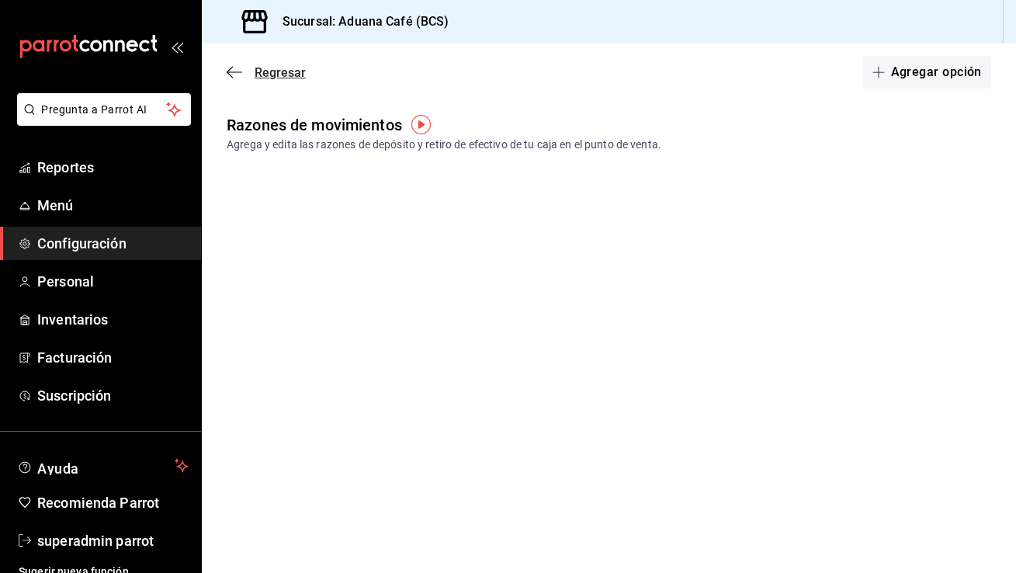
click at [238, 72] on icon "button" at bounding box center [235, 71] width 16 height 1
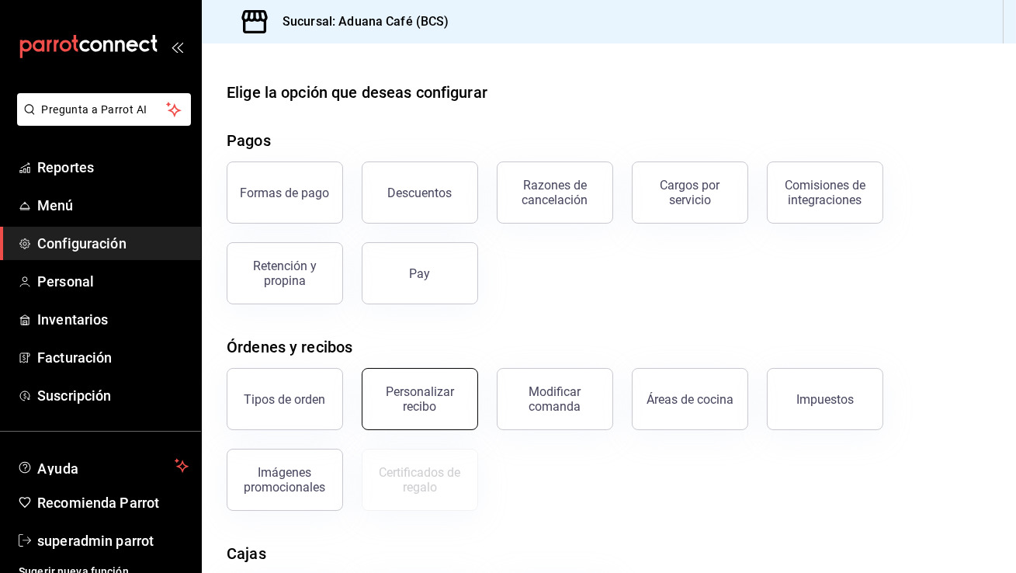
scroll to position [214, 0]
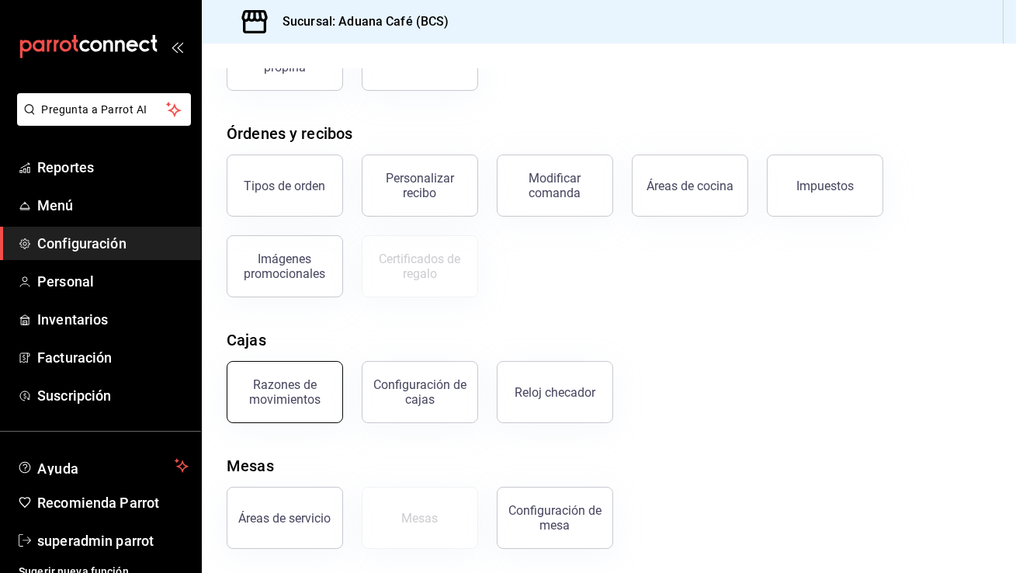
click at [294, 405] on button "Razones de movimientos" at bounding box center [285, 392] width 116 height 62
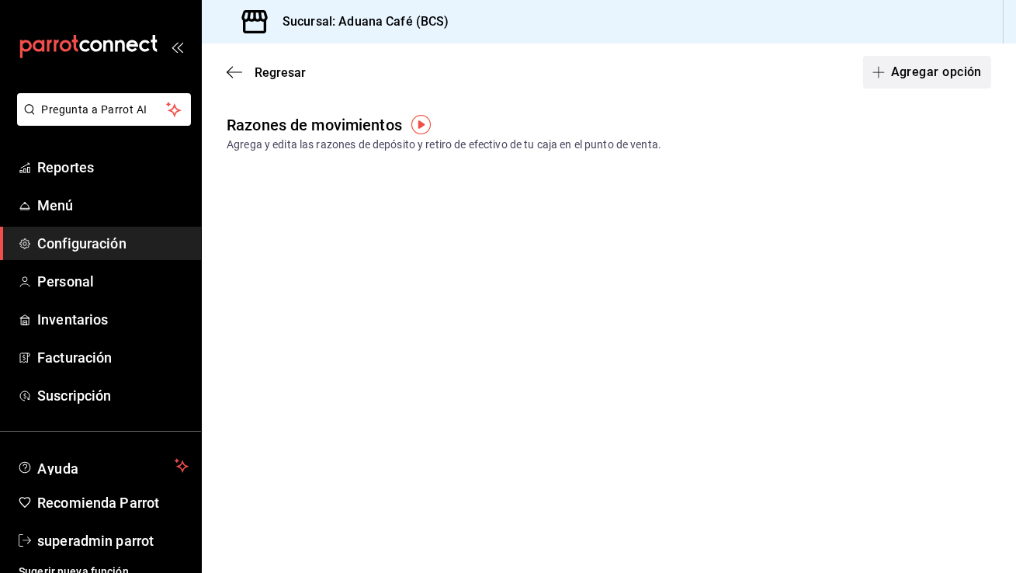
click at [915, 67] on button "Agregar opción" at bounding box center [927, 72] width 128 height 33
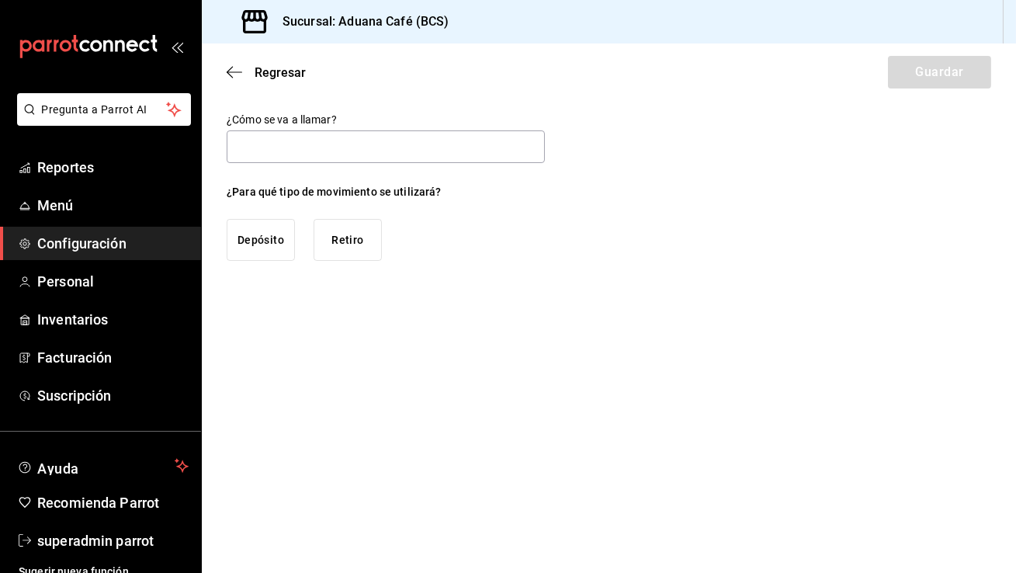
click at [284, 227] on button "Depósito" at bounding box center [261, 240] width 68 height 42
click at [299, 140] on input "text" at bounding box center [386, 146] width 318 height 33
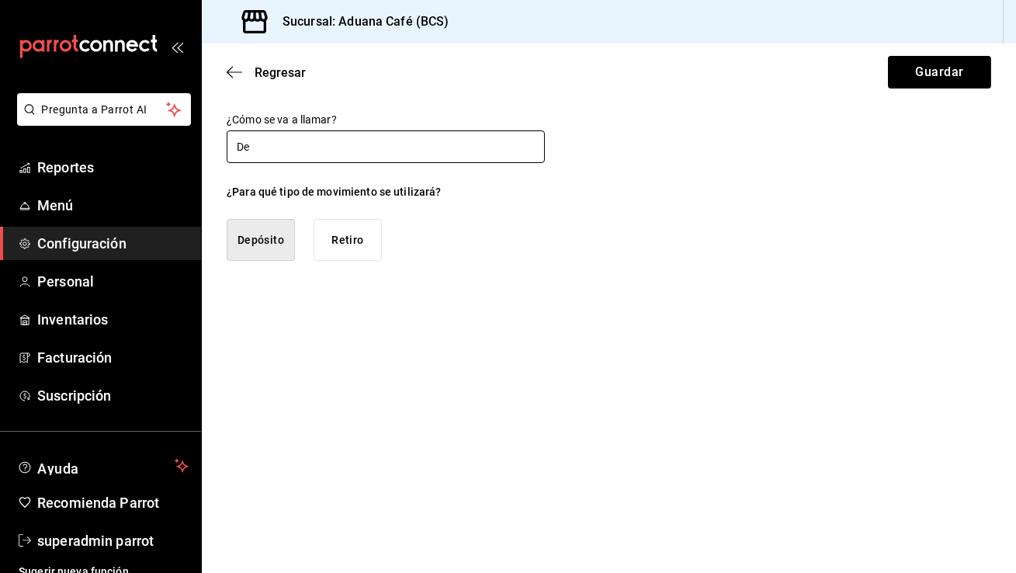
type input "Depósito a caja"
click at [885, 76] on div "Regresar Guardar" at bounding box center [609, 71] width 815 height 57
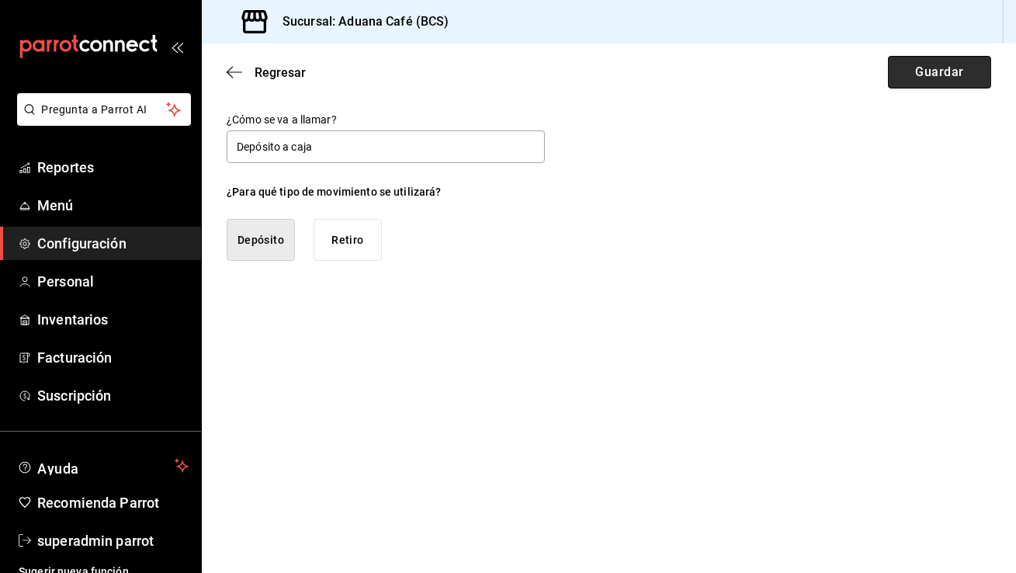
click at [905, 71] on button "Guardar" at bounding box center [939, 72] width 103 height 33
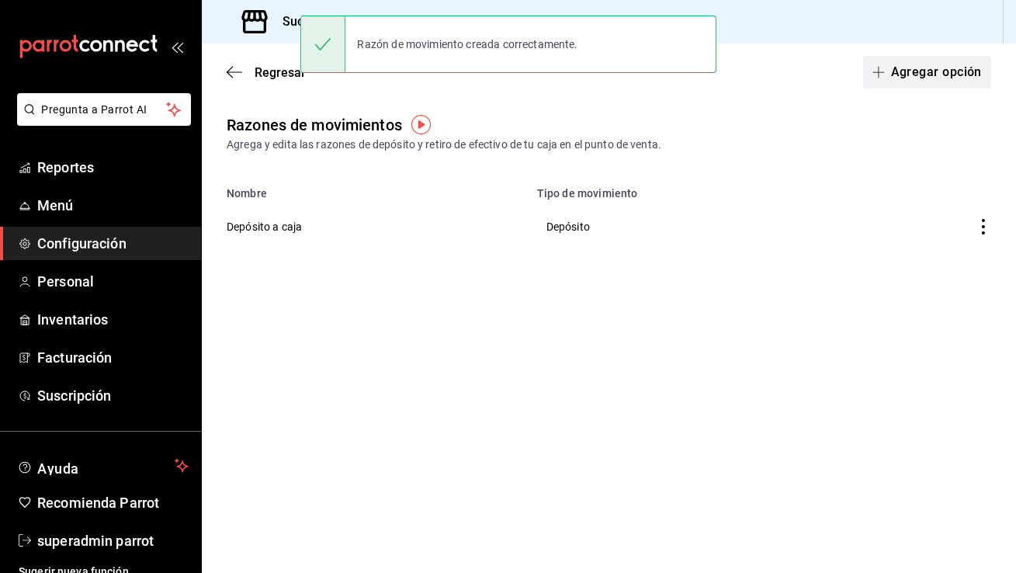
click at [913, 80] on button "Agregar opción" at bounding box center [927, 72] width 128 height 33
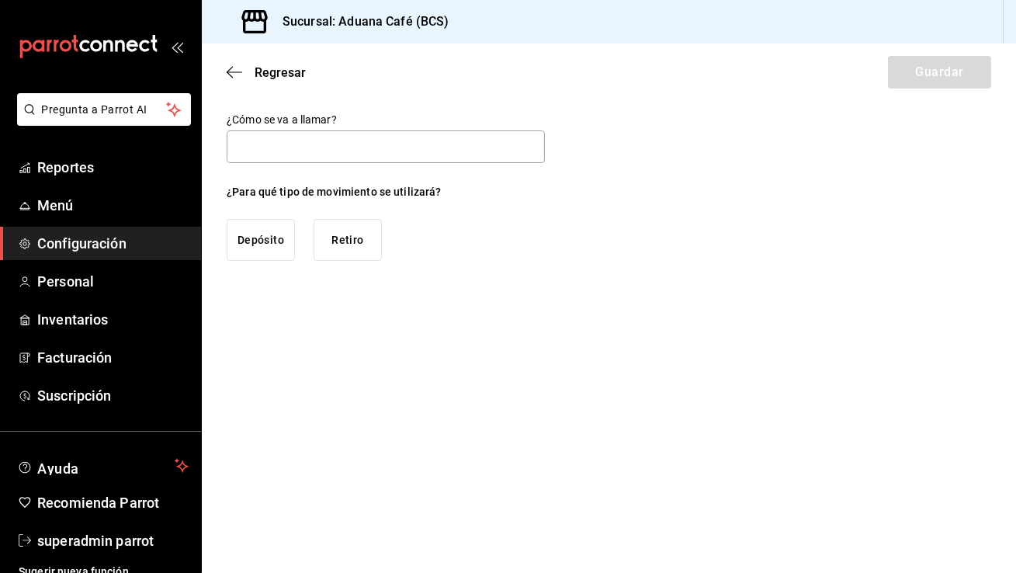
click at [362, 241] on button "Retiro" at bounding box center [348, 240] width 68 height 42
click at [355, 141] on input "text" at bounding box center [386, 146] width 318 height 33
type input "Retiro de Efectivo"
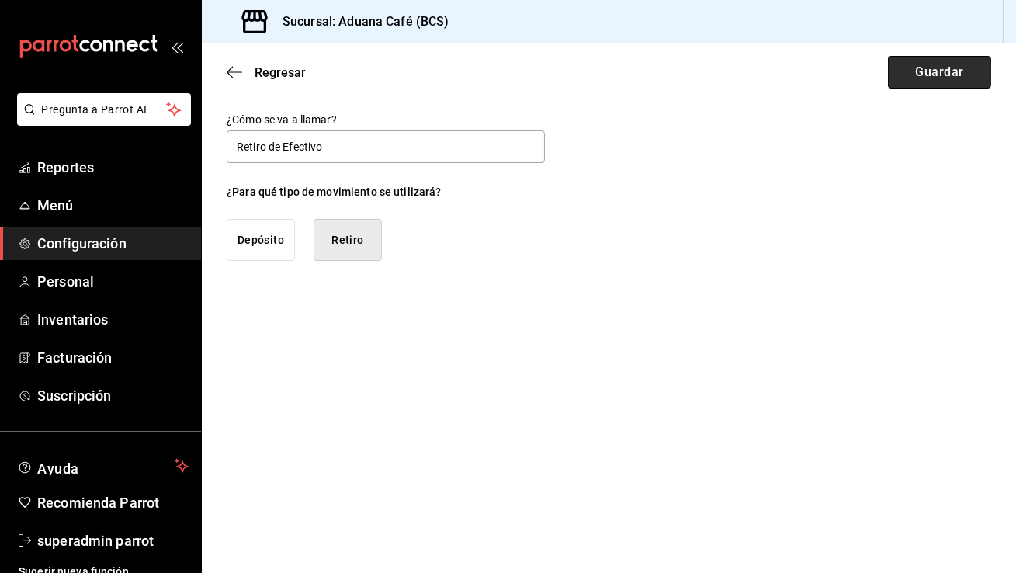
click at [902, 75] on button "Guardar" at bounding box center [939, 72] width 103 height 33
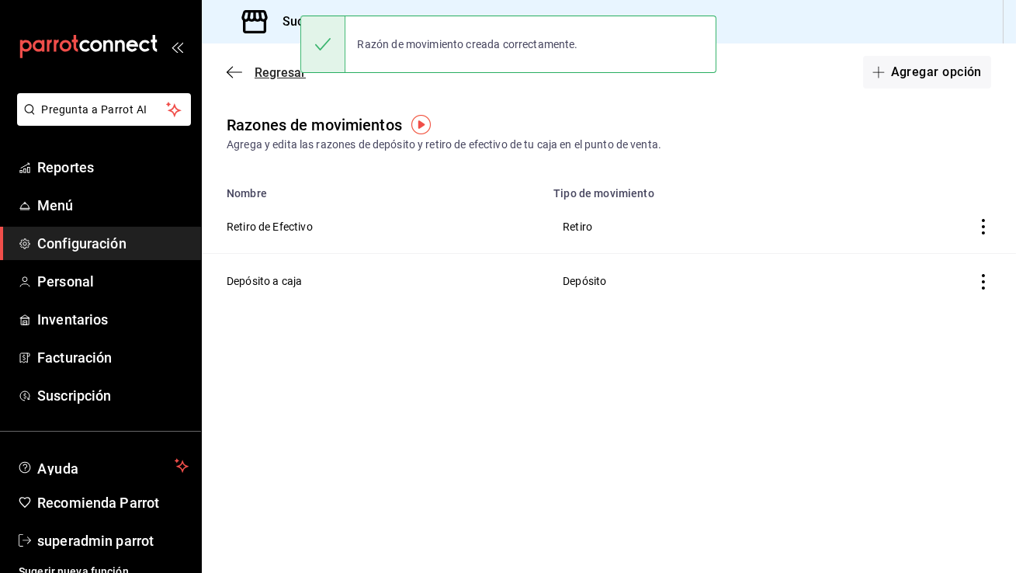
click at [267, 65] on span "Regresar" at bounding box center [280, 72] width 51 height 15
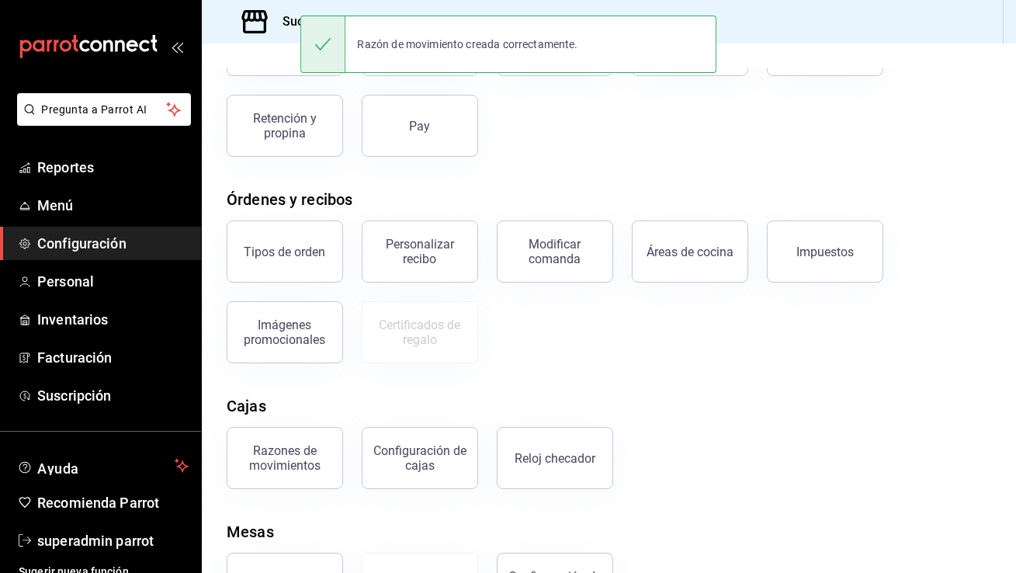
scroll to position [214, 0]
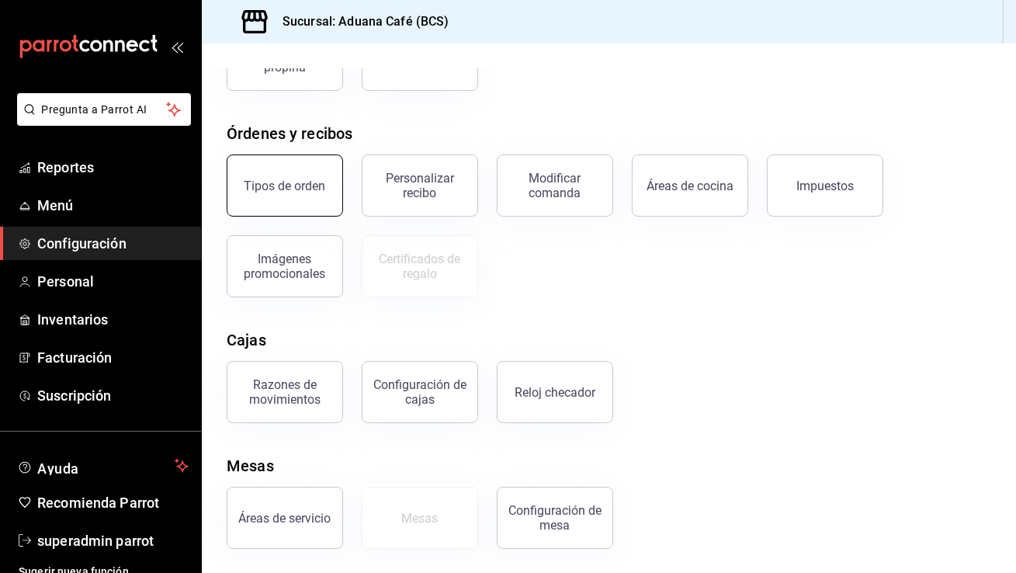
click at [315, 186] on div "Tipos de orden" at bounding box center [286, 186] width 82 height 15
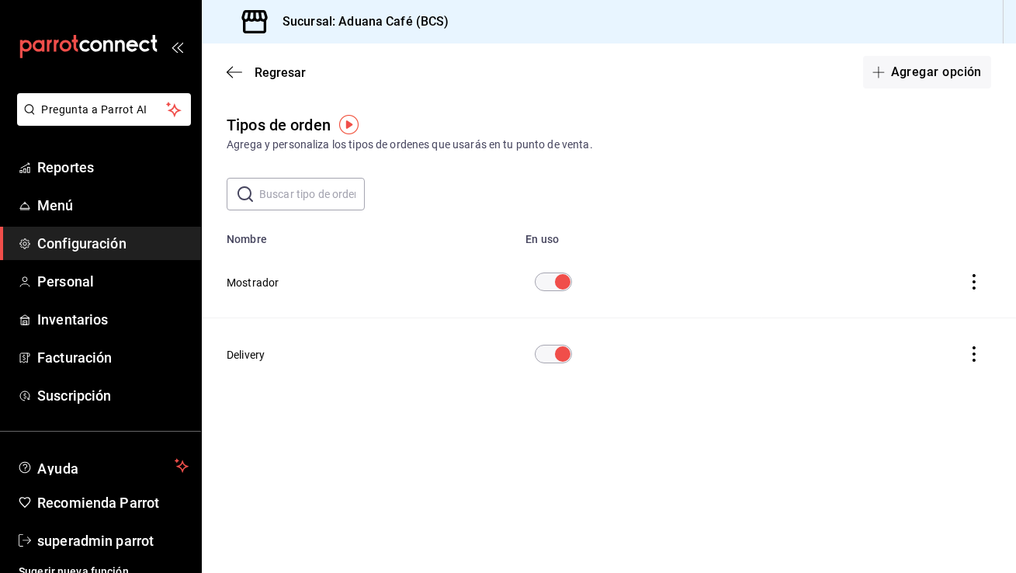
click at [252, 349] on button "Delivery" at bounding box center [246, 355] width 38 height 16
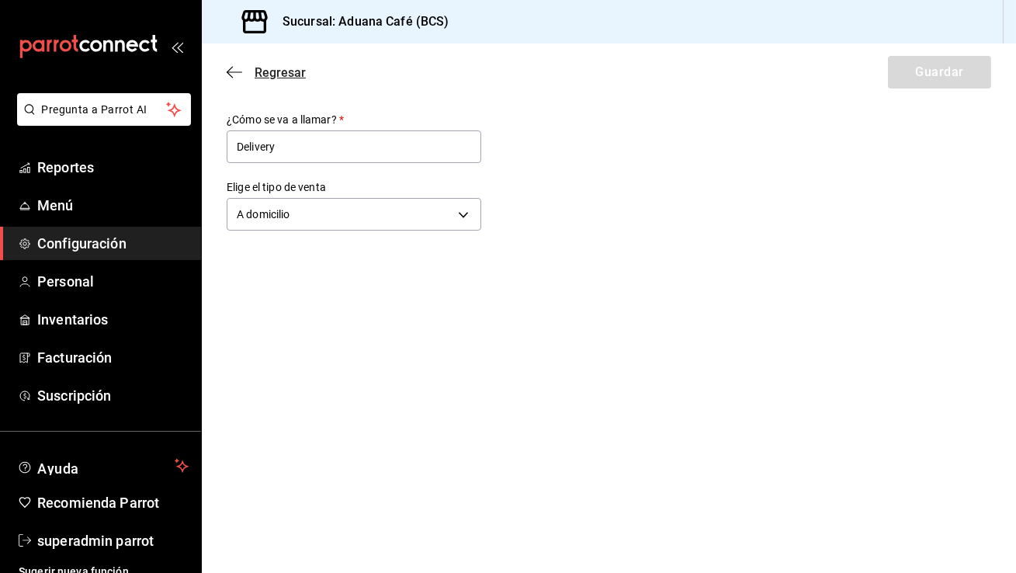
click at [232, 68] on icon "button" at bounding box center [235, 72] width 16 height 14
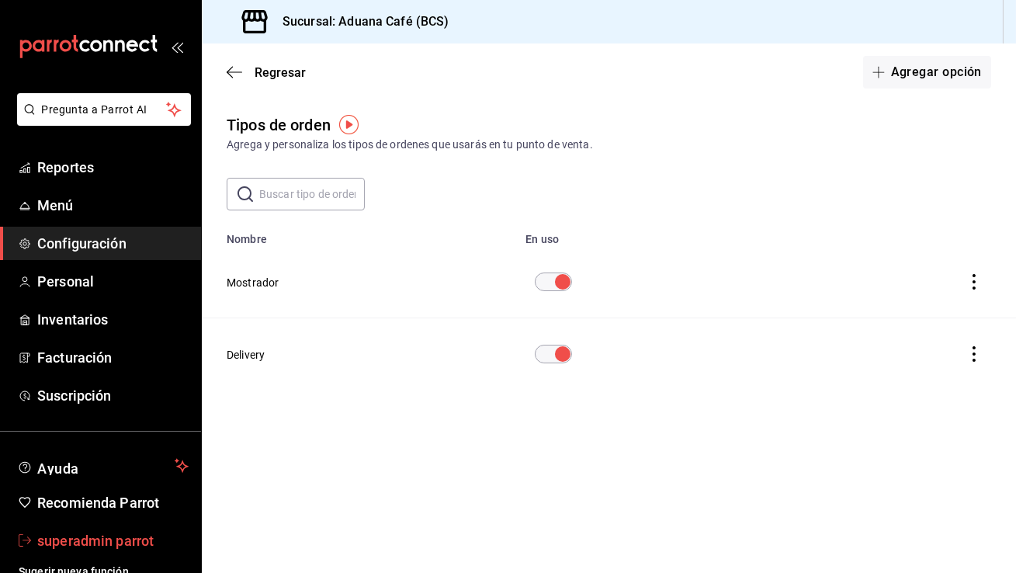
click at [122, 540] on span "superadmin parrot" at bounding box center [112, 540] width 151 height 21
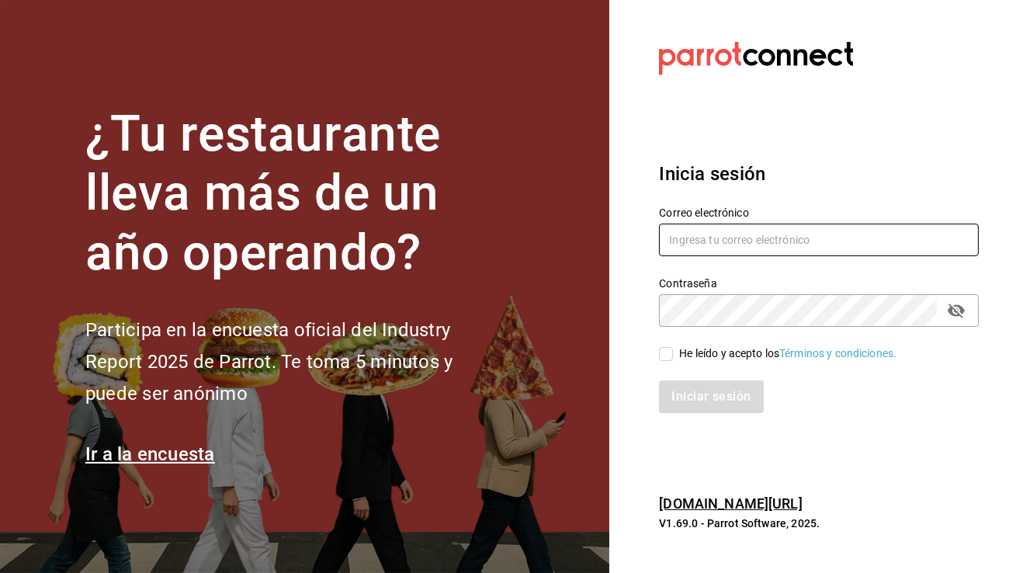
click at [762, 230] on input "text" at bounding box center [819, 240] width 320 height 33
type input "cafemoretto@veracruz.com"
click at [672, 355] on input "He leído y acepto los Términos y condiciones." at bounding box center [666, 354] width 14 height 14
checkbox input "true"
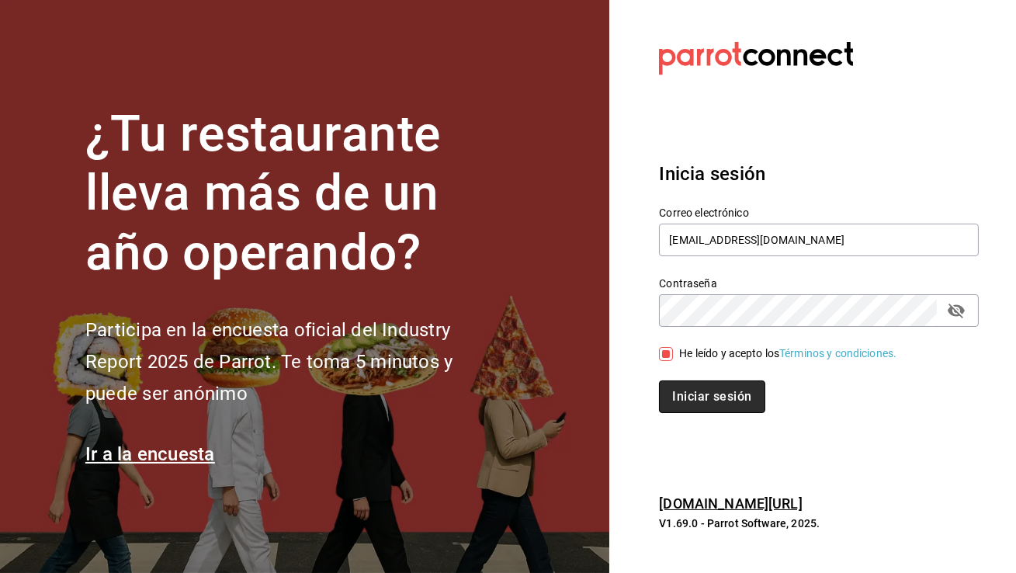
click at [697, 394] on button "Iniciar sesión" at bounding box center [712, 396] width 106 height 33
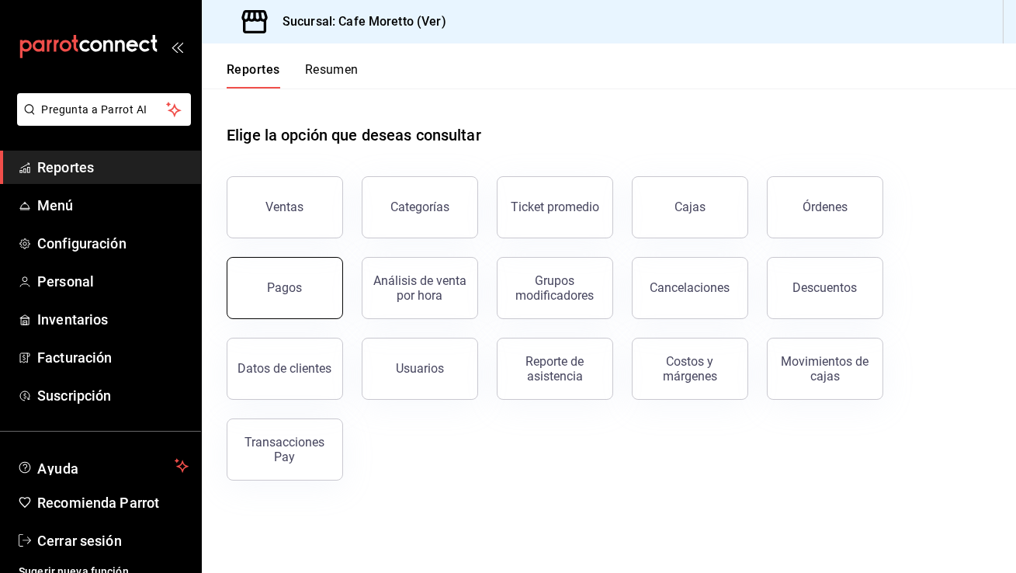
click at [323, 287] on button "Pagos" at bounding box center [285, 288] width 116 height 62
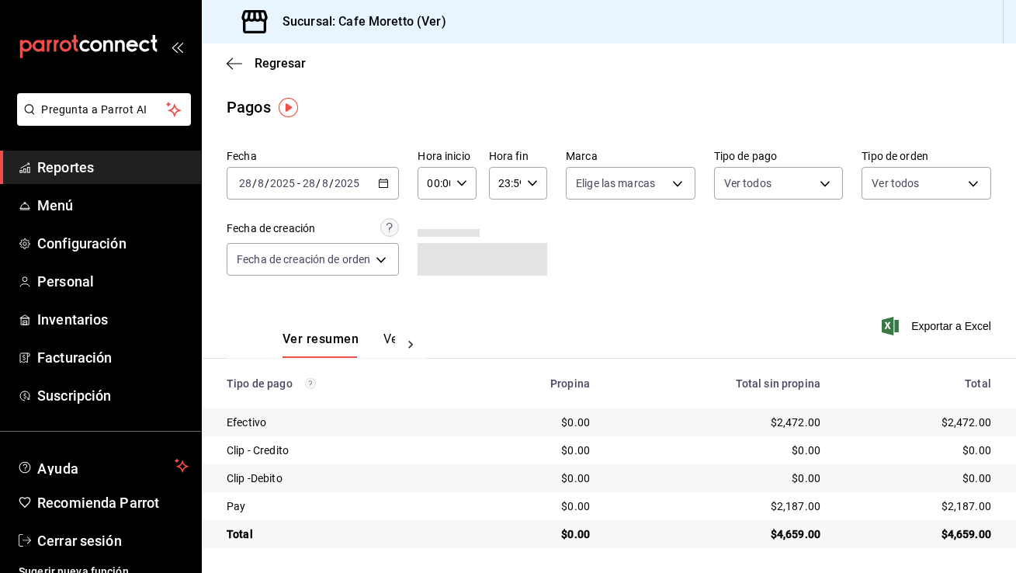
click at [384, 179] on \(Stroke\) "button" at bounding box center [383, 183] width 9 height 9
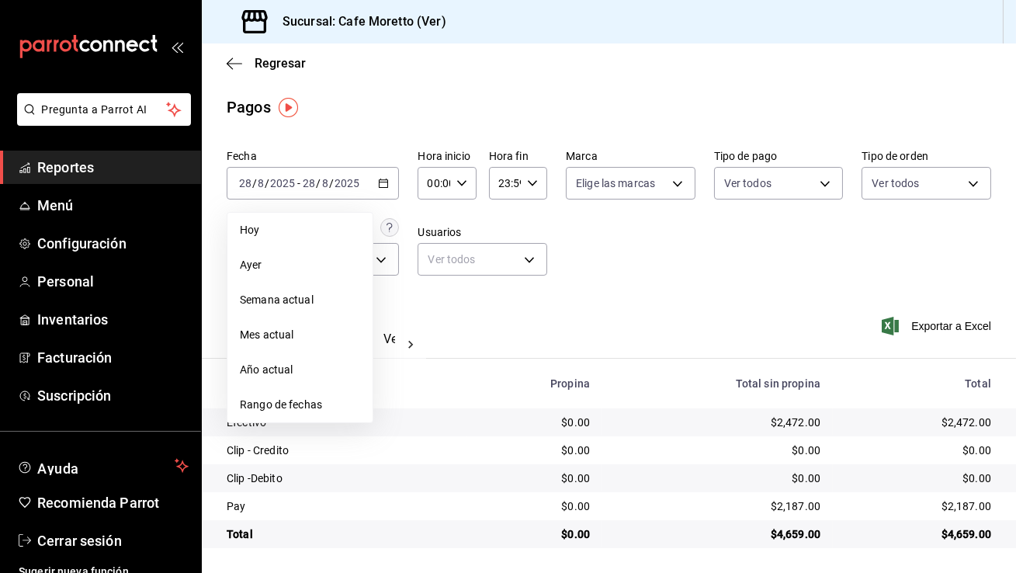
click at [305, 356] on li "Año actual" at bounding box center [300, 370] width 145 height 35
